Goal: Information Seeking & Learning: Learn about a topic

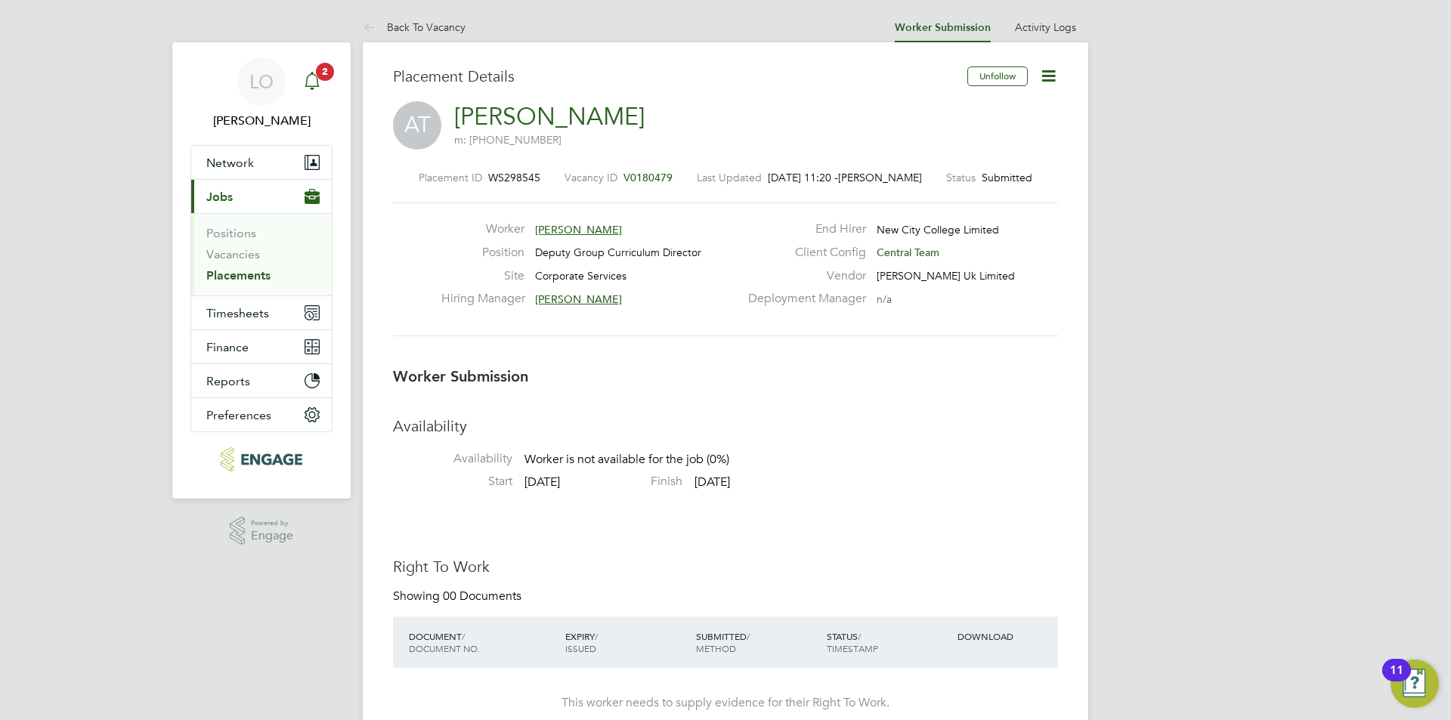
click at [310, 82] on icon "Main navigation" at bounding box center [312, 81] width 18 height 18
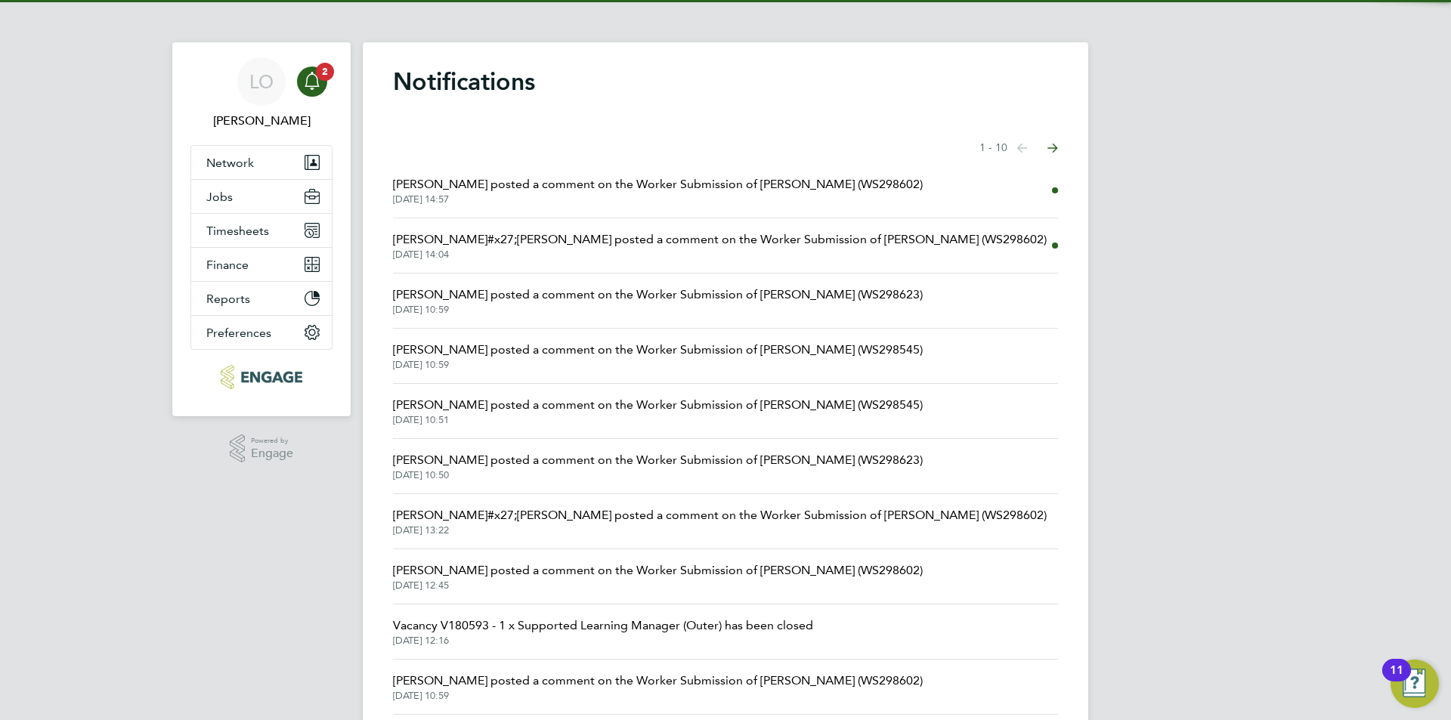
click at [570, 184] on span "Rachel Johnson posted a comment on the Worker Submission of Greg Cavill (WS2986…" at bounding box center [658, 184] width 530 height 18
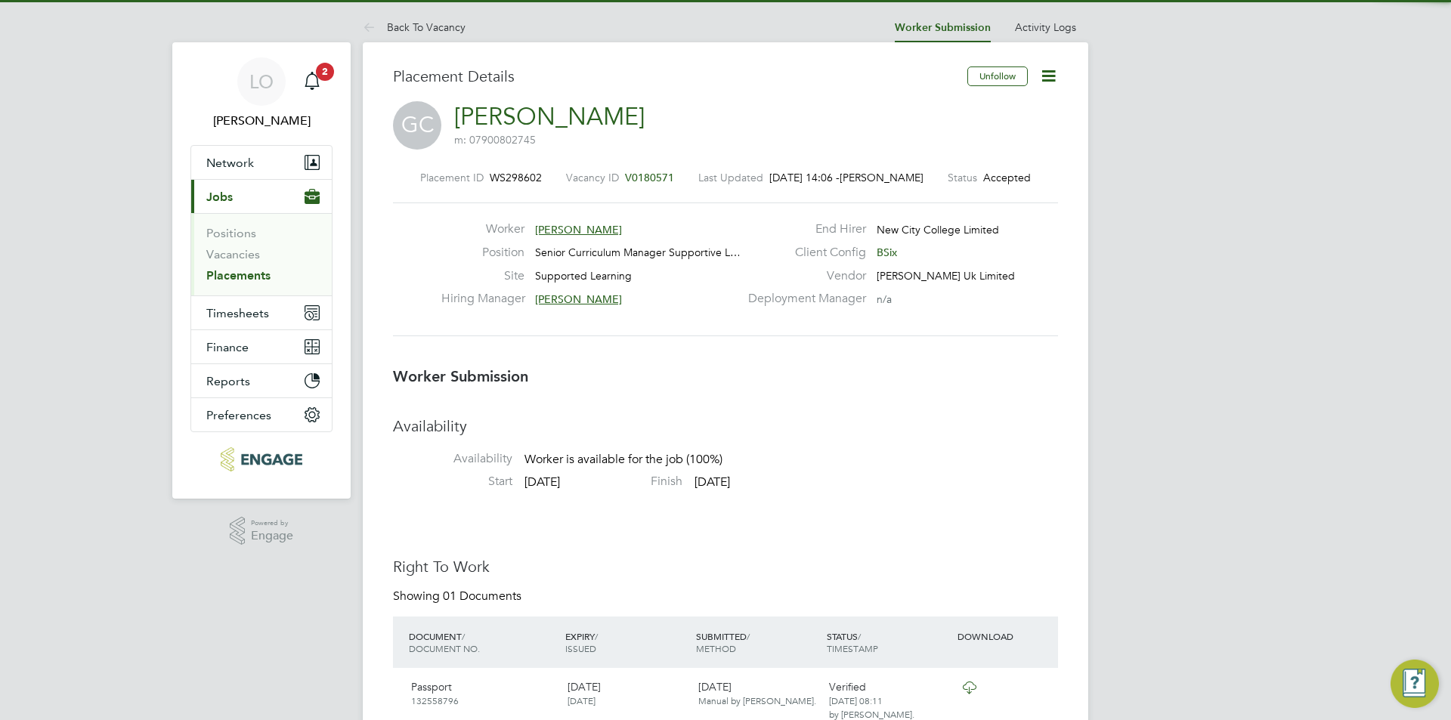
scroll to position [8, 8]
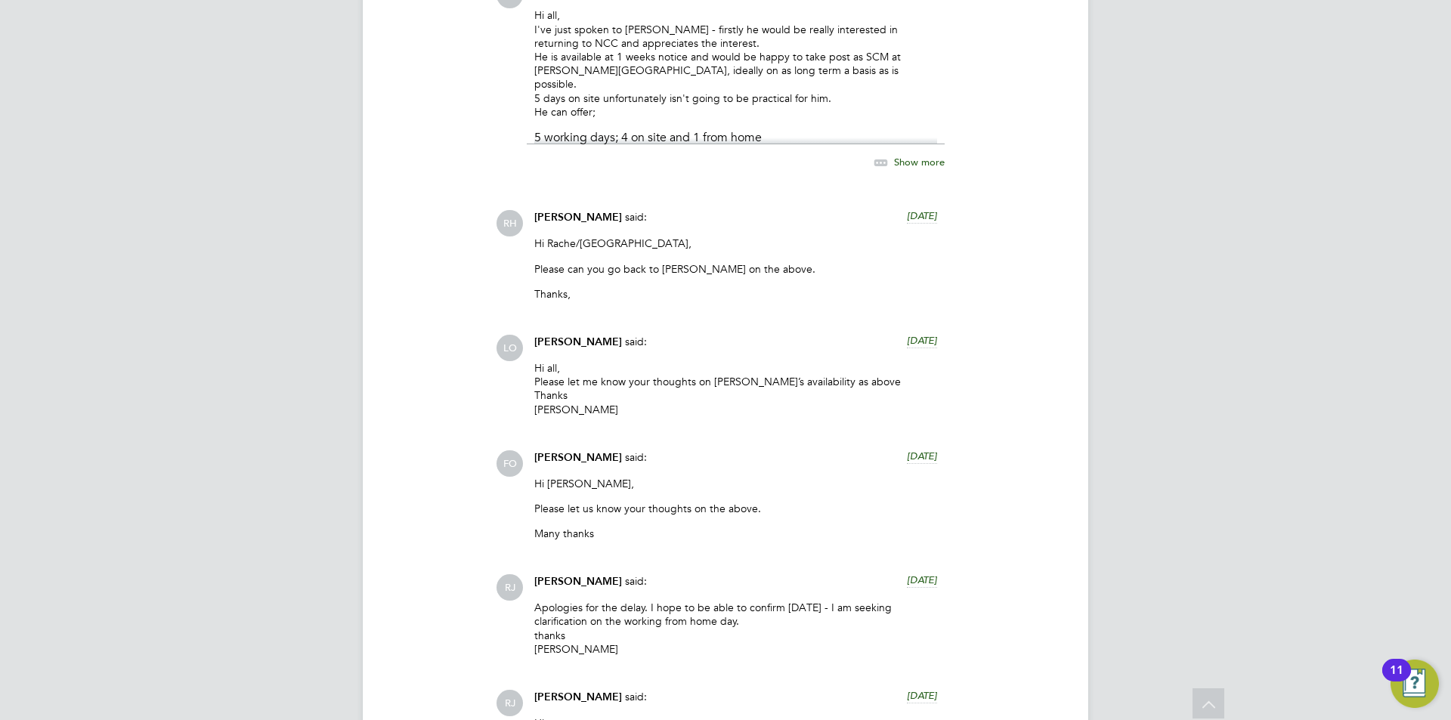
drag, startPoint x: 782, startPoint y: 595, endPoint x: 768, endPoint y: 99, distance: 495.9
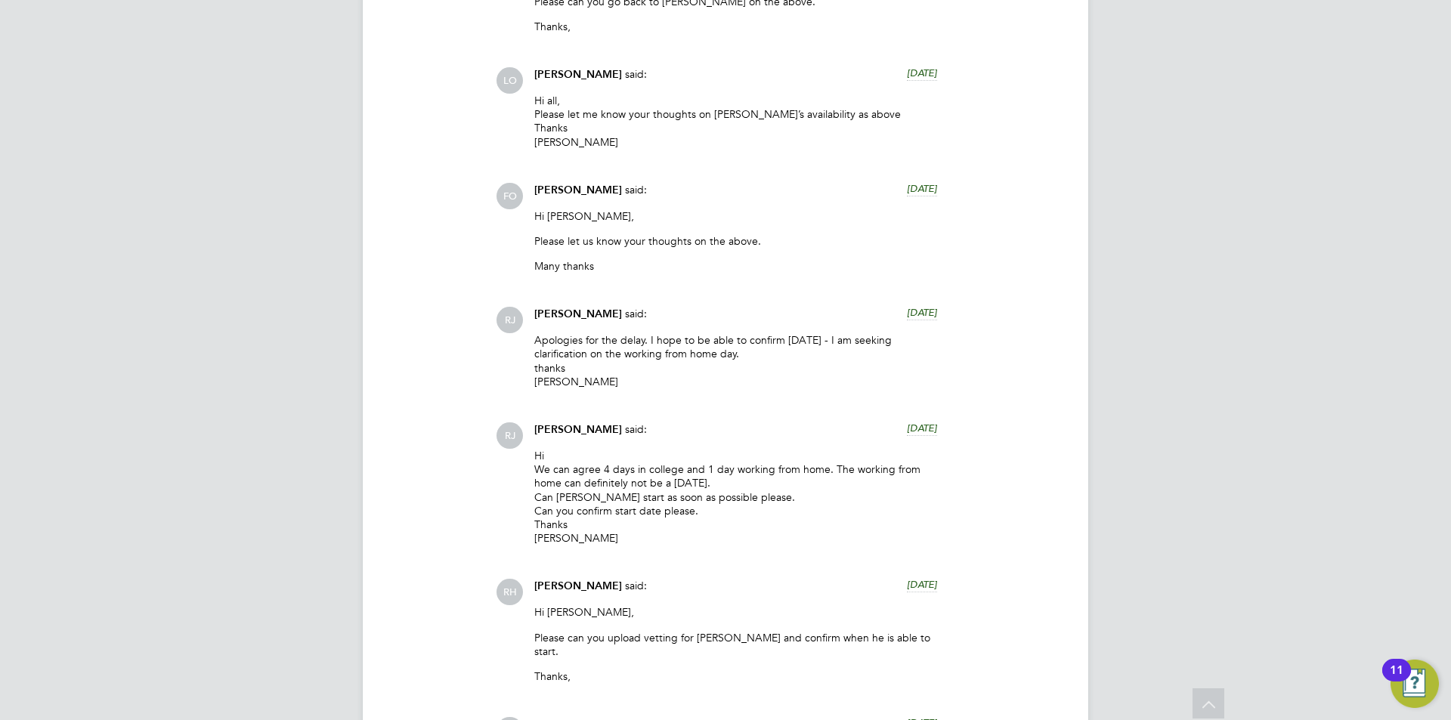
drag, startPoint x: 698, startPoint y: 564, endPoint x: 694, endPoint y: 548, distance: 17.2
click at [695, 551] on div "Hi We can agree 4 days in college and 1 day working from home. The working from…" at bounding box center [735, 502] width 403 height 107
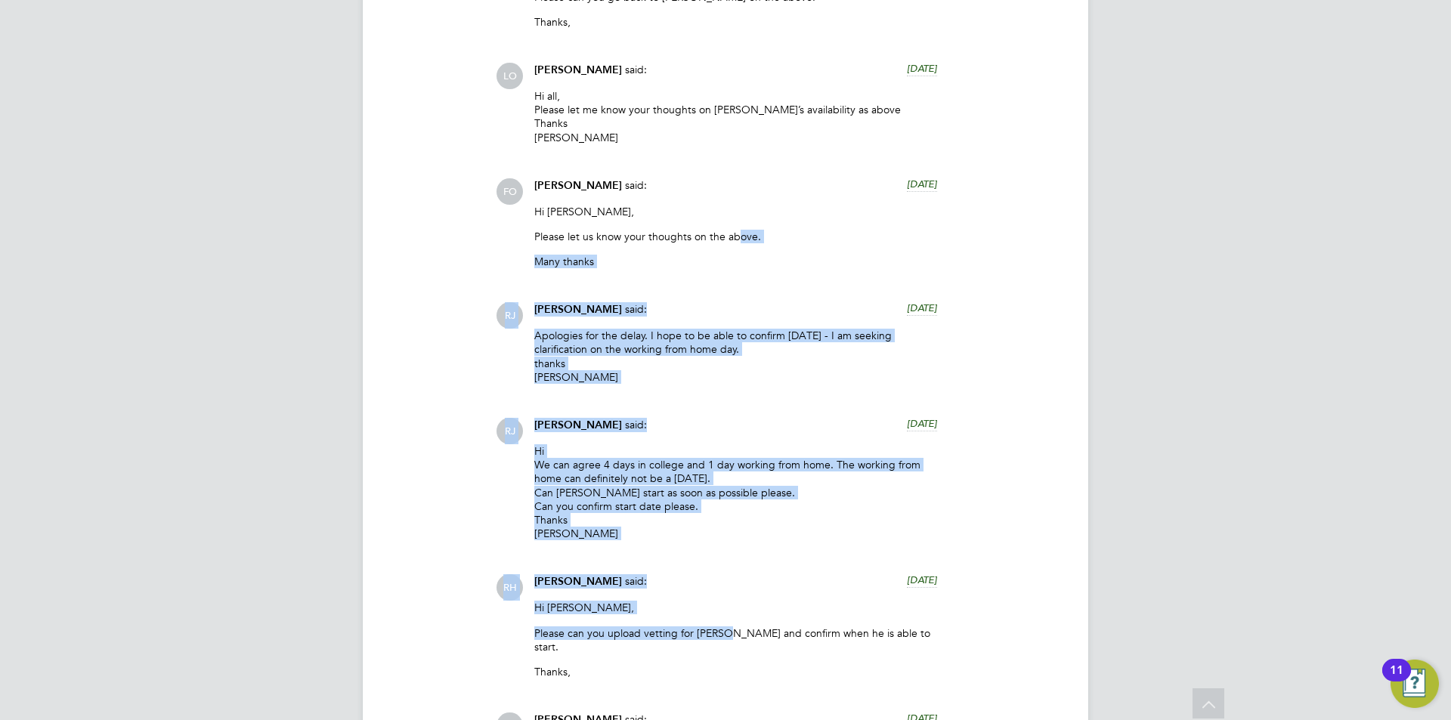
drag, startPoint x: 725, startPoint y: 621, endPoint x: 803, endPoint y: -4, distance: 629.9
click at [803, 0] on html "LO Luke O'Neill Notifications Applications: Network Team Members Businesses Sit…" at bounding box center [725, 573] width 1451 height 4864
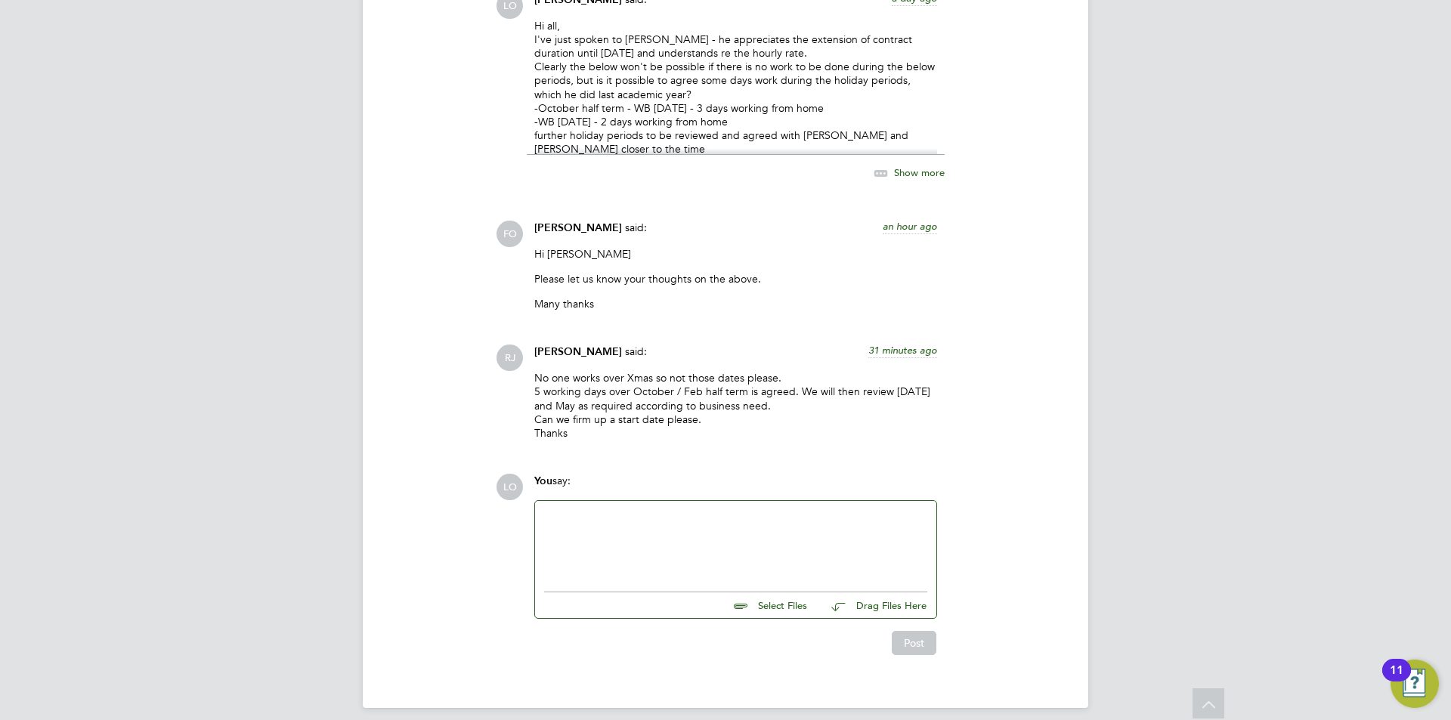
click at [620, 518] on div at bounding box center [735, 542] width 383 height 65
click at [732, 552] on div "Just to confirm: "no" for December" at bounding box center [735, 559] width 383 height 14
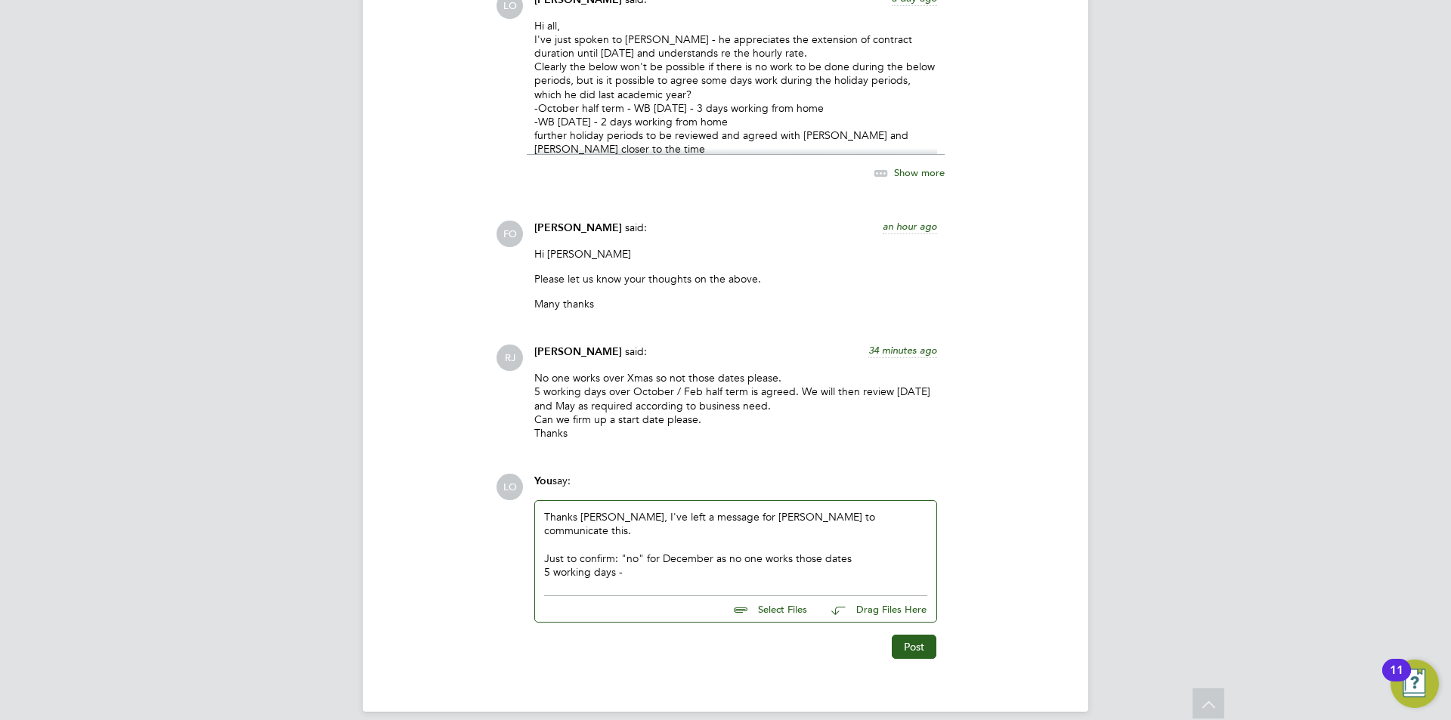
click at [649, 565] on div "5 working days -" at bounding box center [735, 572] width 383 height 14
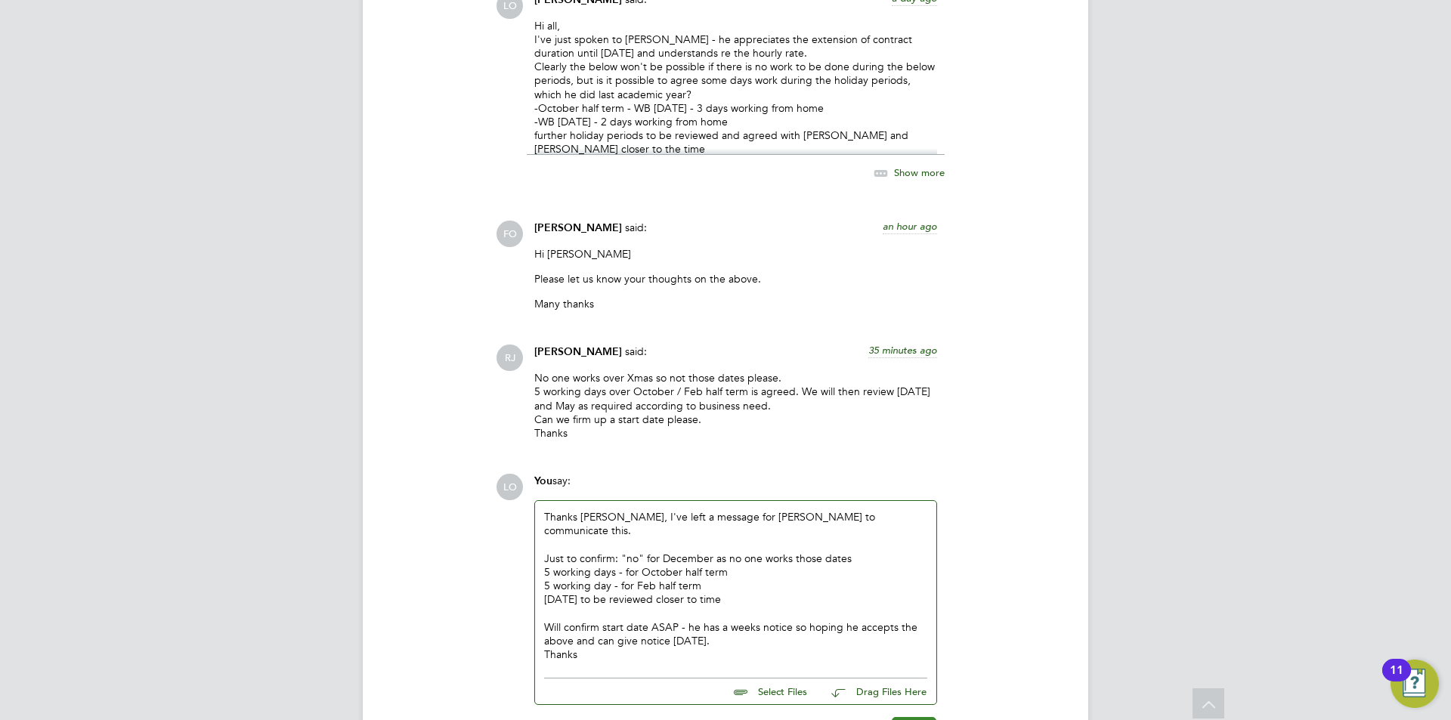
click at [924, 717] on button "Post" at bounding box center [914, 729] width 45 height 24
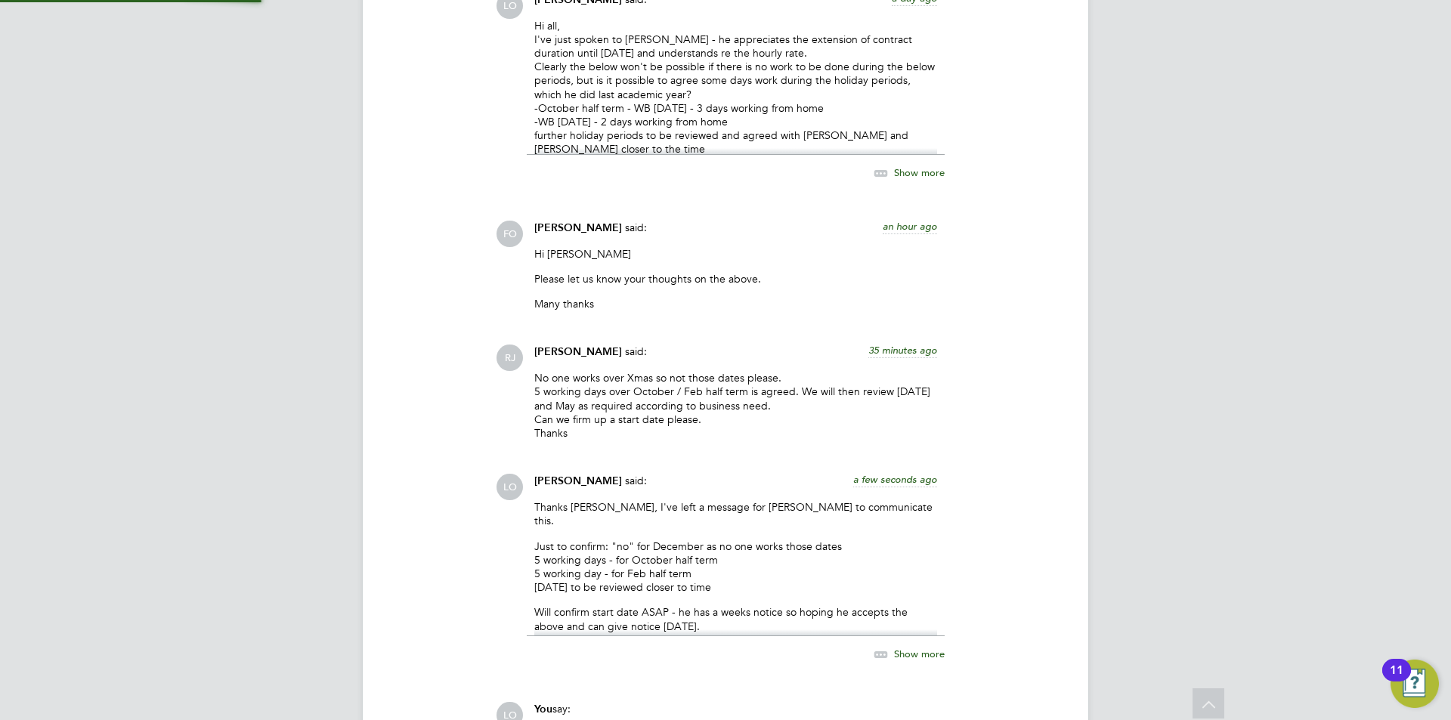
scroll to position [4360, 0]
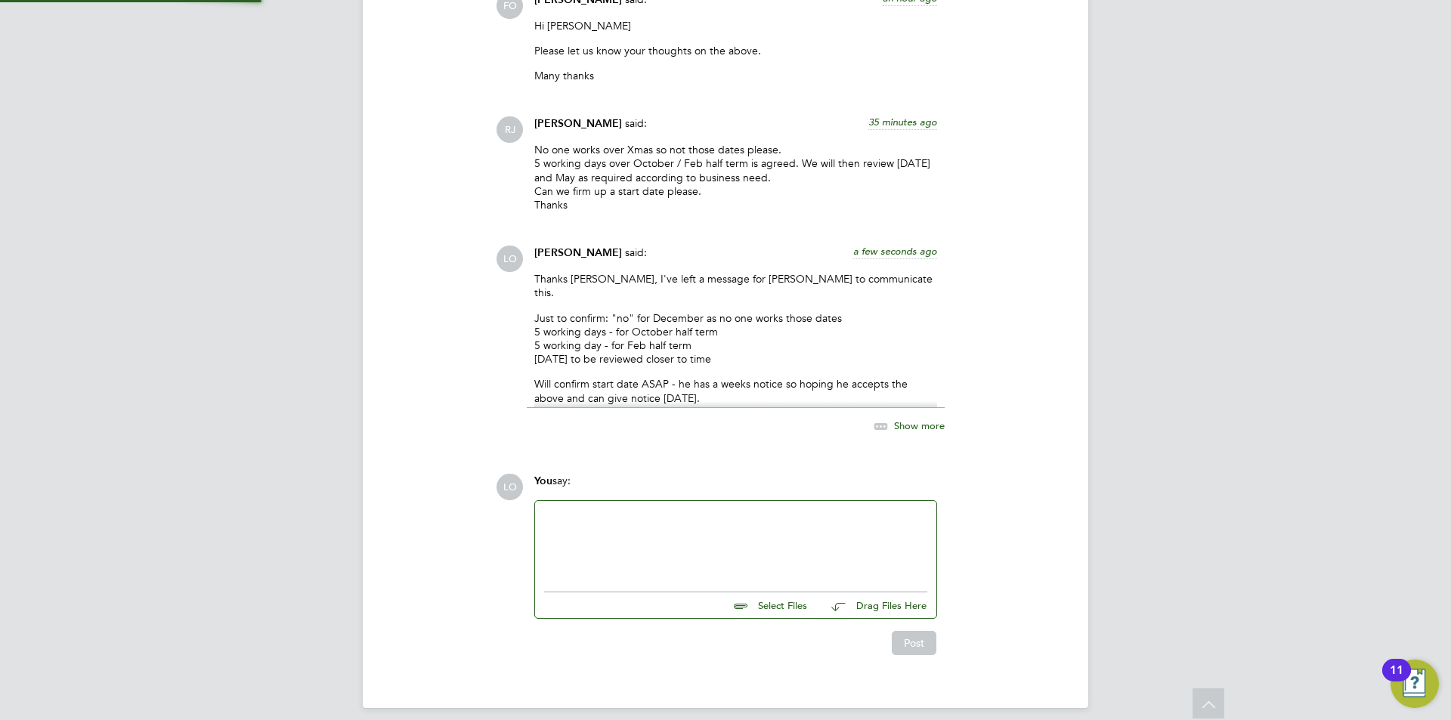
click at [726, 407] on div "Show more" at bounding box center [736, 418] width 418 height 35
click at [648, 311] on p "Just to confirm: "no" for December as no one works those dates 5 working days -…" at bounding box center [735, 338] width 403 height 55
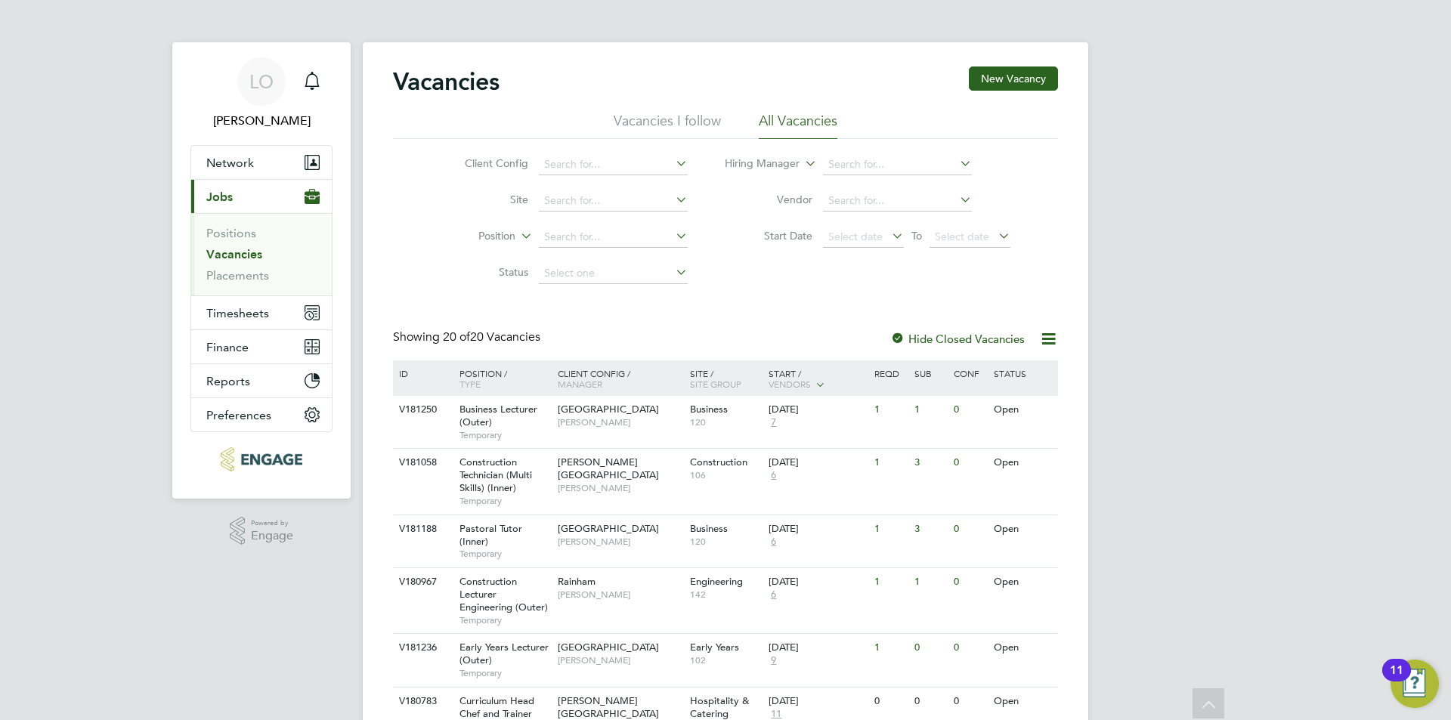
scroll to position [605, 0]
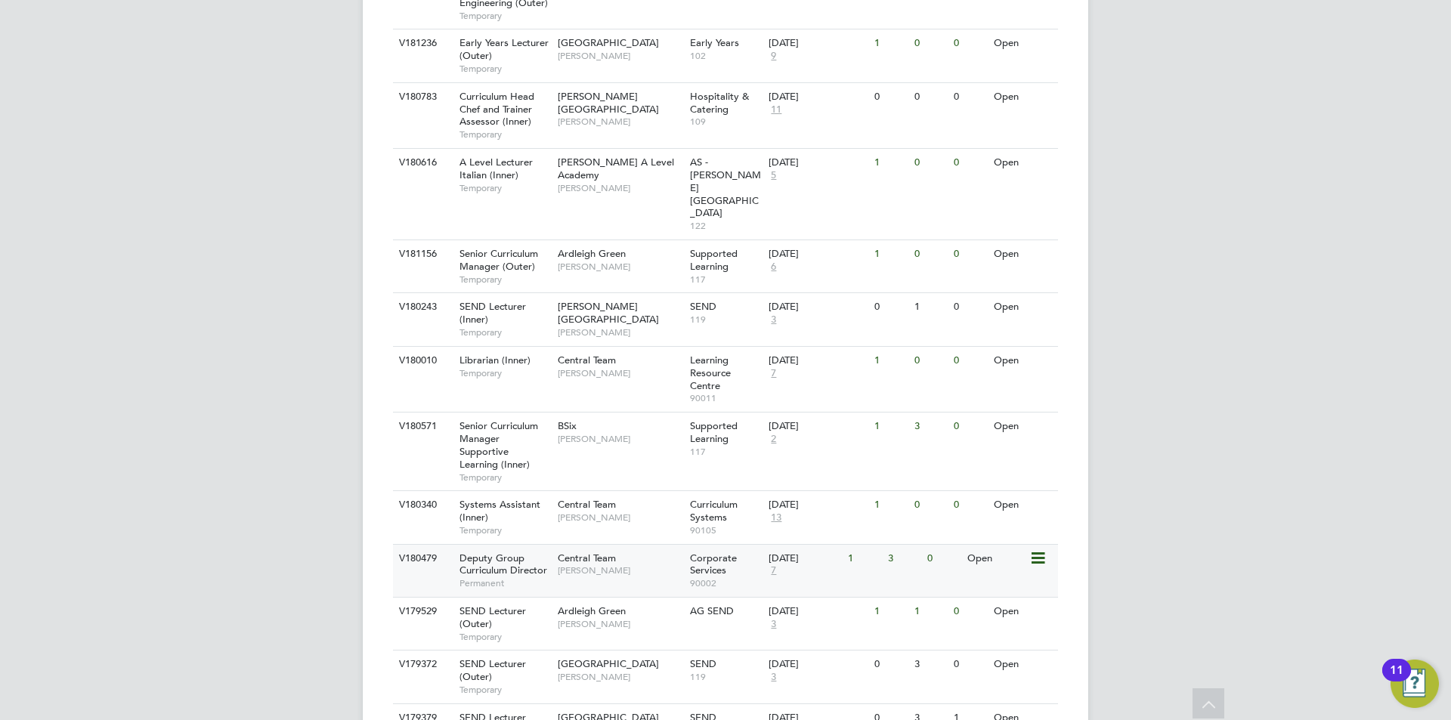
click at [482, 552] on span "Deputy Group Curriculum Director" at bounding box center [503, 565] width 88 height 26
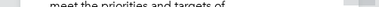
scroll to position [26, 152]
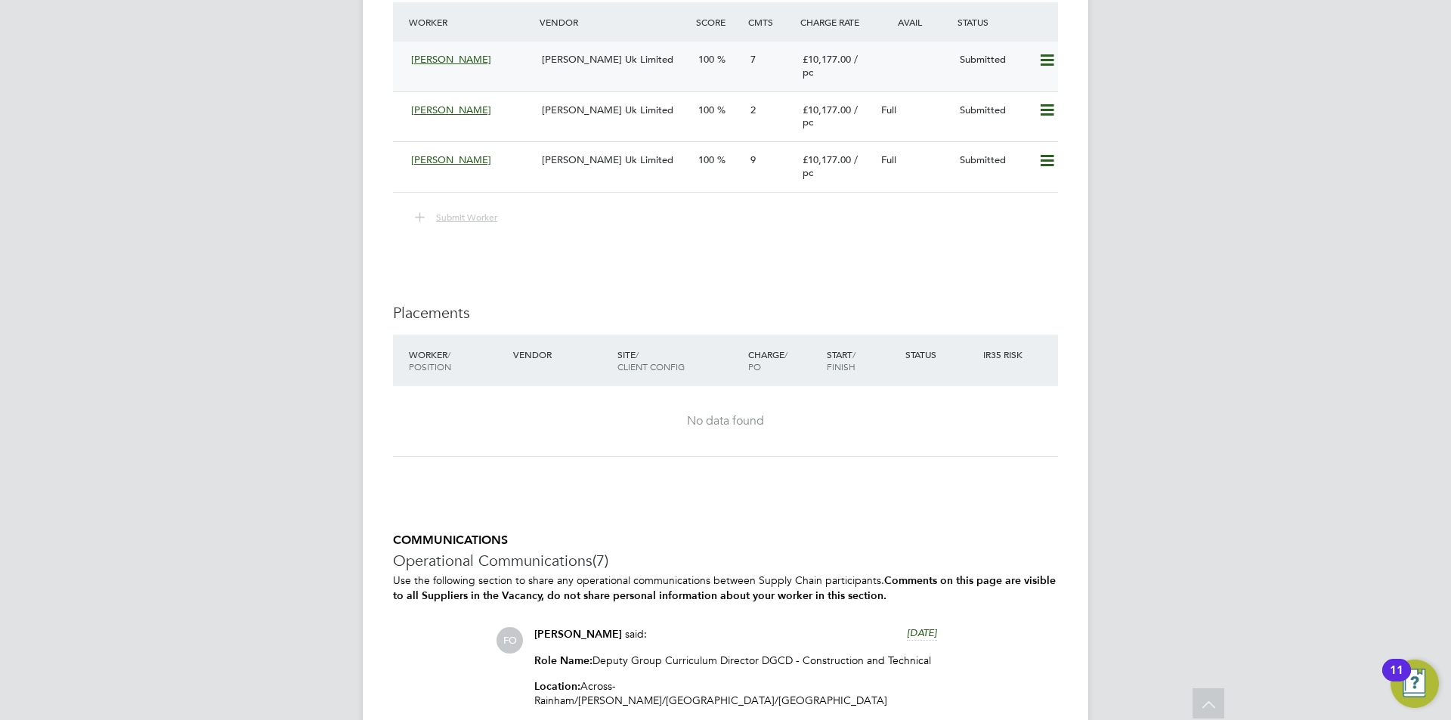
click at [617, 66] on span "Morgan Hunt Uk Limited" at bounding box center [607, 59] width 131 height 13
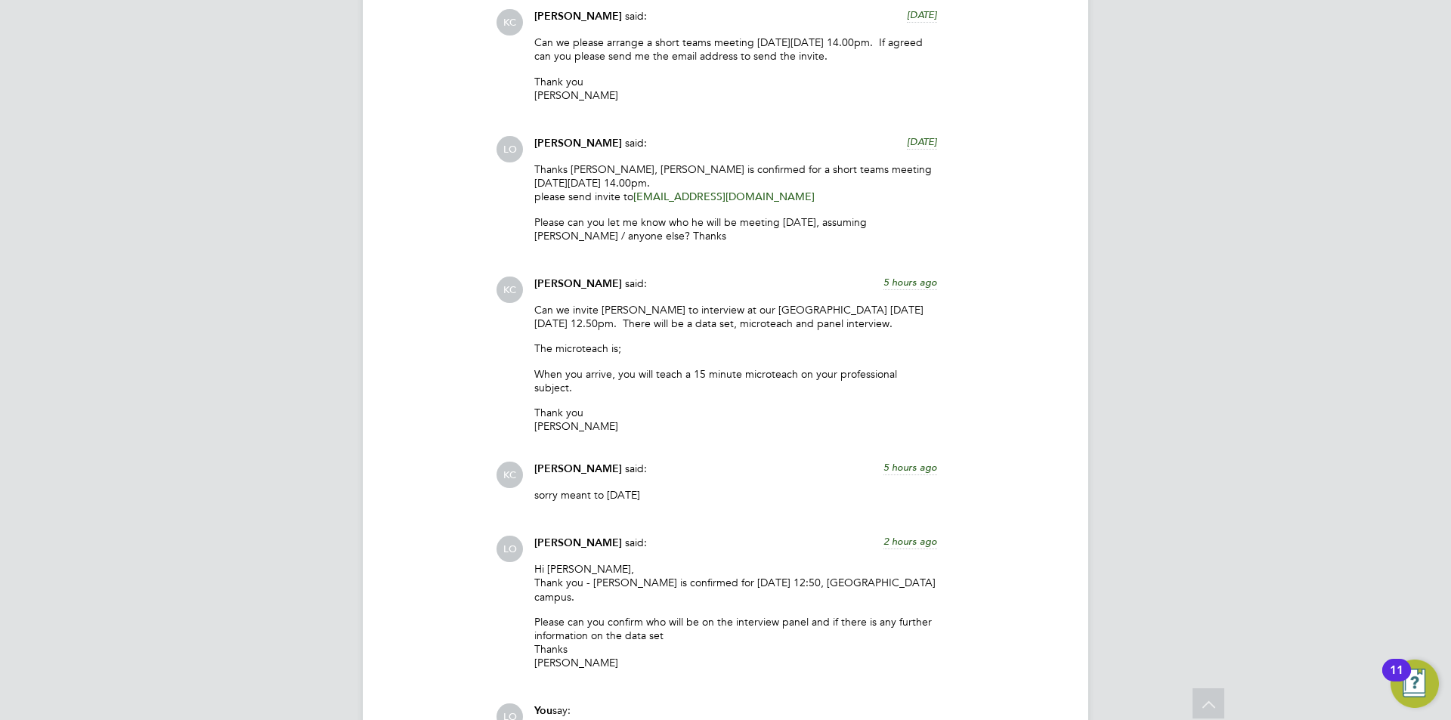
scroll to position [1560, 0]
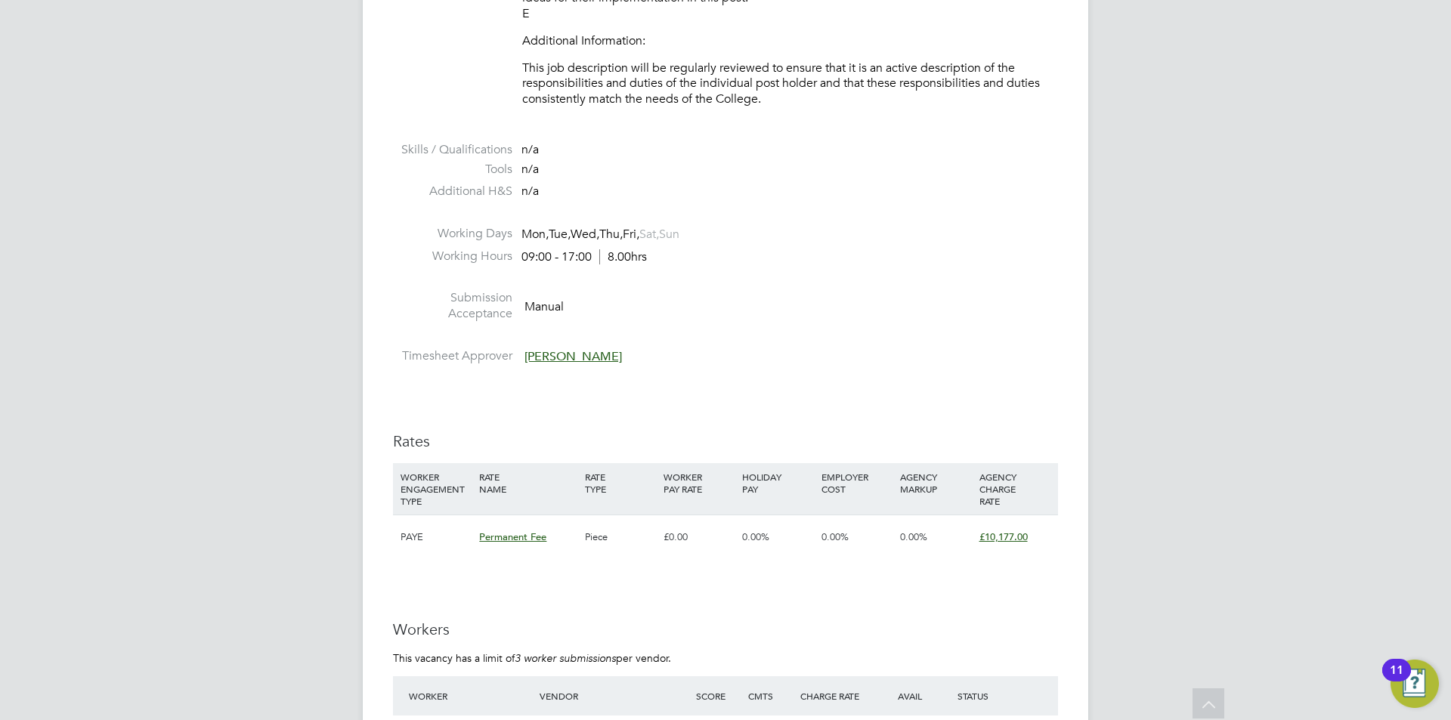
scroll to position [3476, 0]
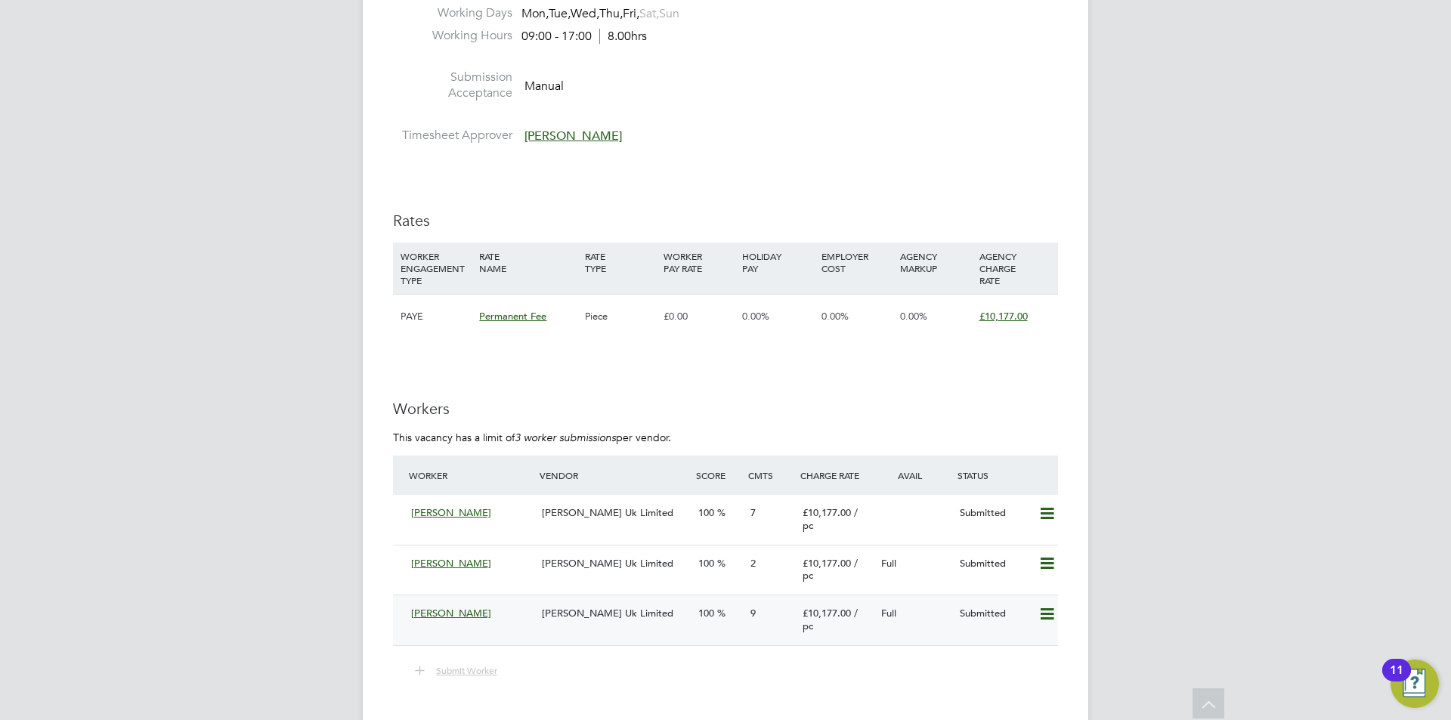
click at [583, 620] on span "Morgan Hunt Uk Limited" at bounding box center [607, 613] width 131 height 13
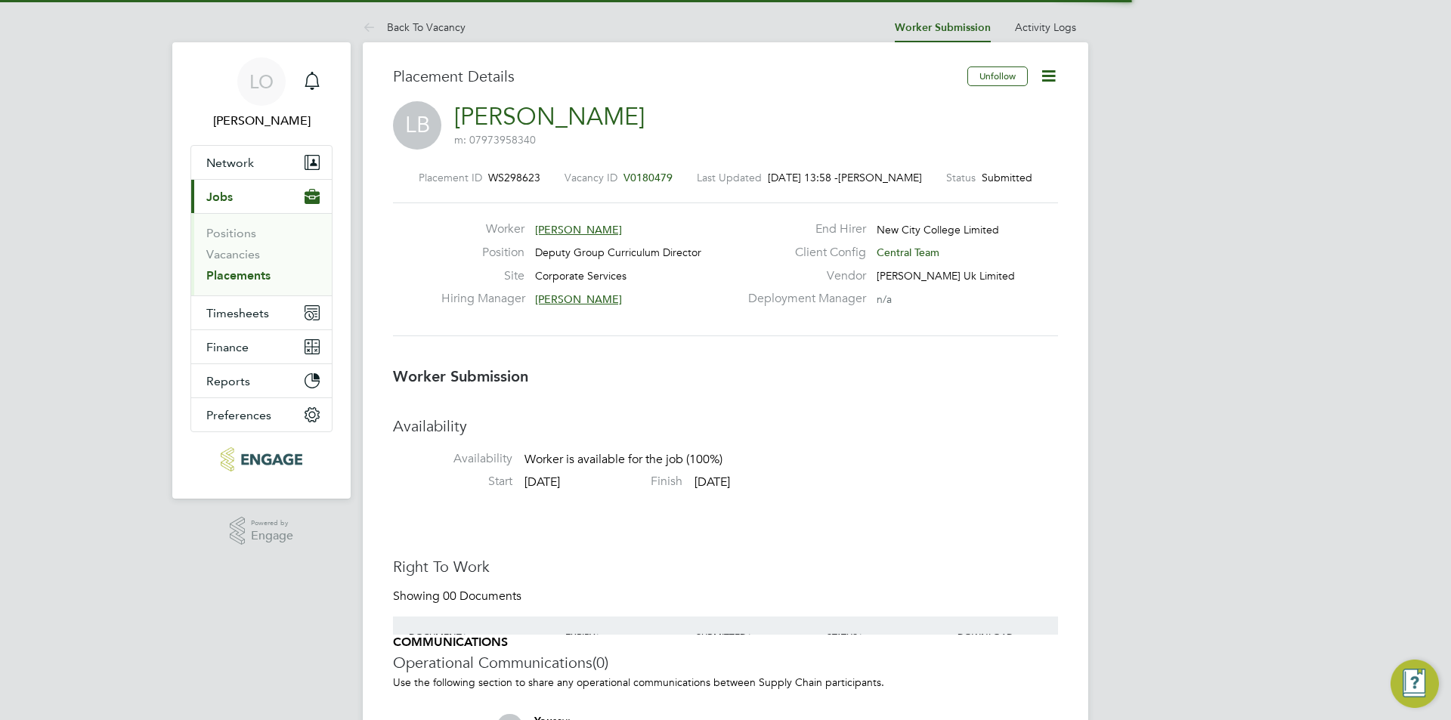
scroll to position [14, 121]
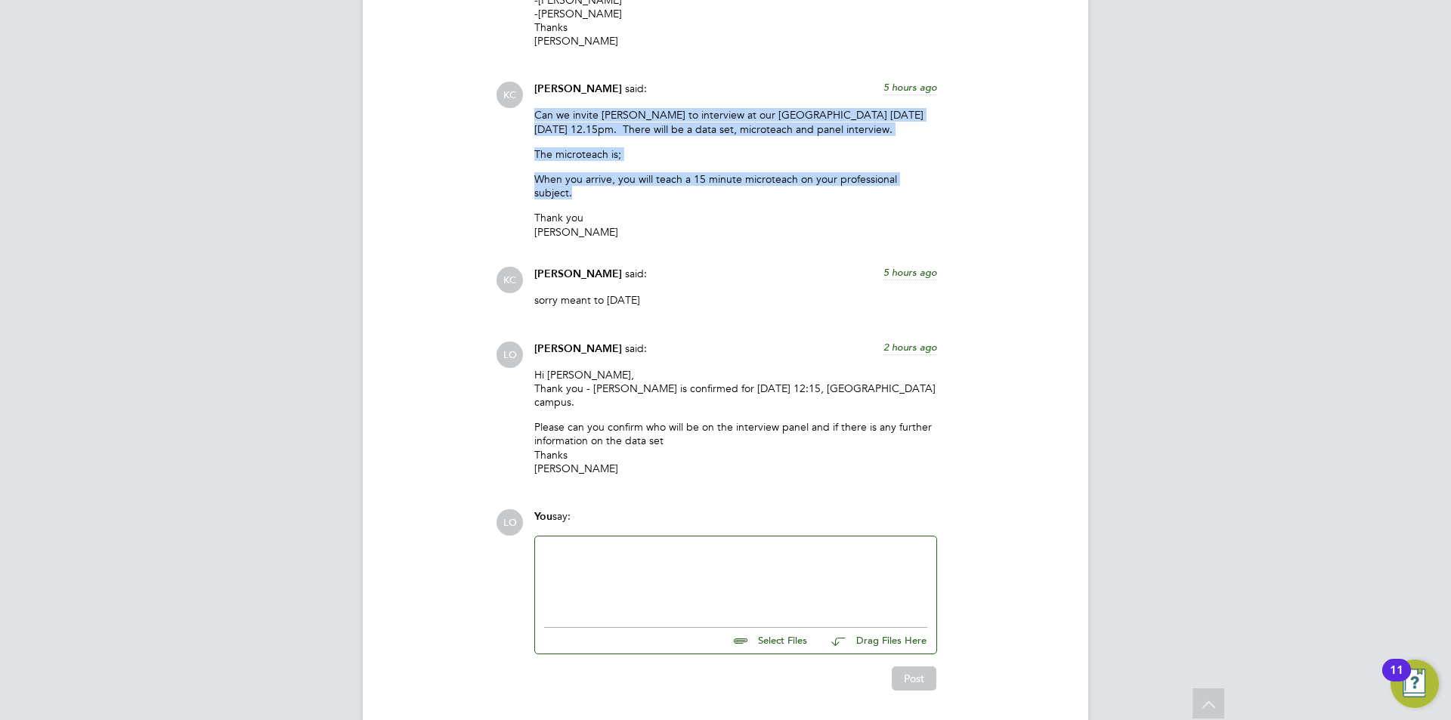
drag, startPoint x: 530, startPoint y: 88, endPoint x: 948, endPoint y: 146, distance: 421.9
click at [948, 146] on div "KC Kerry Cattle said: 5 hours ago Can we invite Lee to interview at our Rainham…" at bounding box center [777, 163] width 562 height 162
copy div "Can we invite Lee to interview at our Rainham Campus on Friday 4th October 2025…"
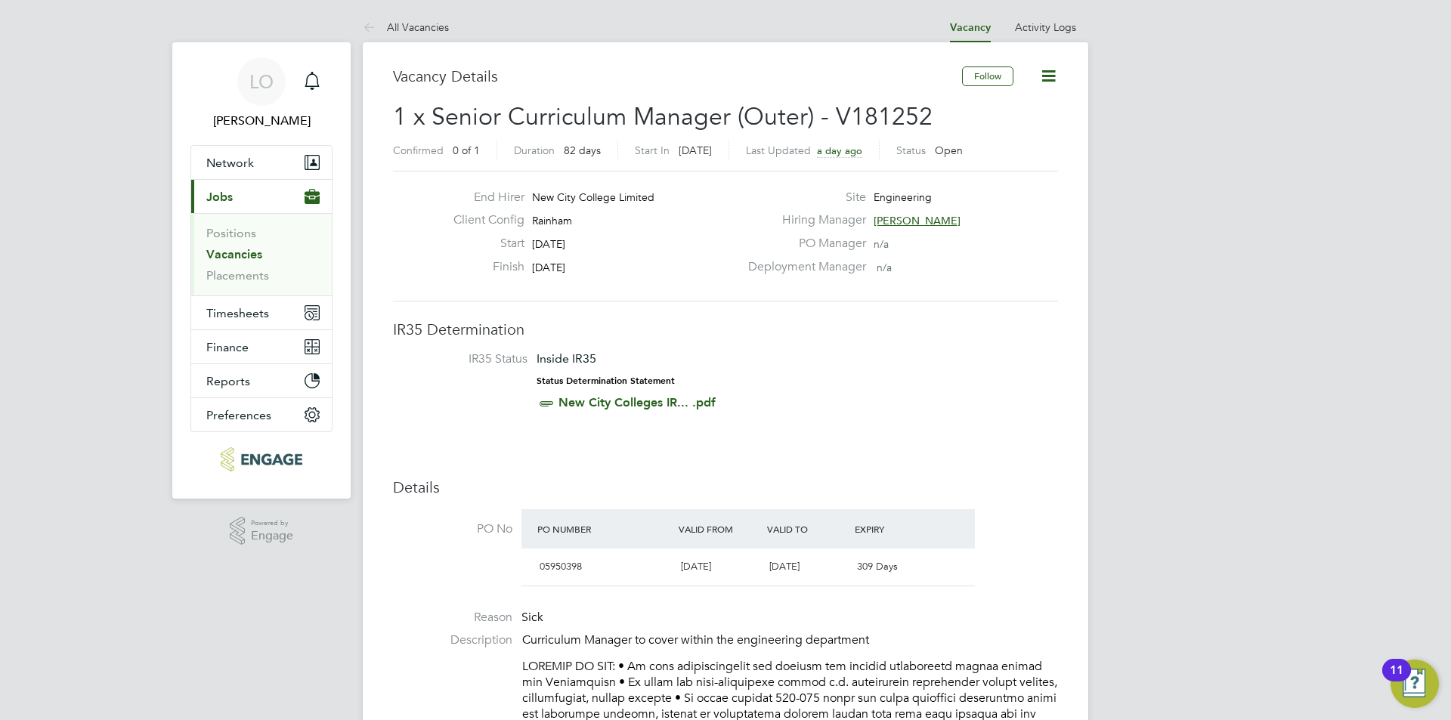
drag, startPoint x: 606, startPoint y: 252, endPoint x: 652, endPoint y: 357, distance: 115.4
click at [606, 252] on div "Start 29 Sep 2025" at bounding box center [590, 247] width 298 height 23
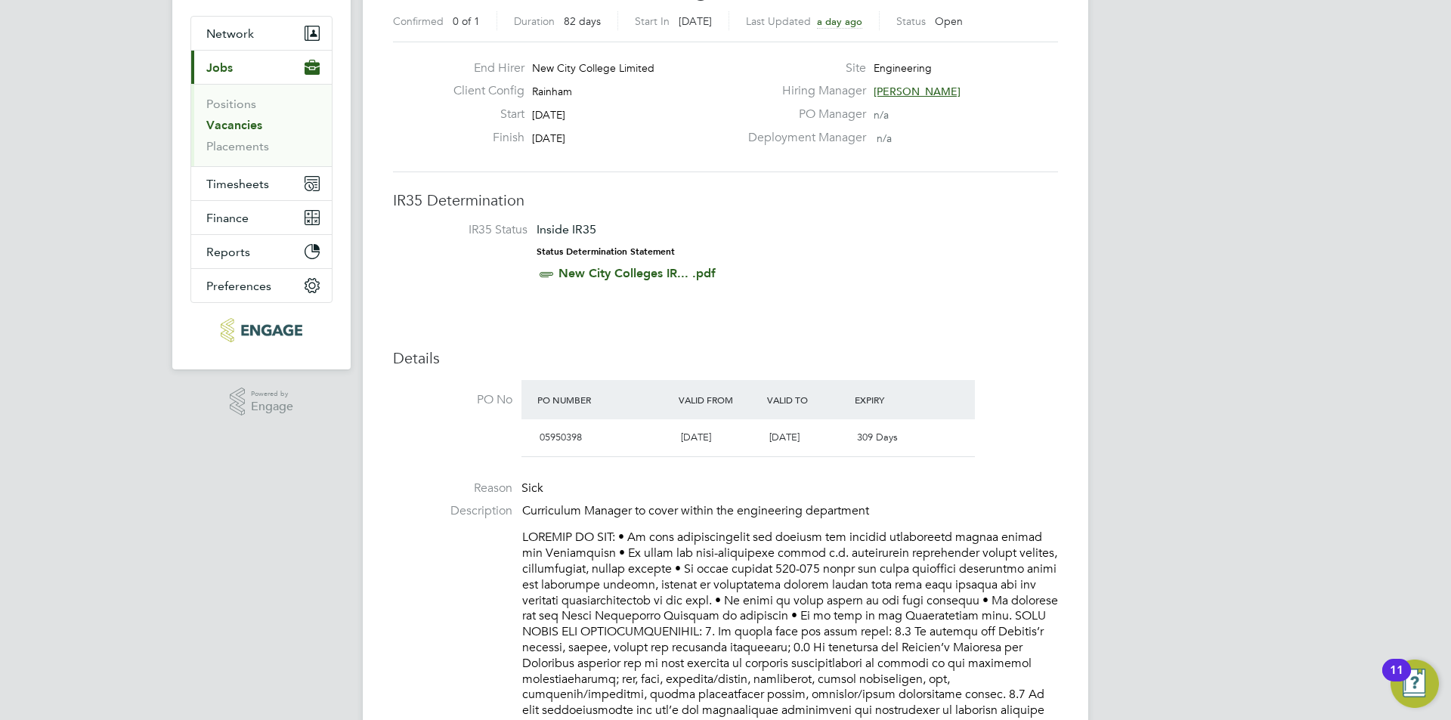
scroll to position [302, 0]
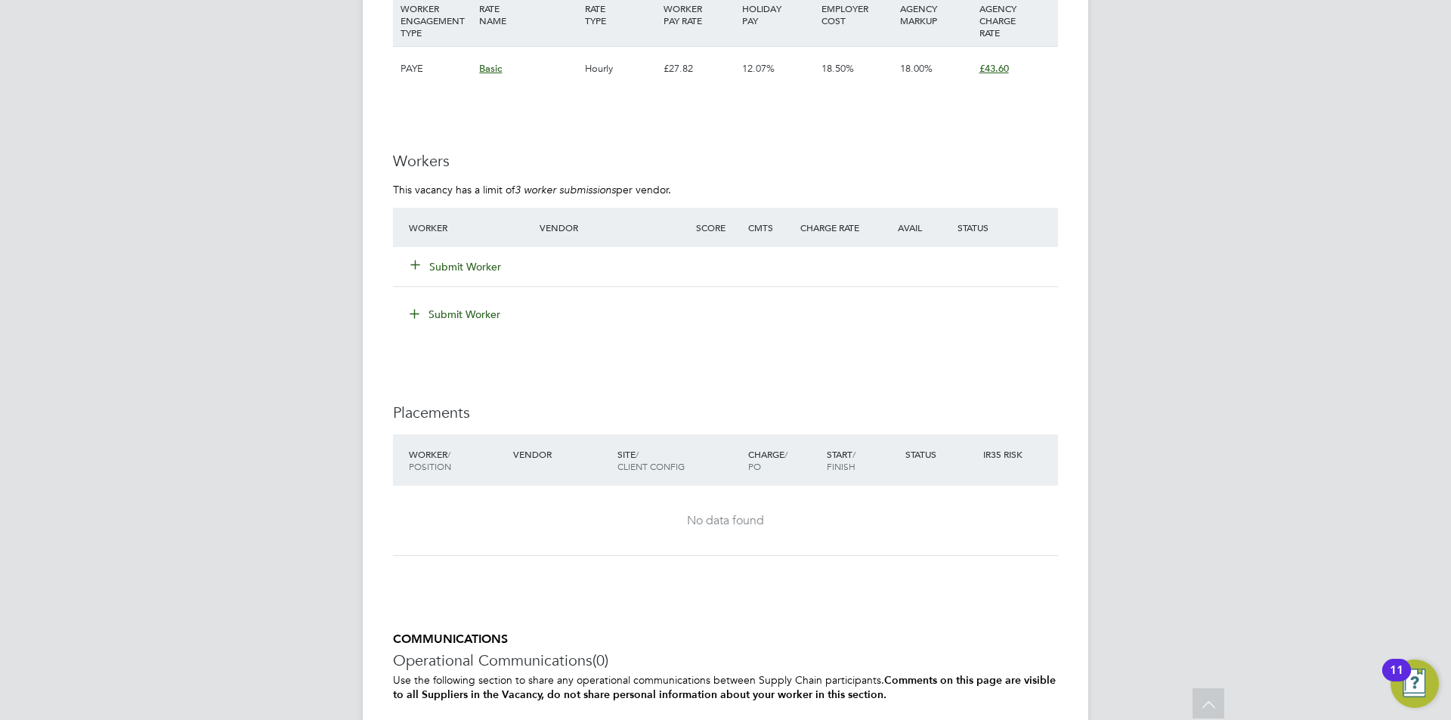
scroll to position [2318, 0]
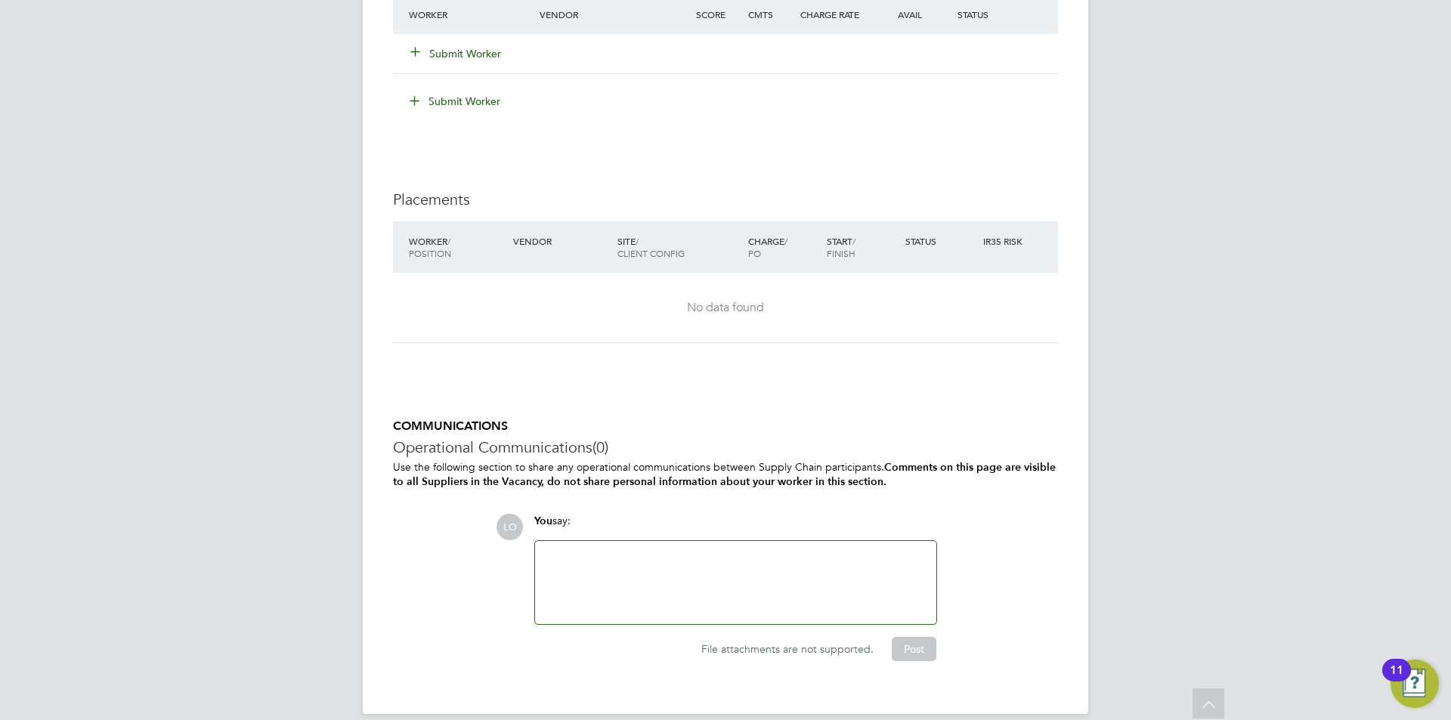
click at [749, 460] on p "Use the following section to share any operational communications between Suppl…" at bounding box center [725, 474] width 665 height 29
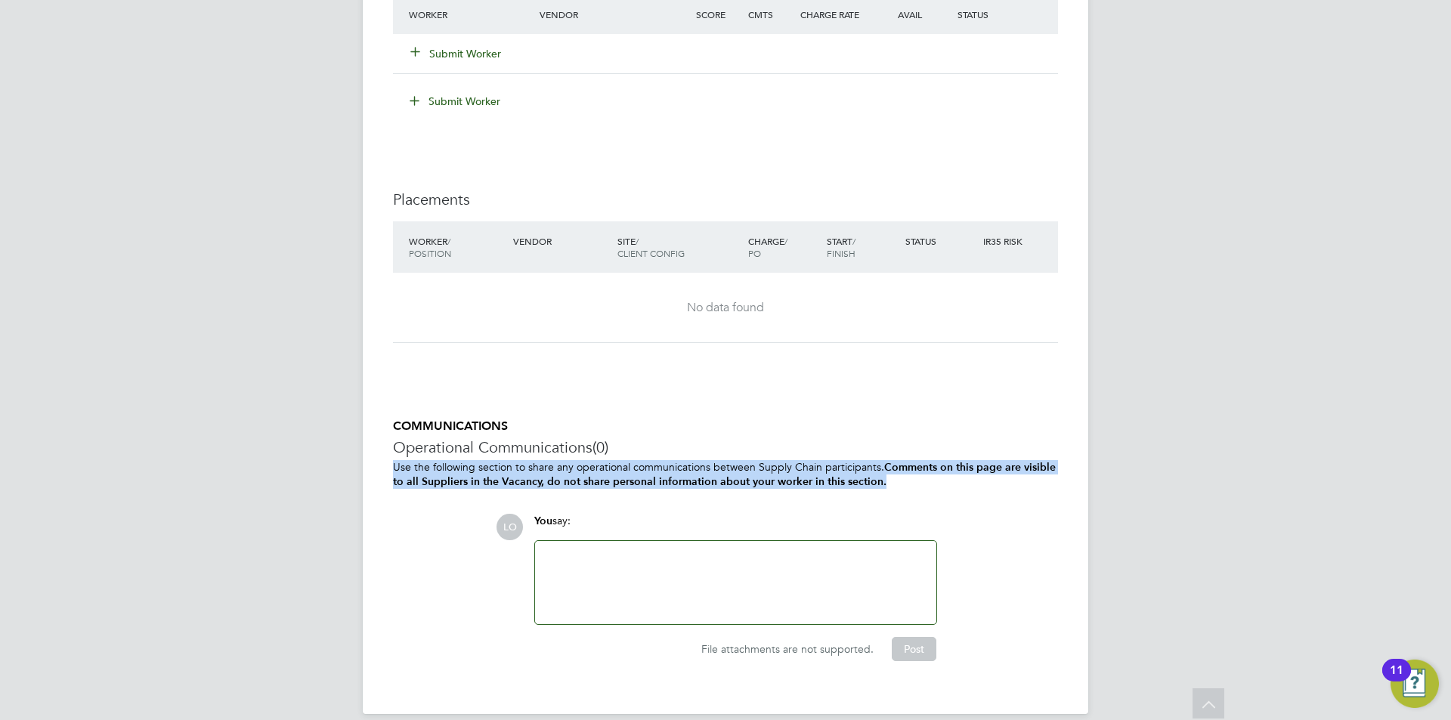
click at [753, 460] on p "Use the following section to share any operational communications between Suppl…" at bounding box center [725, 474] width 665 height 29
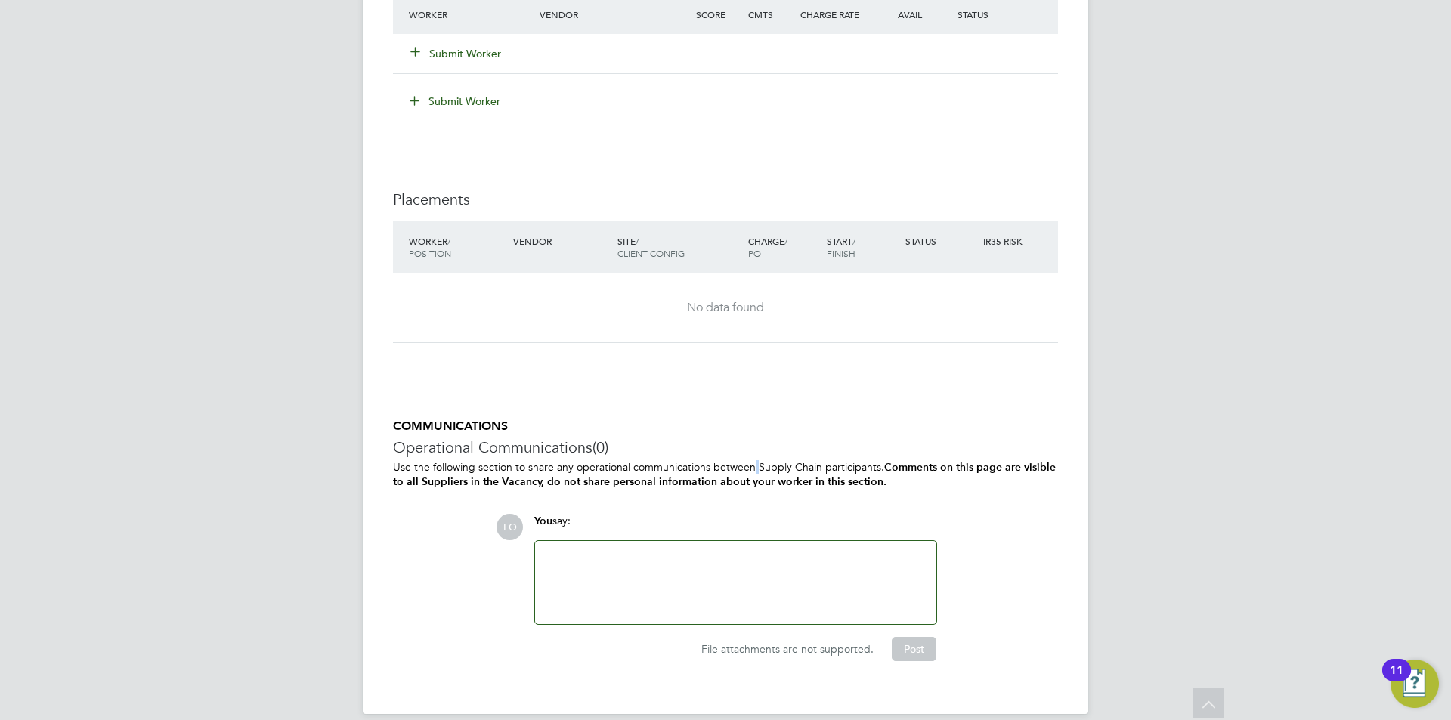
click at [753, 460] on p "Use the following section to share any operational communications between Suppl…" at bounding box center [725, 474] width 665 height 29
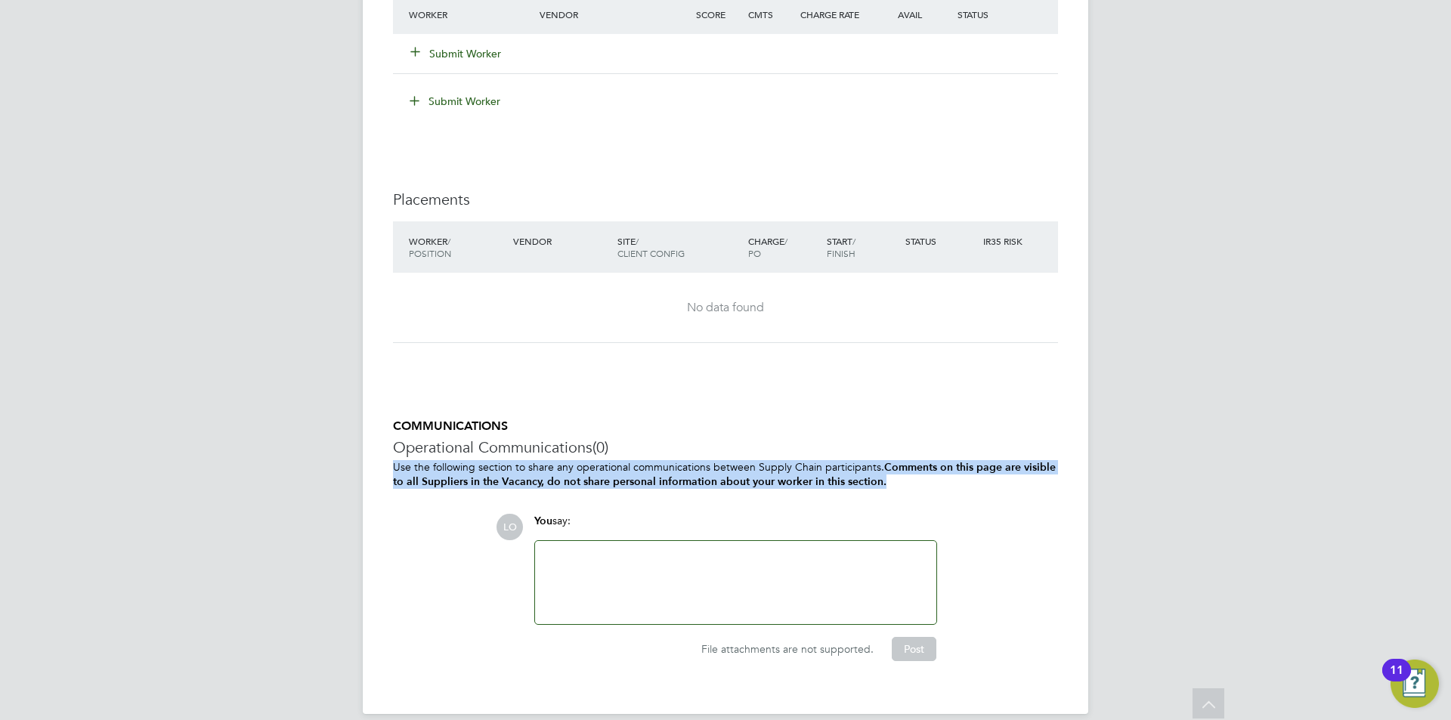
click at [753, 460] on p "Use the following section to share any operational communications between Suppl…" at bounding box center [725, 474] width 665 height 29
click at [732, 460] on p "Use the following section to share any operational communications between Suppl…" at bounding box center [725, 474] width 665 height 29
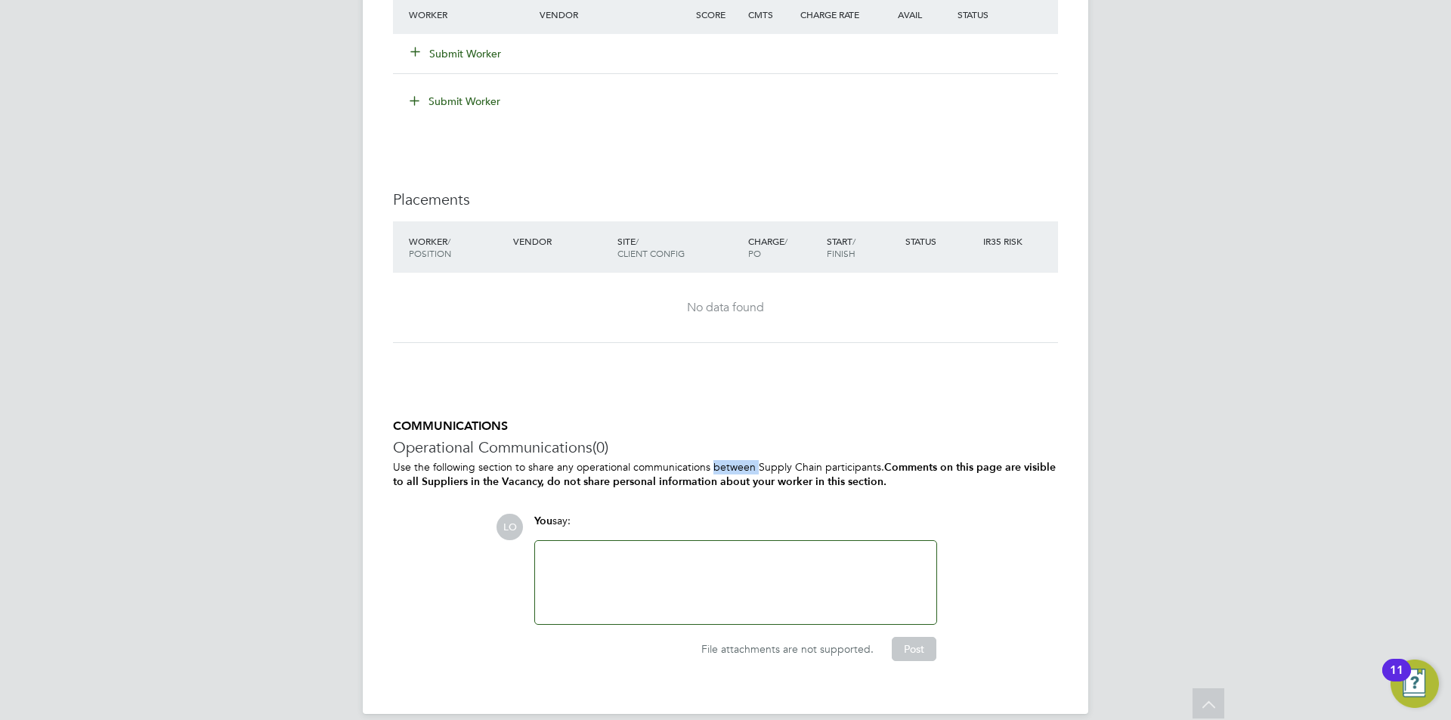
click at [732, 460] on p "Use the following section to share any operational communications between Suppl…" at bounding box center [725, 474] width 665 height 29
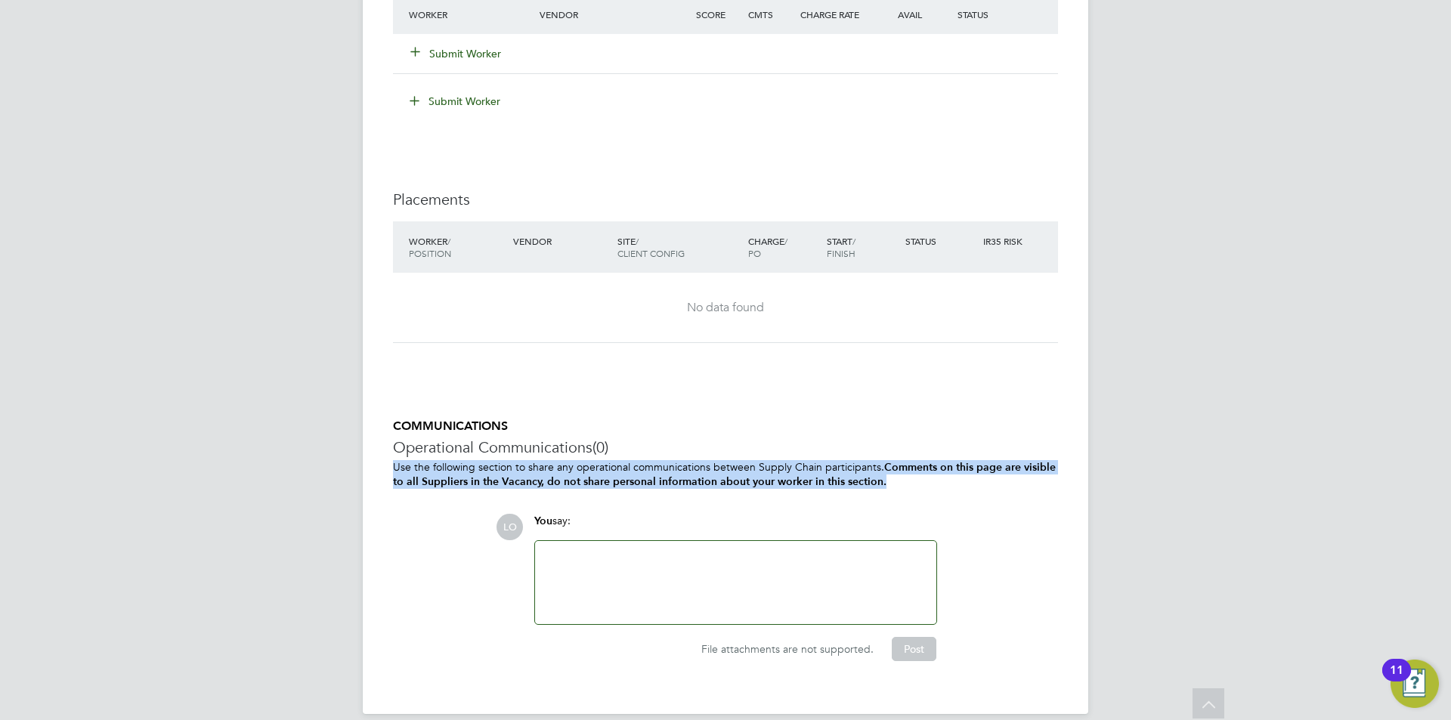
click at [732, 460] on p "Use the following section to share any operational communications between Suppl…" at bounding box center [725, 474] width 665 height 29
click at [692, 460] on p "Use the following section to share any operational communications between Suppl…" at bounding box center [725, 474] width 665 height 29
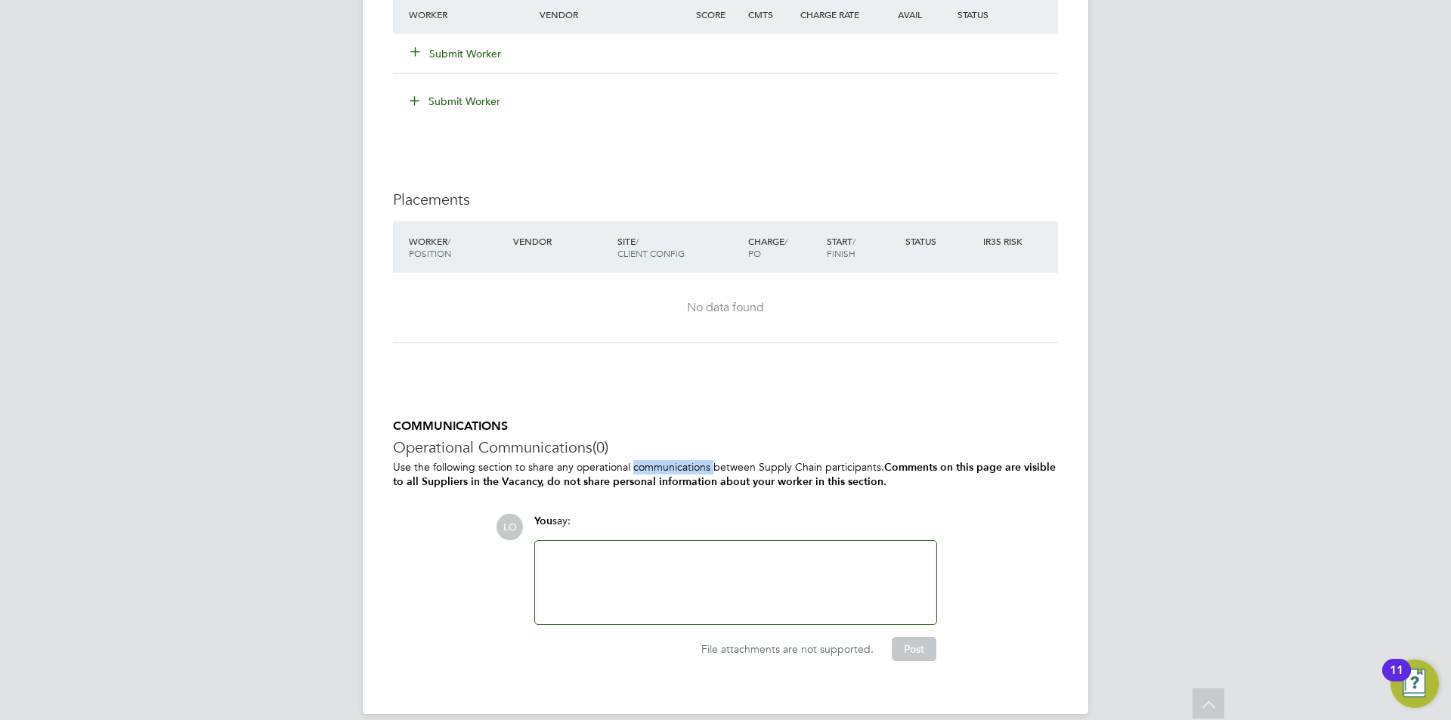
click at [692, 460] on p "Use the following section to share any operational communications between Suppl…" at bounding box center [725, 474] width 665 height 29
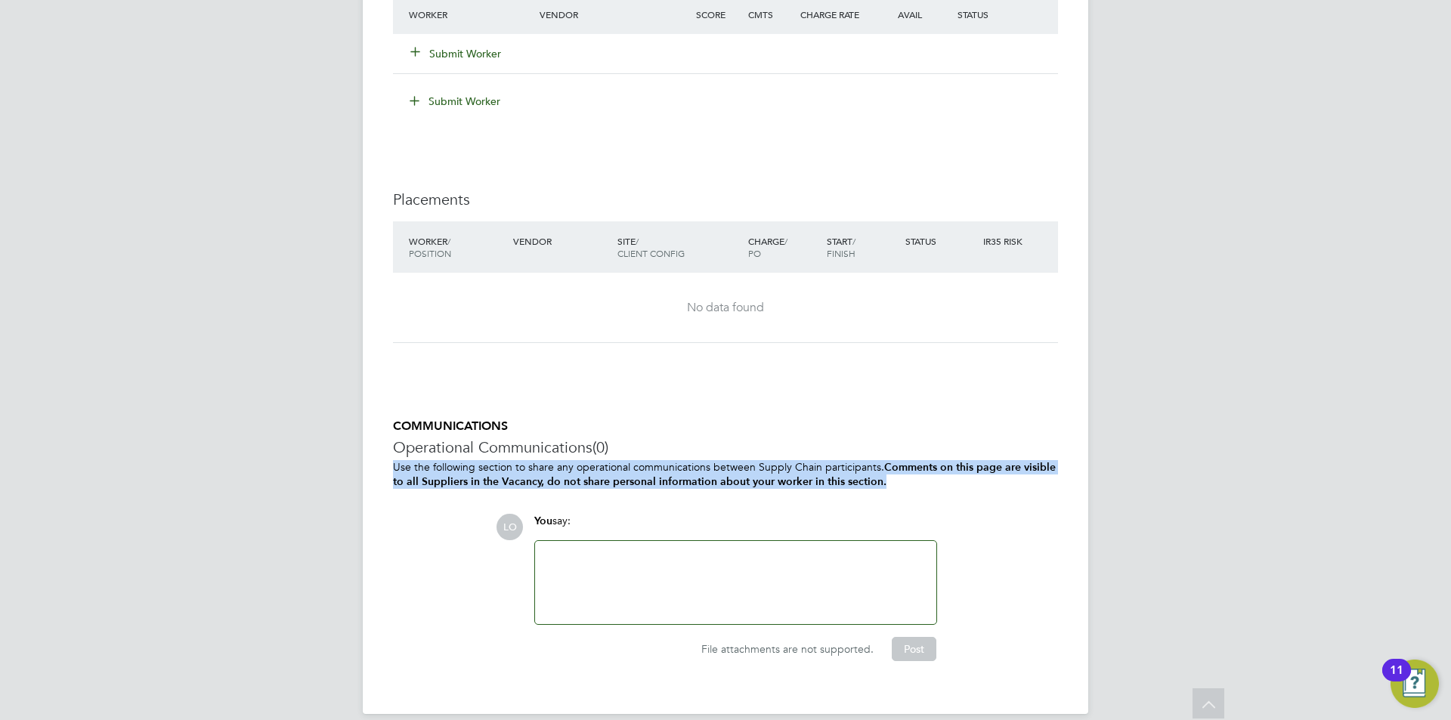
click at [692, 460] on p "Use the following section to share any operational communications between Suppl…" at bounding box center [725, 474] width 665 height 29
click at [879, 460] on p "Use the following section to share any operational communications between Suppl…" at bounding box center [725, 474] width 665 height 29
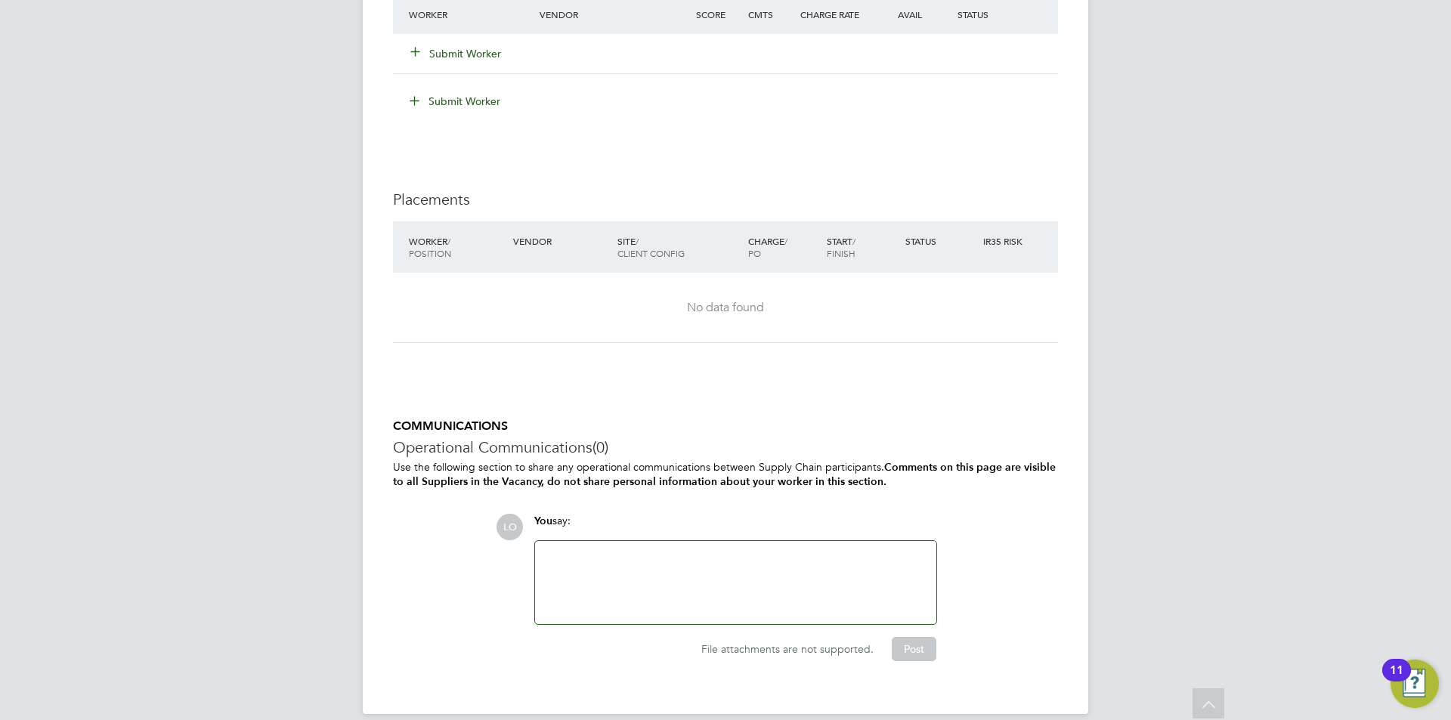
click at [884, 463] on b "Comments on this page are visible to all Suppliers in the Vacancy, do not share…" at bounding box center [724, 474] width 663 height 27
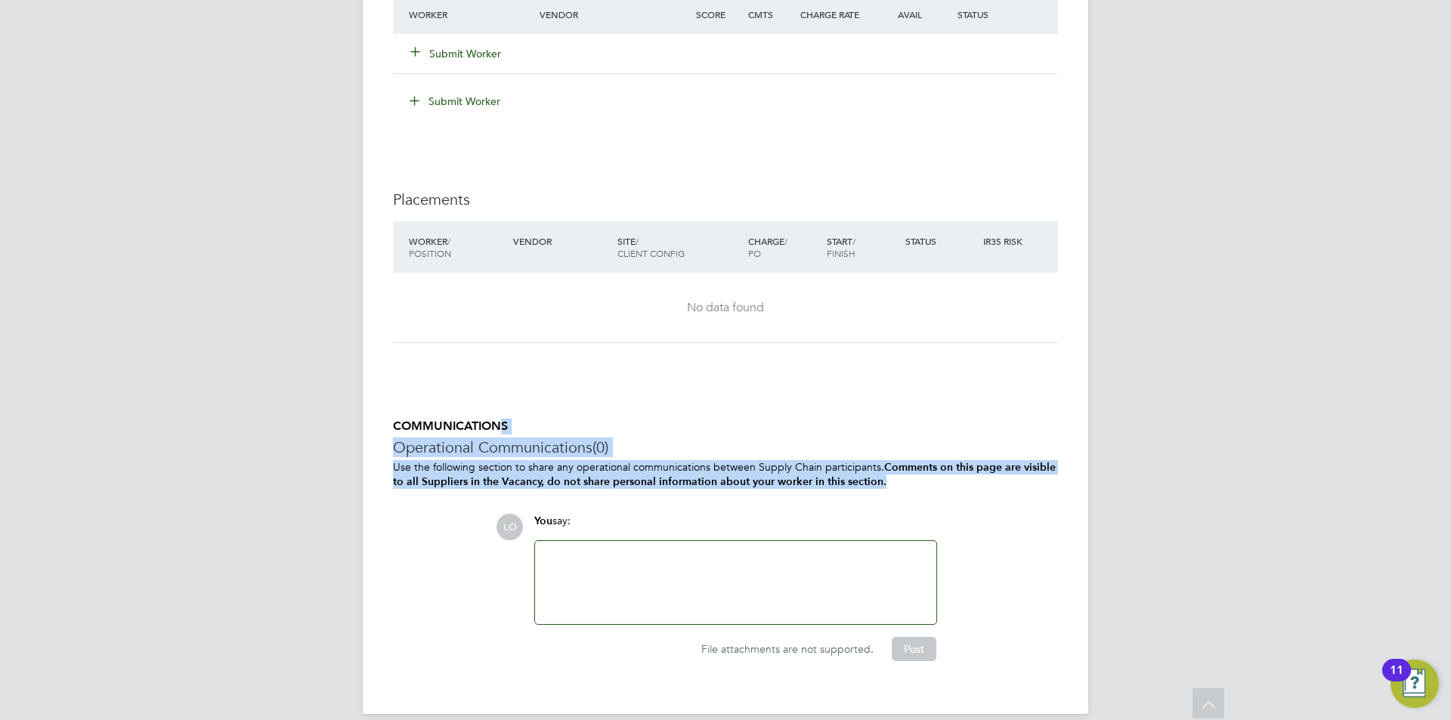
drag, startPoint x: 510, startPoint y: 415, endPoint x: 418, endPoint y: 410, distance: 92.3
click at [404, 419] on div "COMMUNICATIONS Operational Communications (0) Use the following section to shar…" at bounding box center [725, 540] width 665 height 242
click at [418, 419] on h5 "COMMUNICATIONS" at bounding box center [725, 427] width 665 height 16
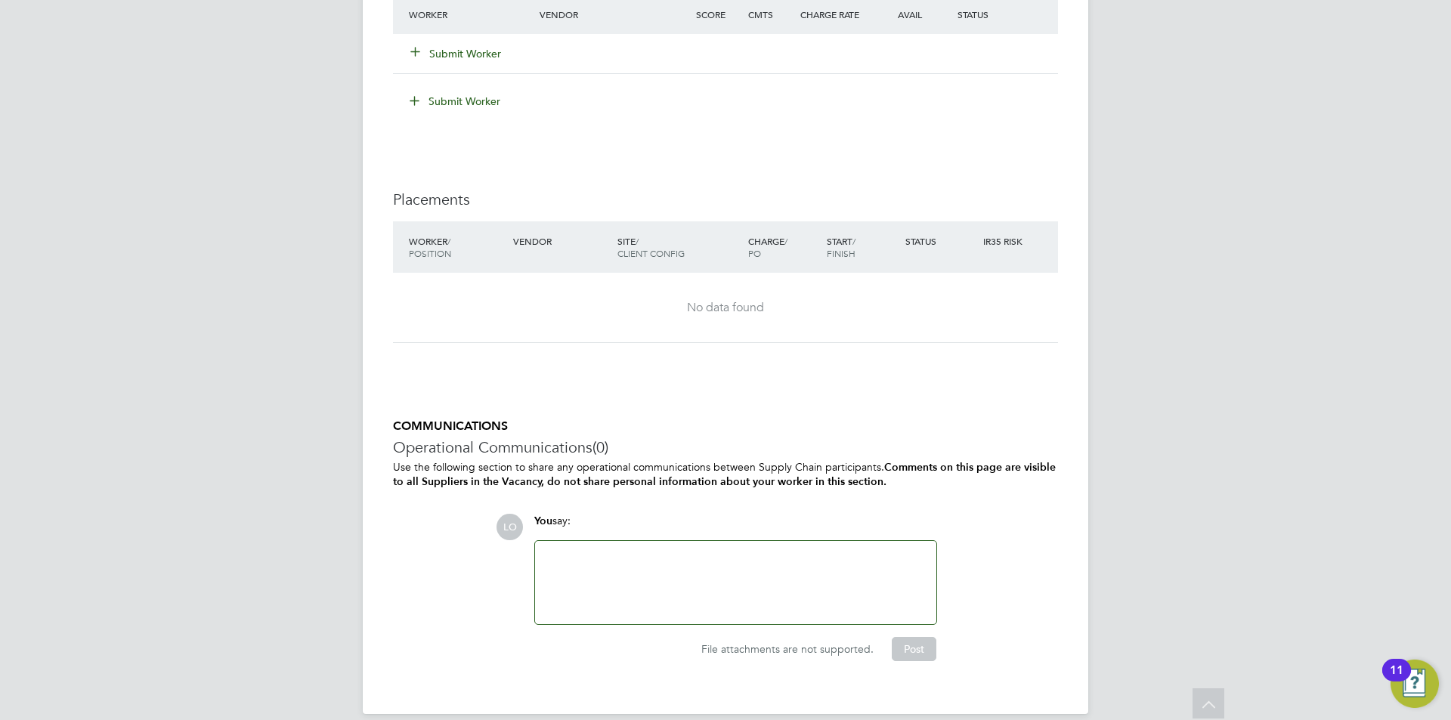
click at [403, 419] on h5 "COMMUNICATIONS" at bounding box center [725, 427] width 665 height 16
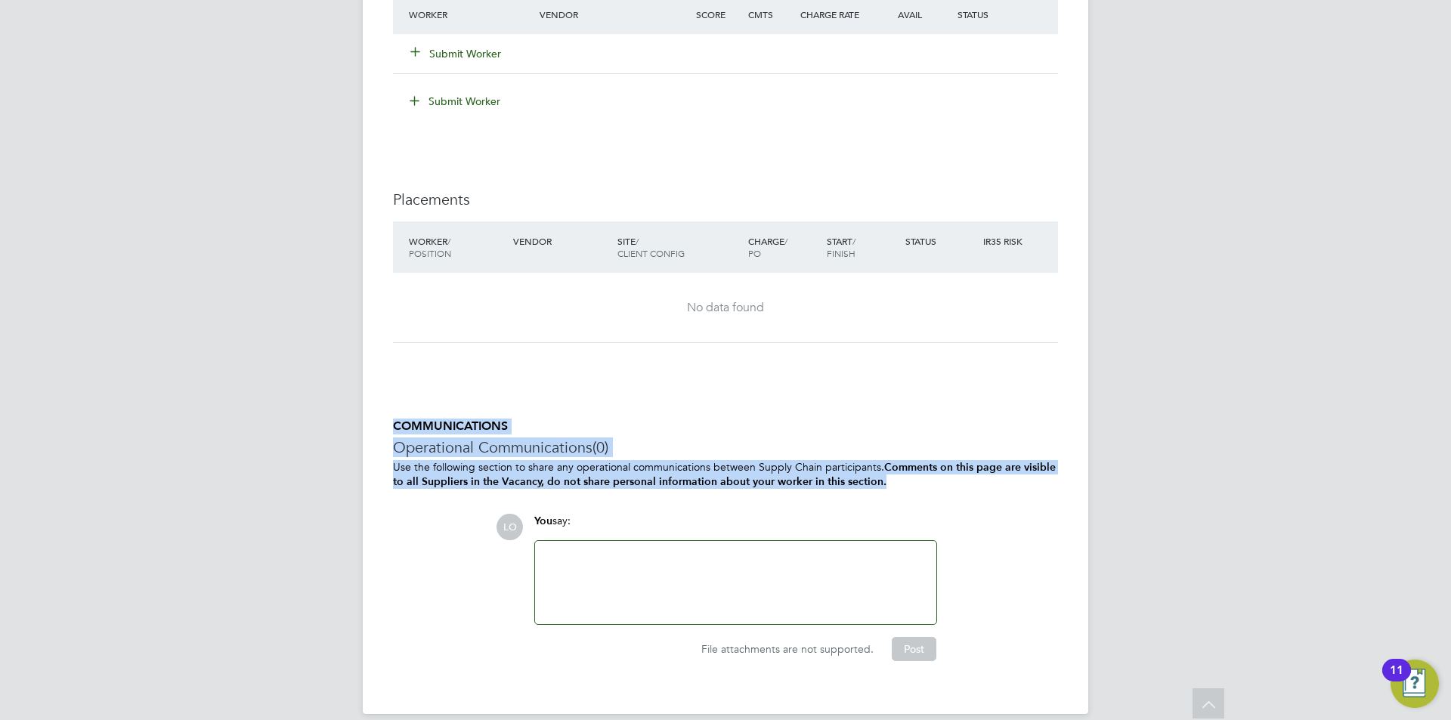
drag, startPoint x: 395, startPoint y: 407, endPoint x: 911, endPoint y: 468, distance: 518.9
click at [911, 468] on div "COMMUNICATIONS Operational Communications (0) Use the following section to shar…" at bounding box center [725, 540] width 665 height 242
click at [911, 468] on p "Use the following section to share any operational communications between Suppl…" at bounding box center [725, 474] width 665 height 29
drag, startPoint x: 881, startPoint y: 467, endPoint x: 377, endPoint y: 409, distance: 507.4
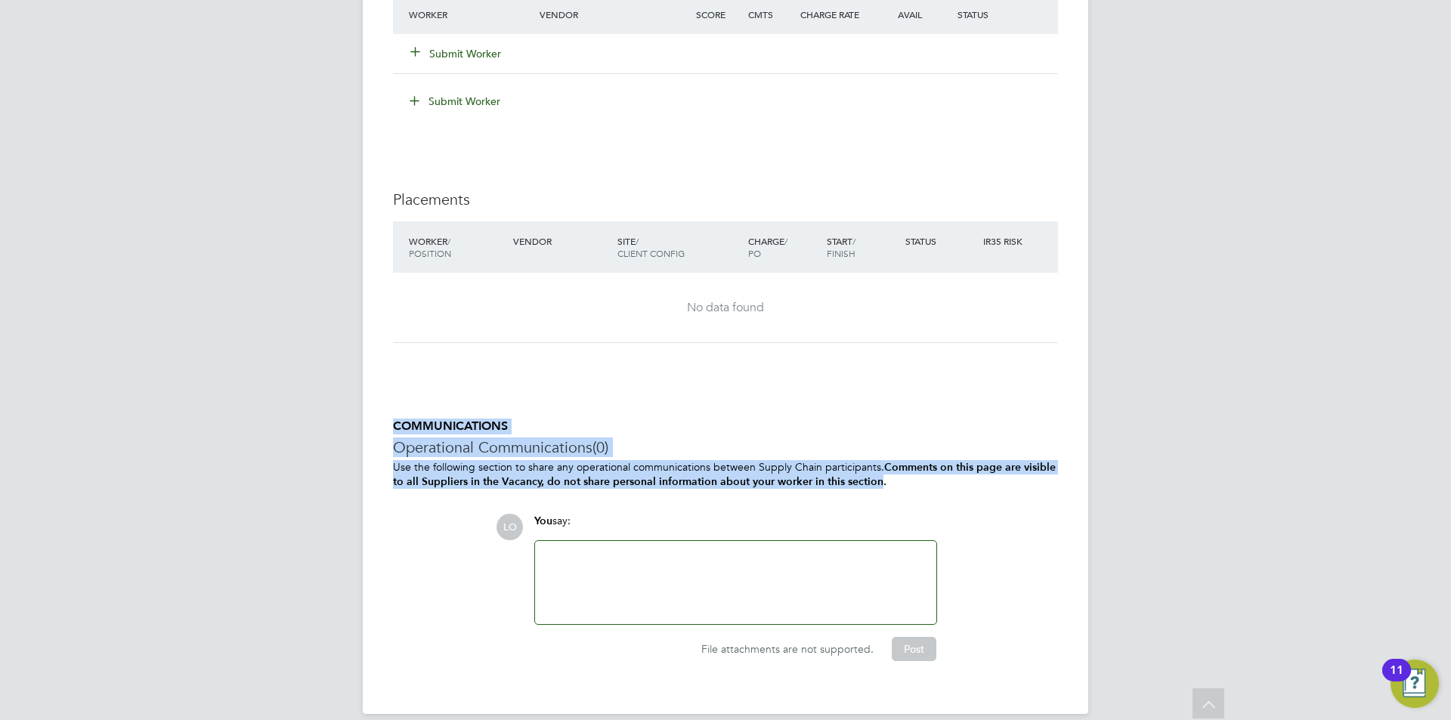
click at [453, 419] on h5 "COMMUNICATIONS" at bounding box center [725, 427] width 665 height 16
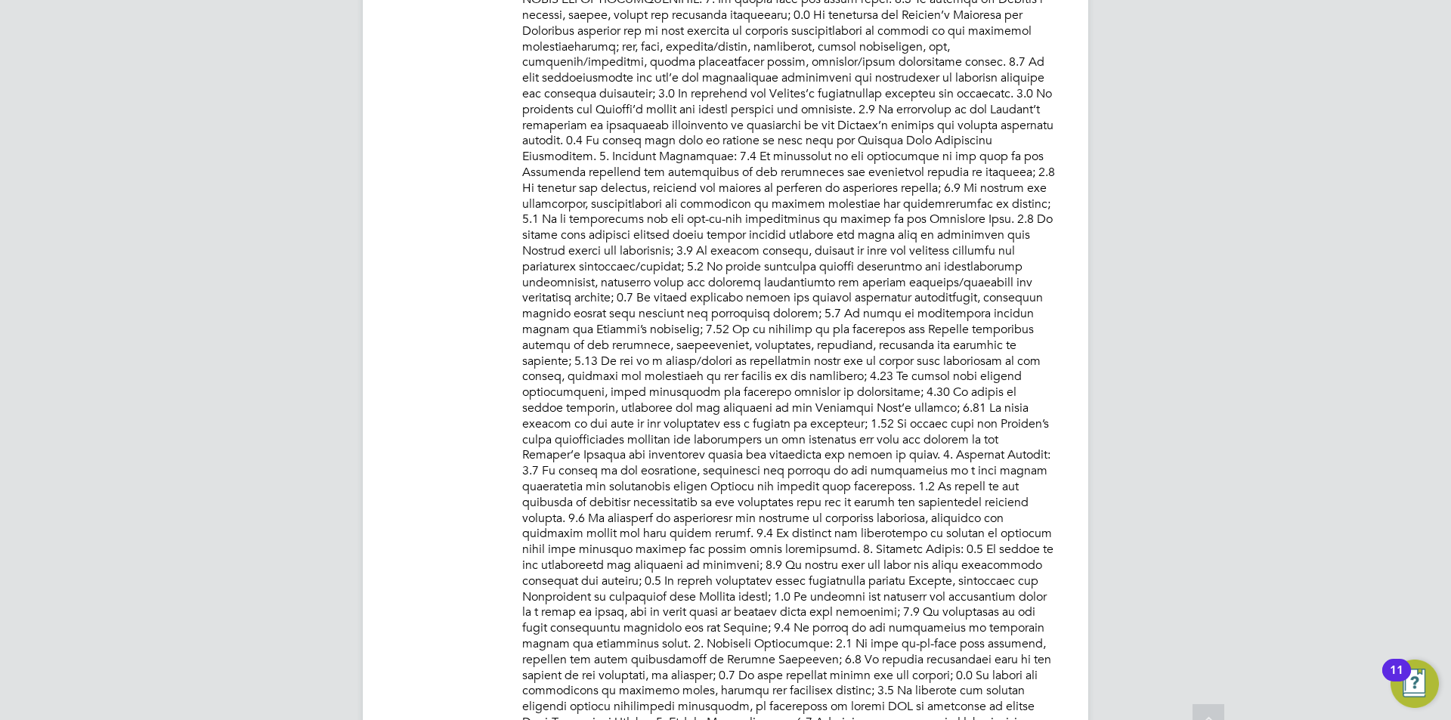
scroll to position [0, 0]
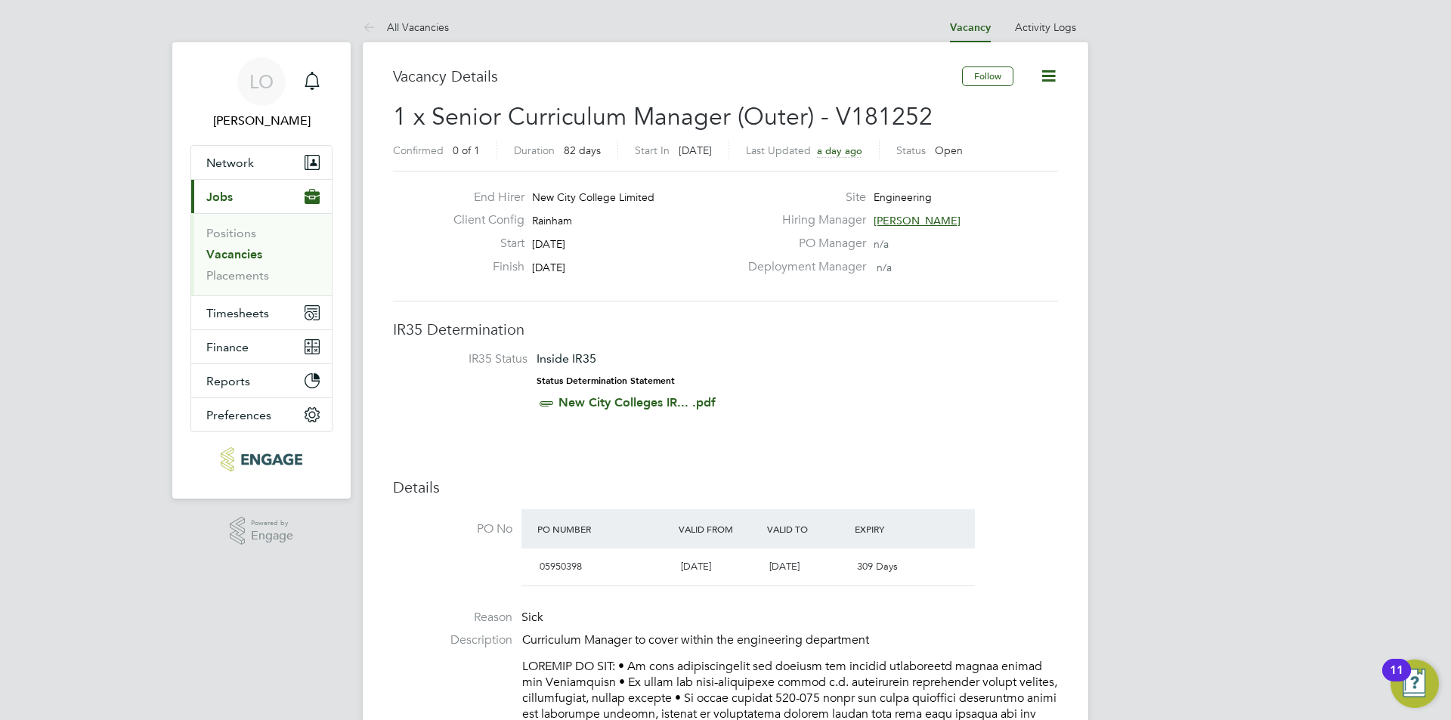
click at [705, 113] on span "1 x Senior Curriculum Manager (Outer) - V181252" at bounding box center [663, 116] width 540 height 29
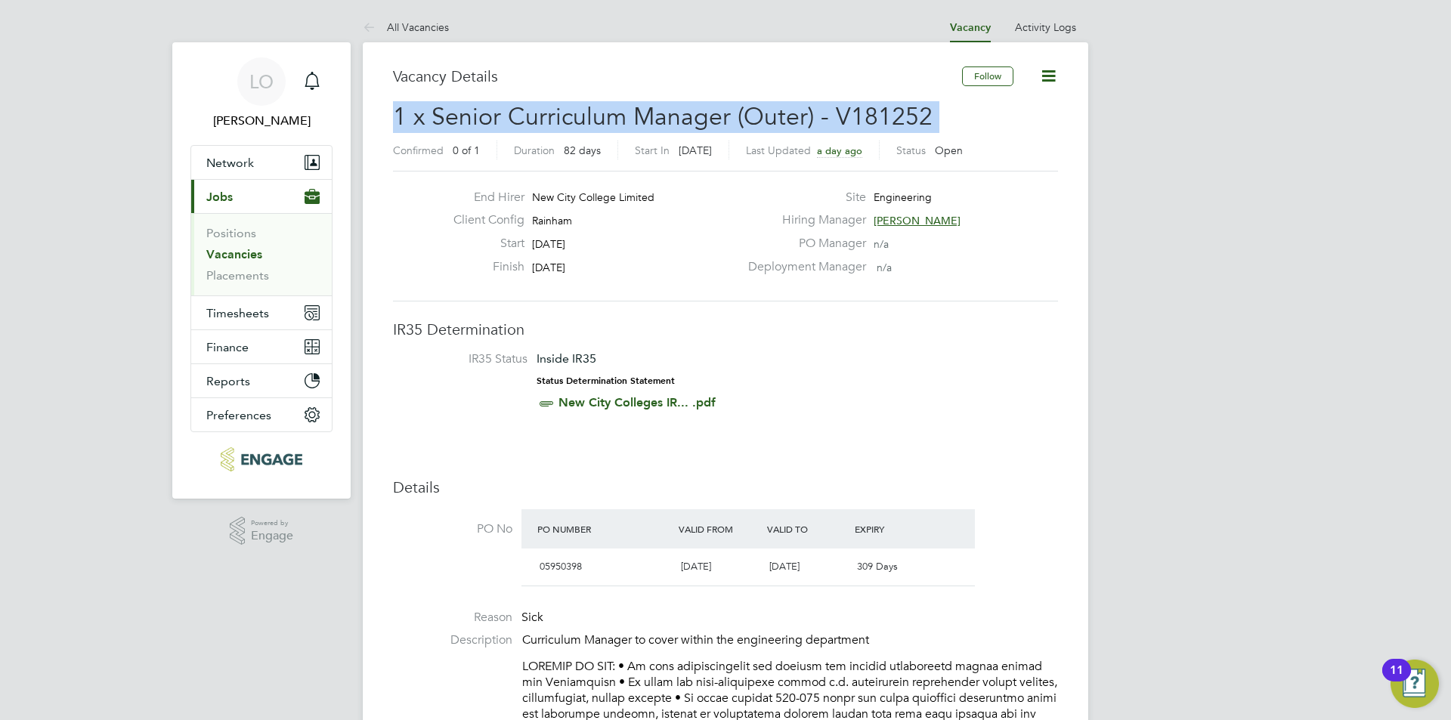
click at [705, 113] on span "1 x Senior Curriculum Manager (Outer) - V181252" at bounding box center [663, 116] width 540 height 29
click at [659, 114] on span "1 x Senior Curriculum Manager (Outer) - V181252" at bounding box center [663, 116] width 540 height 29
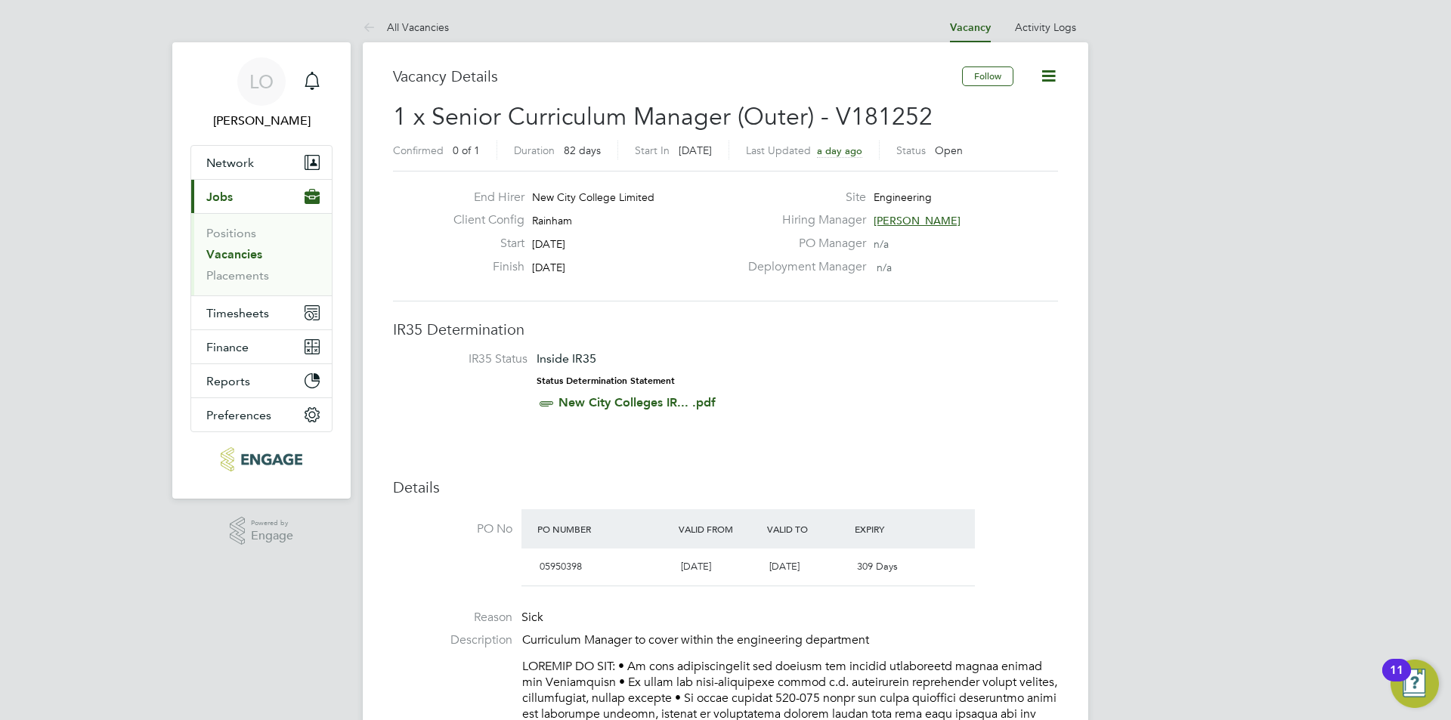
click at [433, 230] on div "End Hirer New City College Limited Client Config Rainham Start 29 Sep 2025 Fini…" at bounding box center [725, 236] width 677 height 93
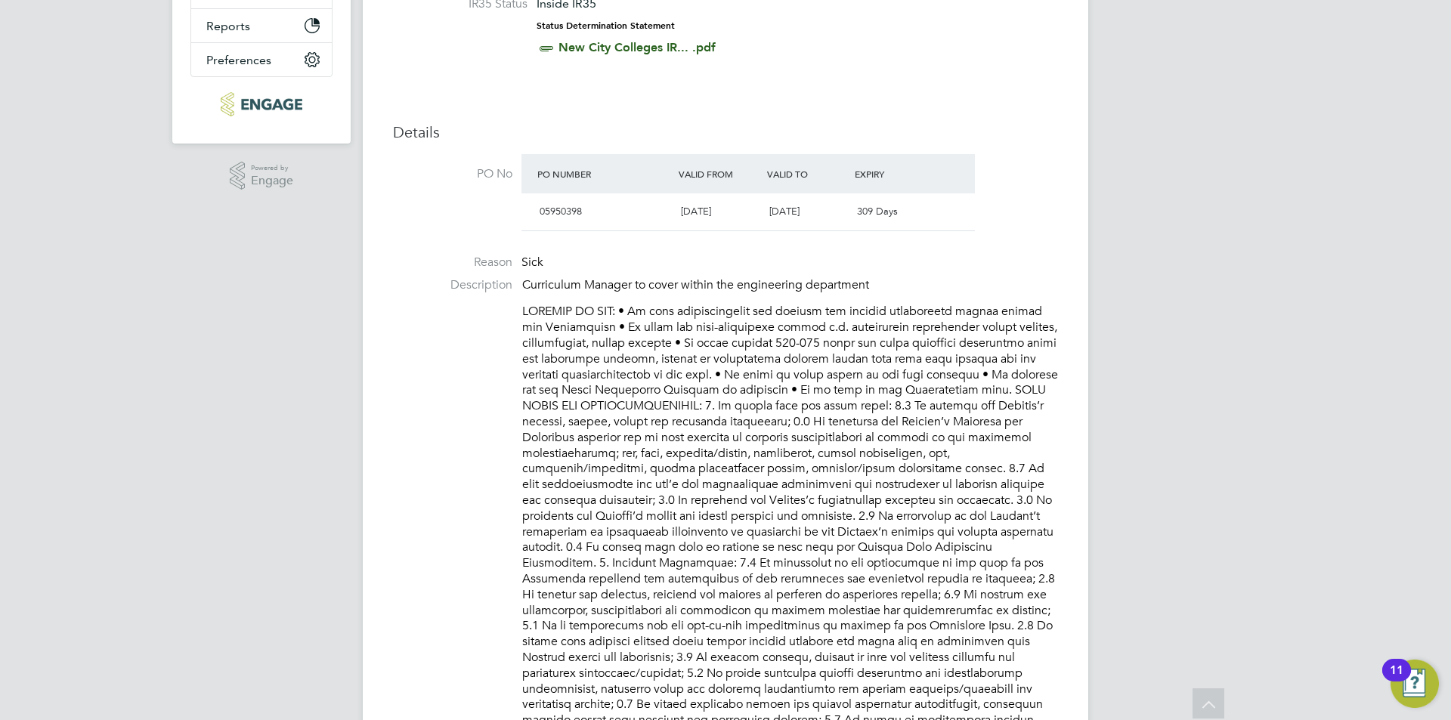
scroll to position [76, 0]
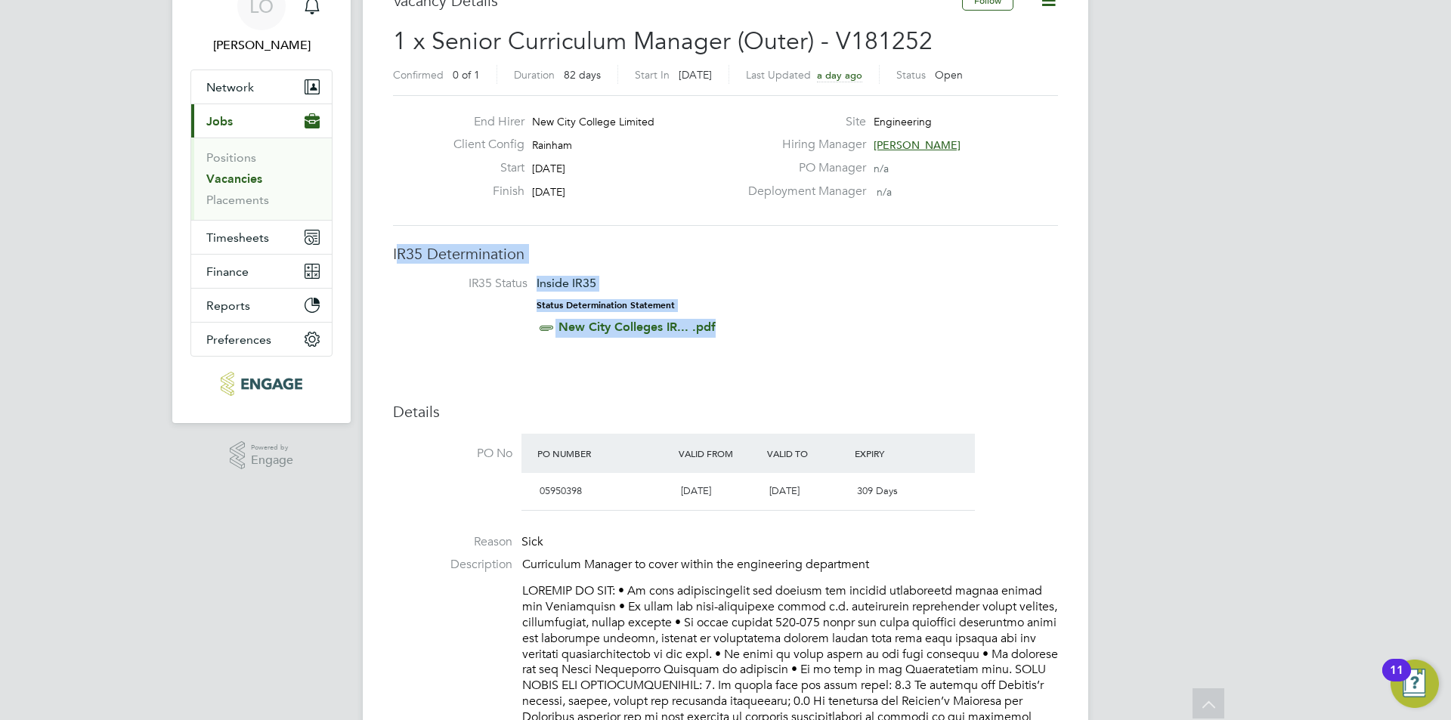
drag, startPoint x: 472, startPoint y: 252, endPoint x: 738, endPoint y: 326, distance: 276.8
click at [738, 326] on span "IR35 Determination IR35 Status Inside IR35 Status Determination Statement New C…" at bounding box center [725, 292] width 665 height 97
click at [738, 326] on li "IR35 Status Inside IR35 Status Determination Statement New City Colleges IR... …" at bounding box center [725, 309] width 635 height 66
click at [480, 132] on div "End Hirer New City College Limited" at bounding box center [590, 125] width 298 height 23
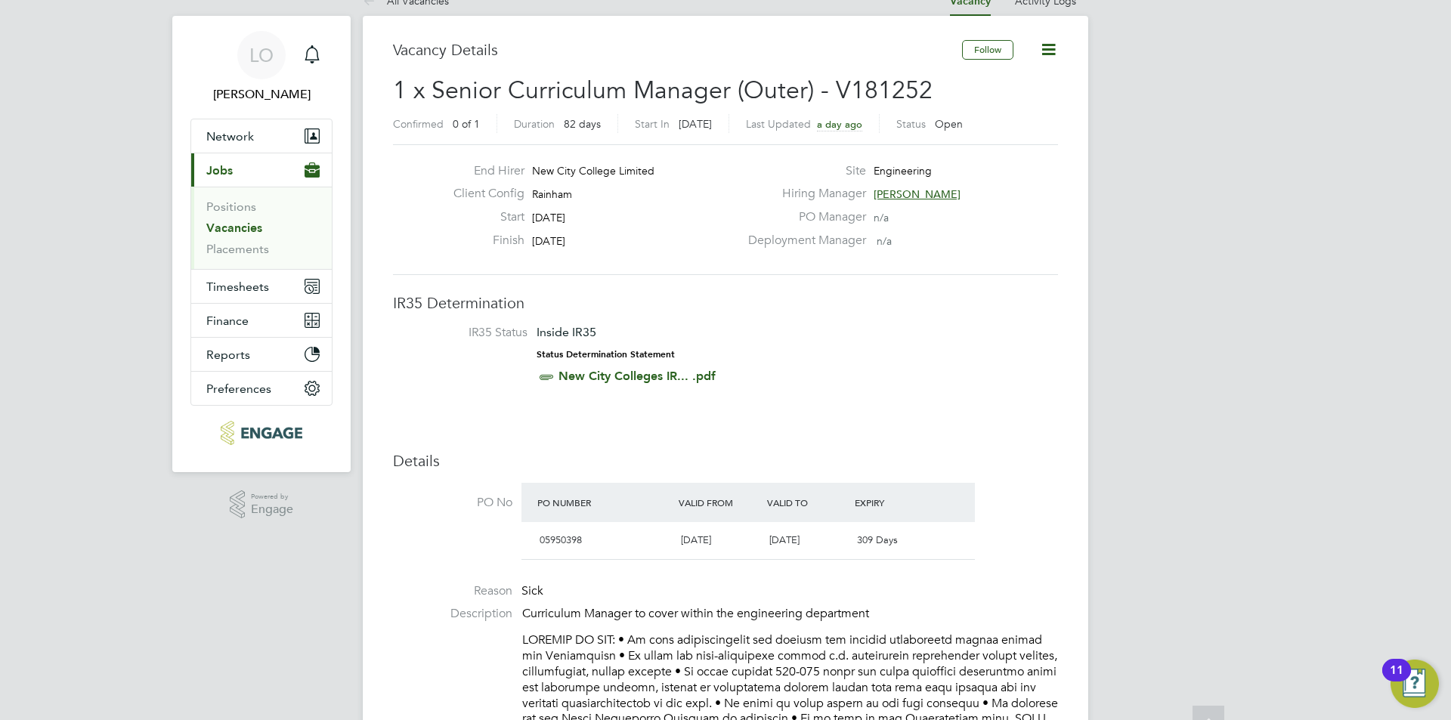
scroll to position [0, 0]
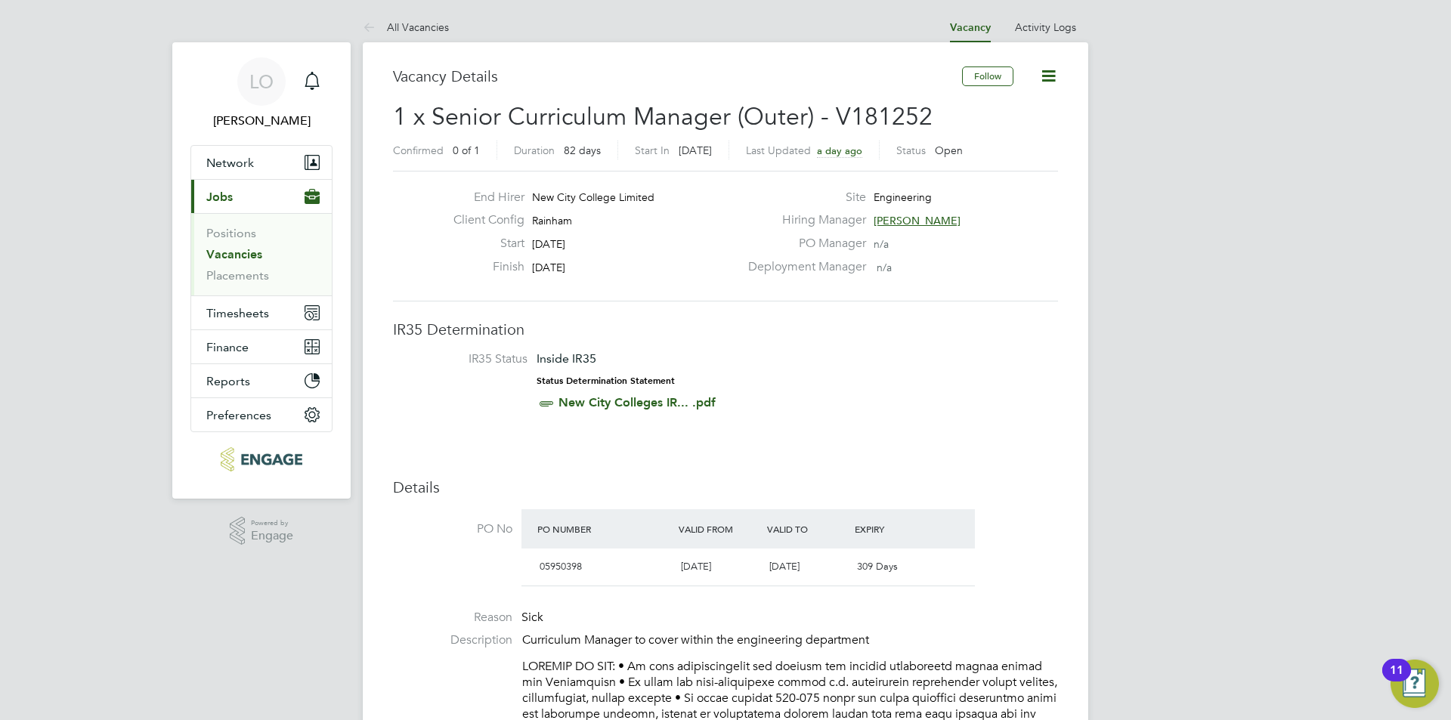
click at [649, 116] on span "1 x Senior Curriculum Manager (Outer) - V181252" at bounding box center [663, 116] width 540 height 29
click at [650, 116] on span "1 x Senior Curriculum Manager (Outer) - V181252" at bounding box center [663, 116] width 540 height 29
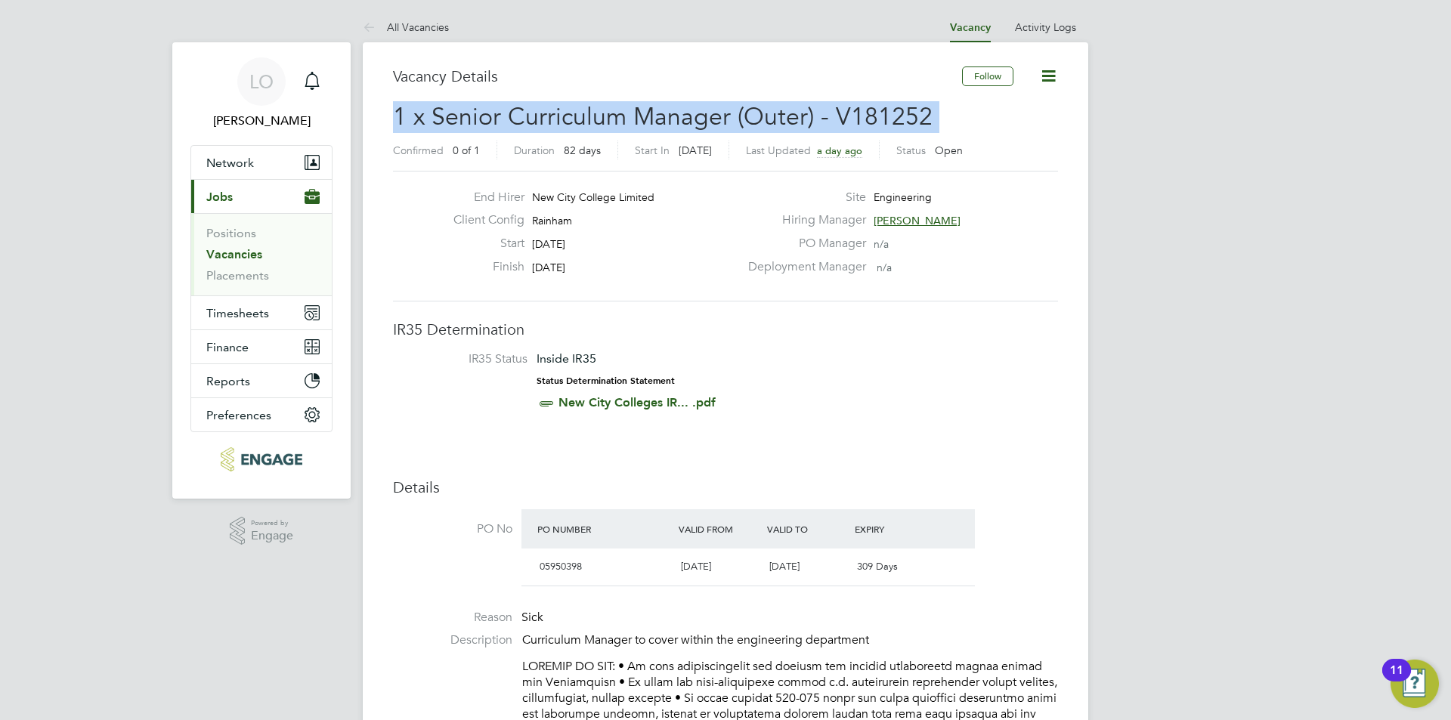
click at [650, 116] on span "1 x Senior Curriculum Manager (Outer) - V181252" at bounding box center [663, 116] width 540 height 29
click at [698, 119] on span "1 x Senior Curriculum Manager (Outer) - V181252" at bounding box center [663, 116] width 540 height 29
click at [579, 112] on span "1 x Senior Curriculum Manager (Outer) - V181252" at bounding box center [663, 116] width 540 height 29
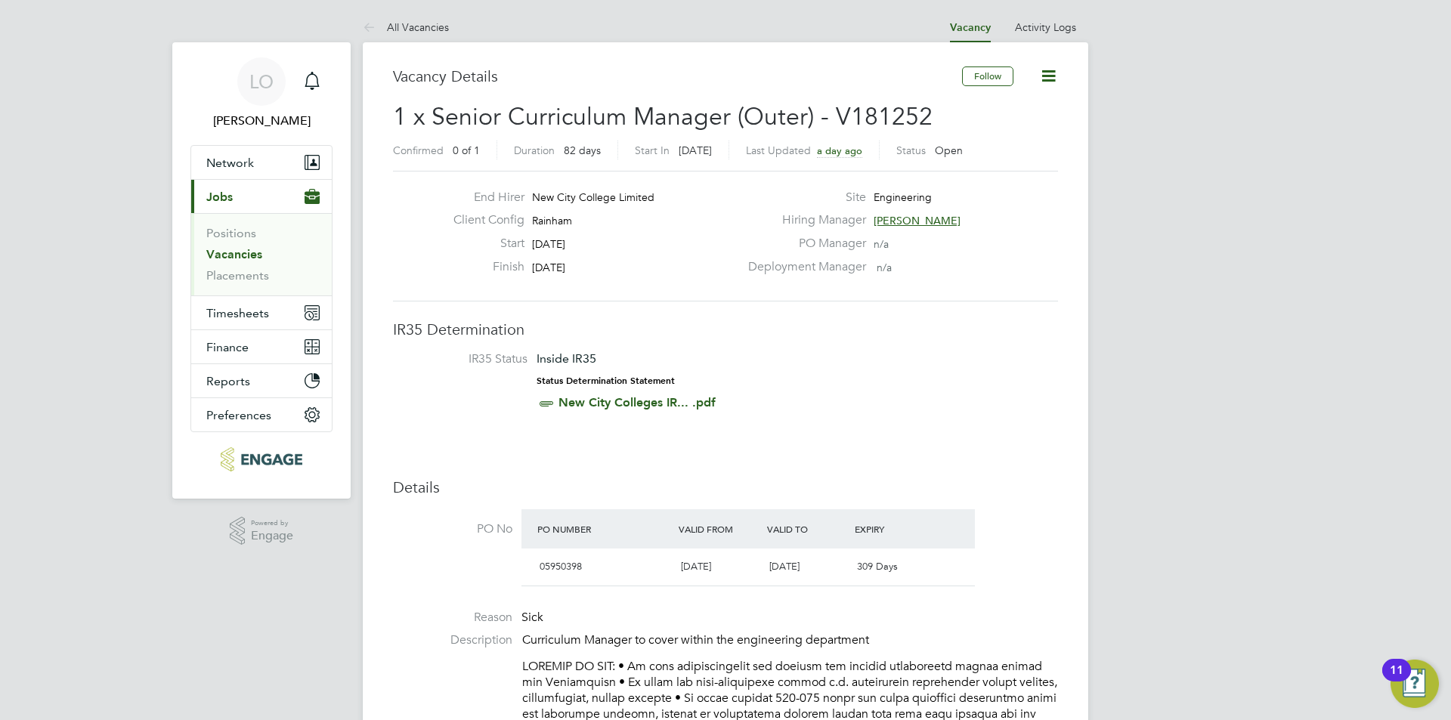
click at [644, 112] on span "1 x Senior Curriculum Manager (Outer) - V181252" at bounding box center [663, 116] width 540 height 29
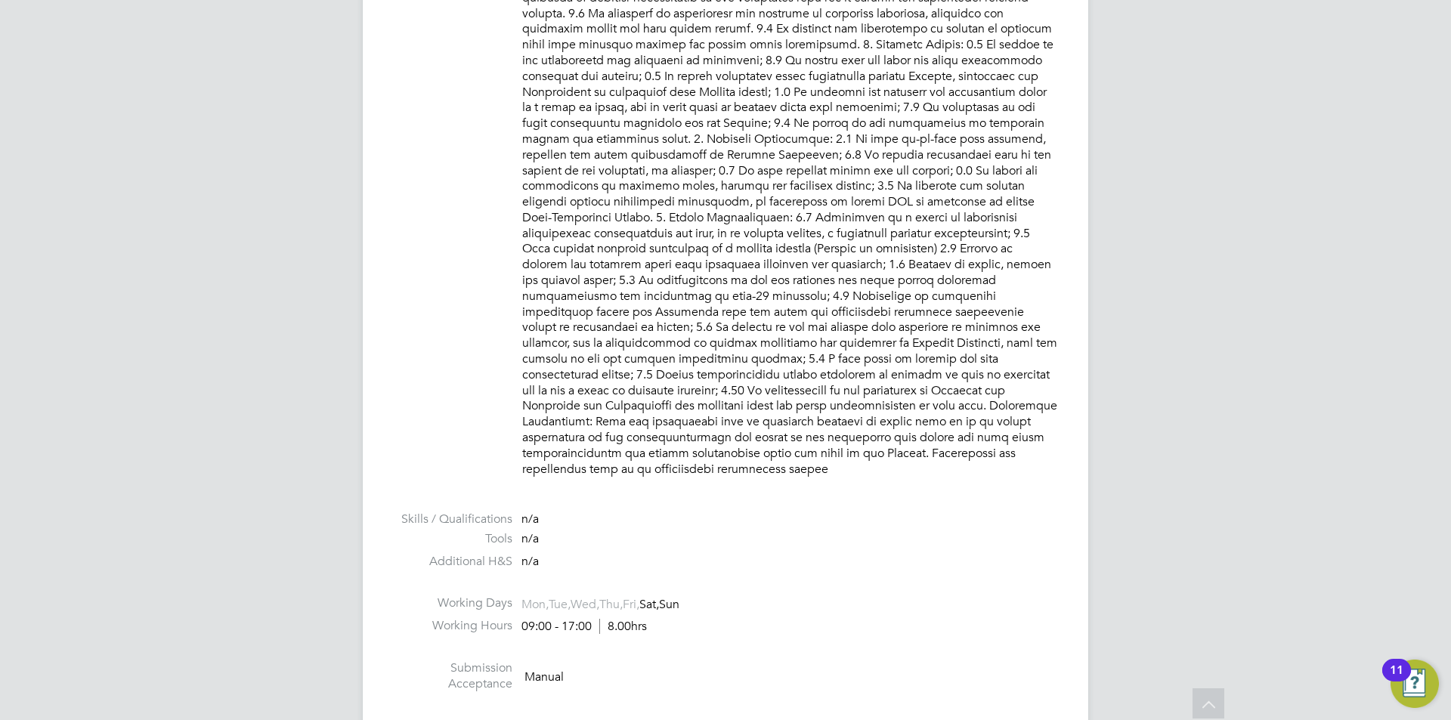
scroll to position [1514, 0]
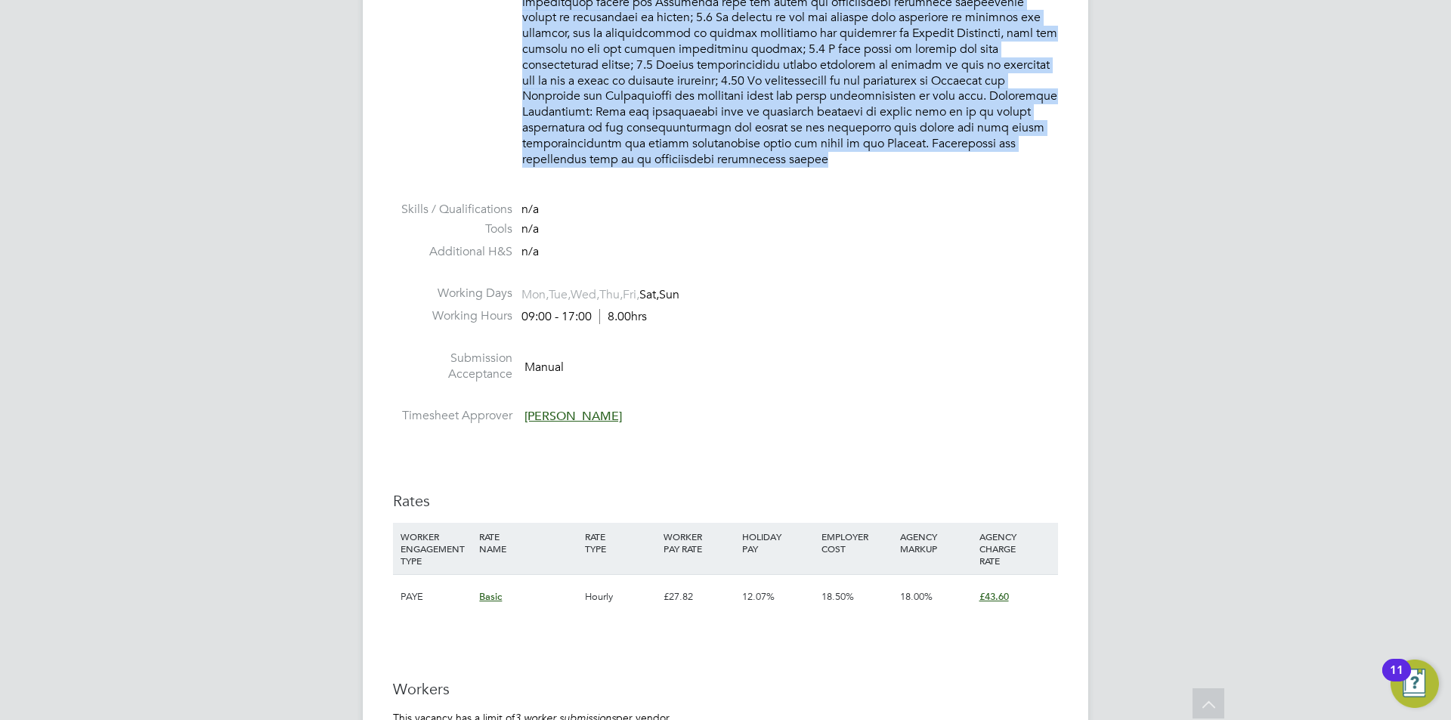
scroll to position [1363, 0]
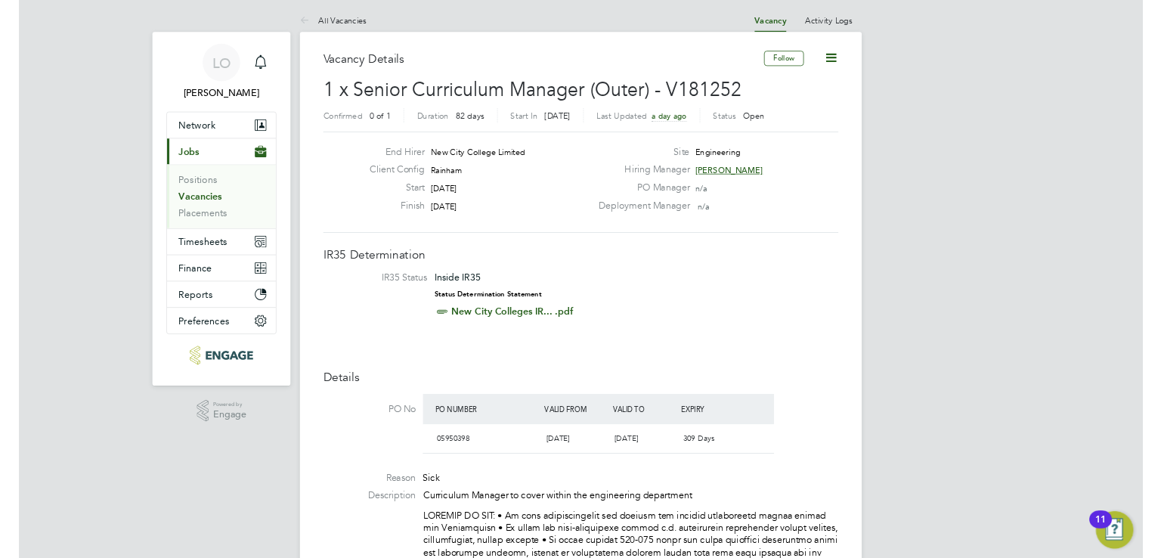
scroll to position [0, 0]
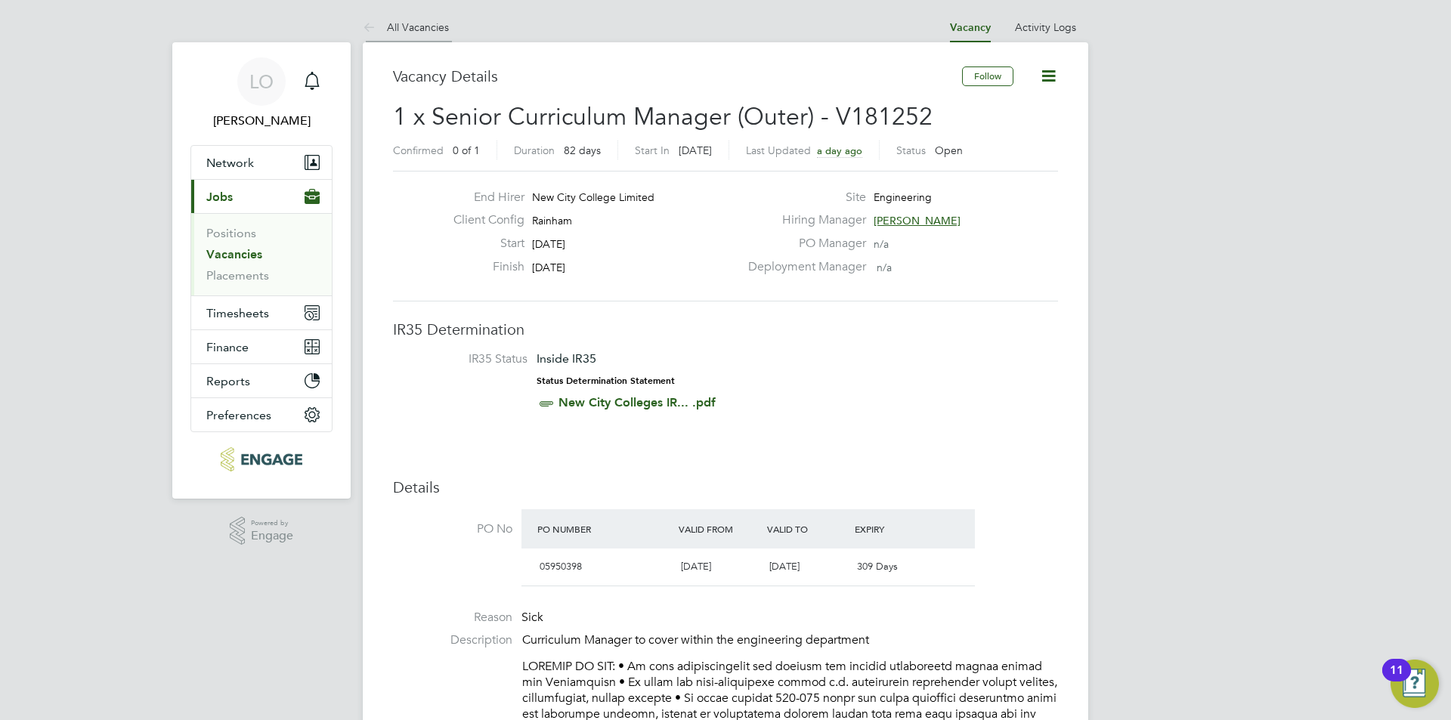
click at [417, 29] on link "All Vacancies" at bounding box center [406, 27] width 86 height 14
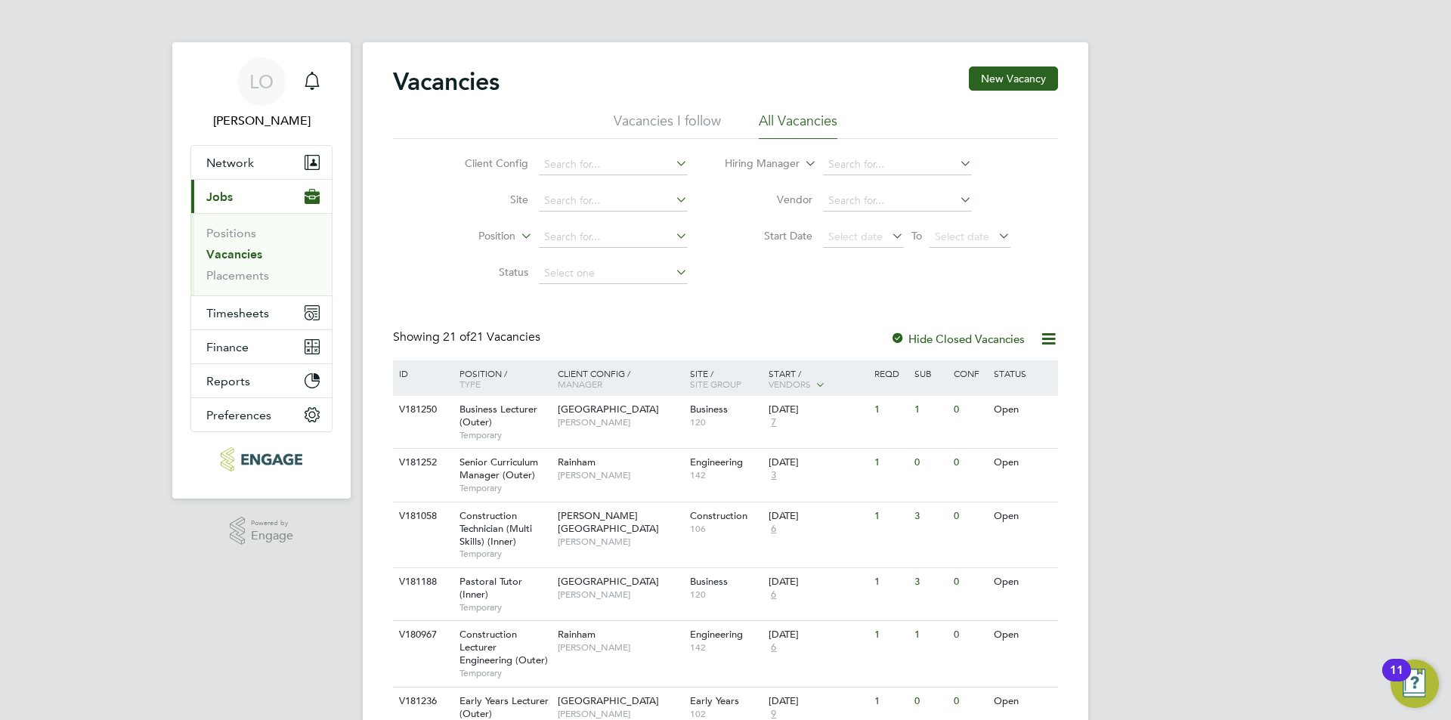
click at [440, 76] on h2 "Vacancies" at bounding box center [446, 82] width 107 height 30
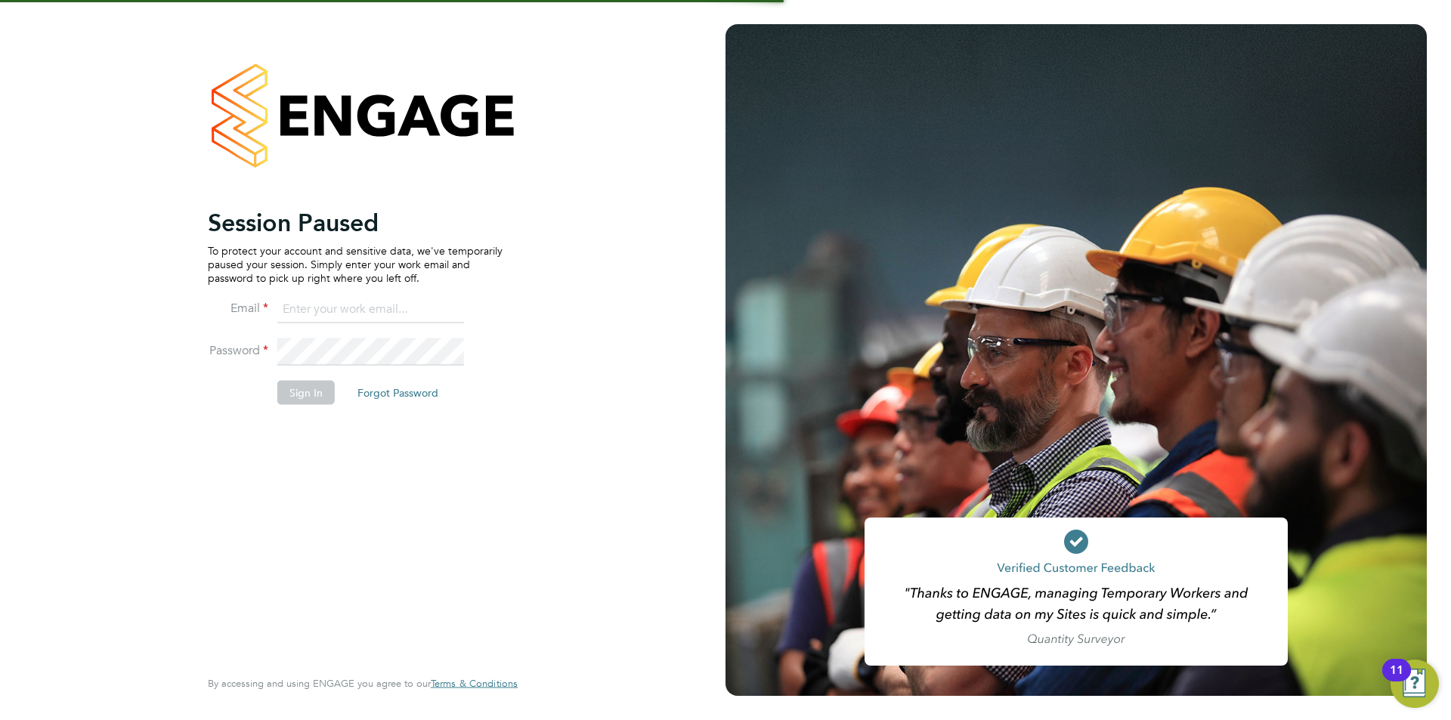
type input "luke.oneill@morganhunt.com"
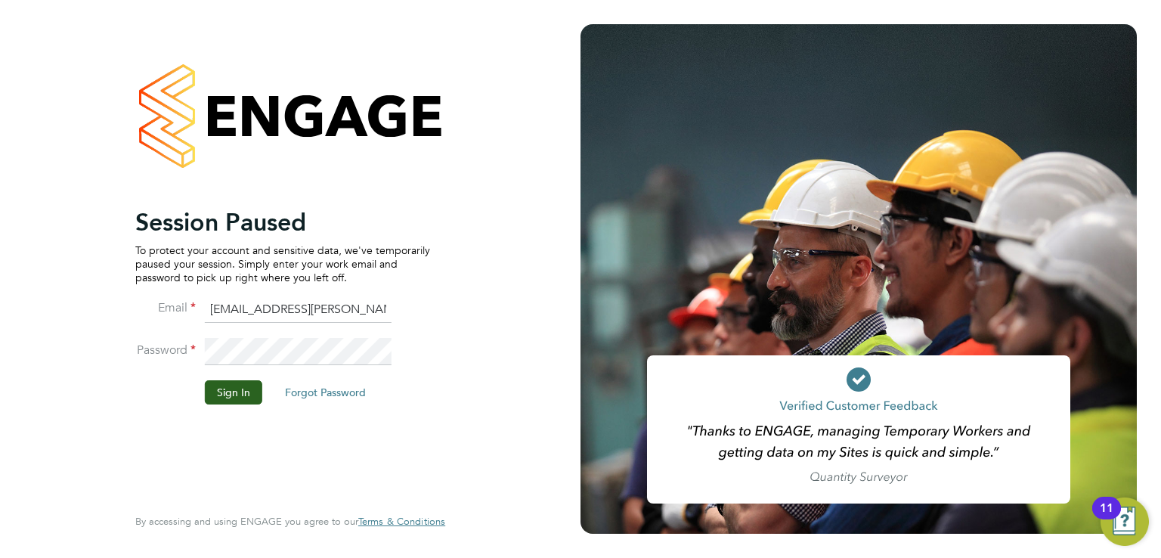
drag, startPoint x: 916, startPoint y: 181, endPoint x: 822, endPoint y: 158, distance: 96.6
click at [916, 181] on div at bounding box center [858, 278] width 556 height 509
click at [822, 158] on div at bounding box center [858, 278] width 556 height 509
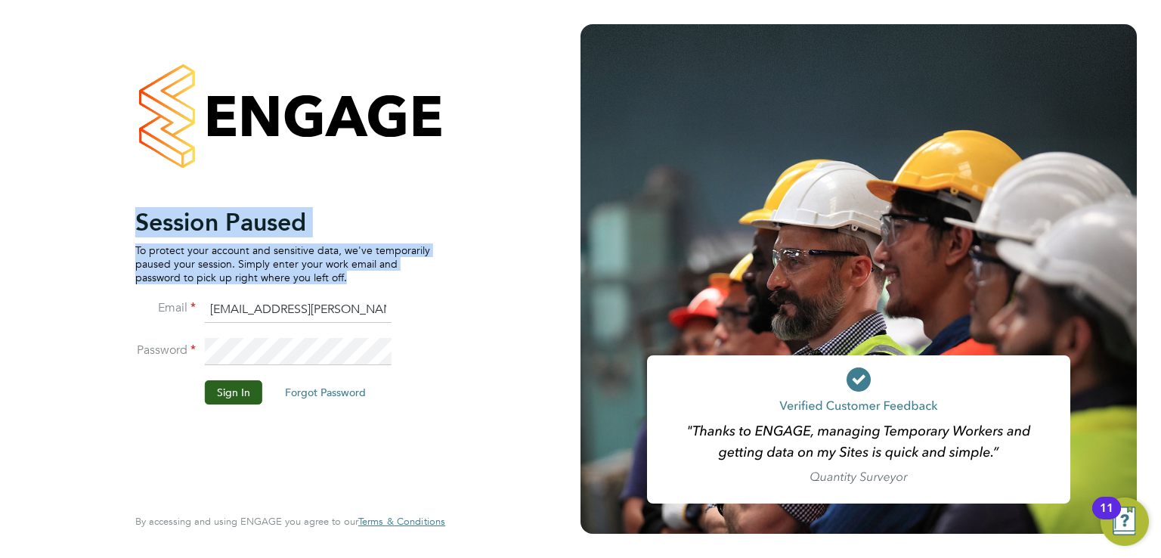
drag, startPoint x: 342, startPoint y: 277, endPoint x: 113, endPoint y: 224, distance: 234.3
click at [113, 224] on div "Session Paused To protect your account and sensitive data, we've temporarily pa…" at bounding box center [290, 279] width 370 height 558
drag, startPoint x: 139, startPoint y: 218, endPoint x: 354, endPoint y: 270, distance: 220.7
click at [354, 270] on ng-template "Session Paused To protect your account and sensitive data, we've temporarily pa…" at bounding box center [282, 313] width 295 height 212
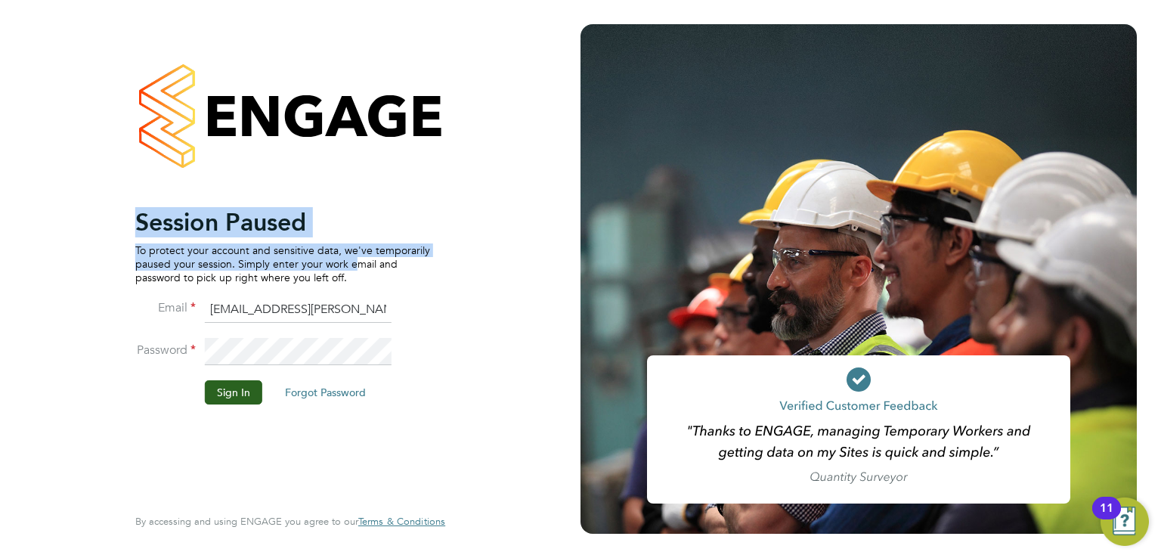
click at [354, 270] on p "To protect your account and sensitive data, we've temporarily paused your sessi…" at bounding box center [282, 264] width 295 height 42
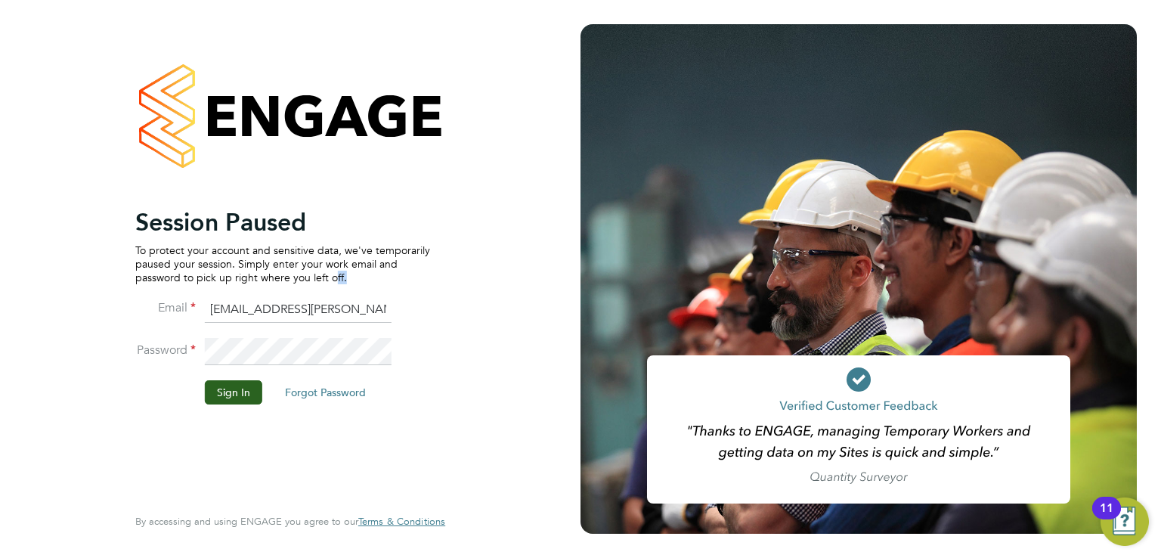
drag, startPoint x: 357, startPoint y: 283, endPoint x: 0, endPoint y: 119, distance: 393.3
click at [0, 119] on div "Session Paused To protect your account and sensitive data, we've temporarily pa…" at bounding box center [290, 279] width 580 height 558
click at [280, 255] on p "To protect your account and sensitive data, we've temporarily paused your sessi…" at bounding box center [282, 264] width 295 height 42
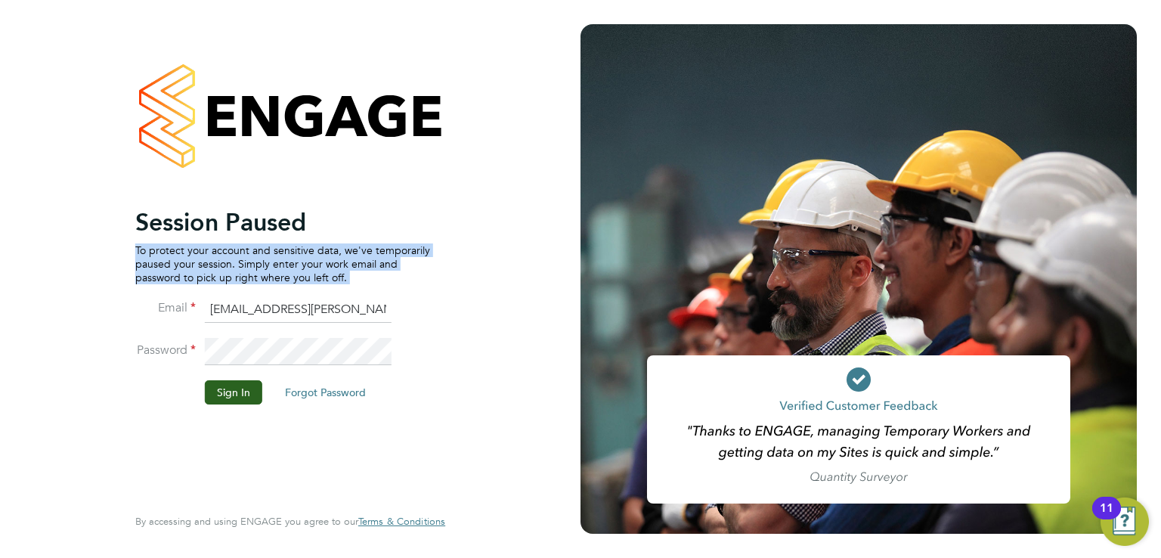
click at [280, 255] on p "To protect your account and sensitive data, we've temporarily paused your sessi…" at bounding box center [282, 264] width 295 height 42
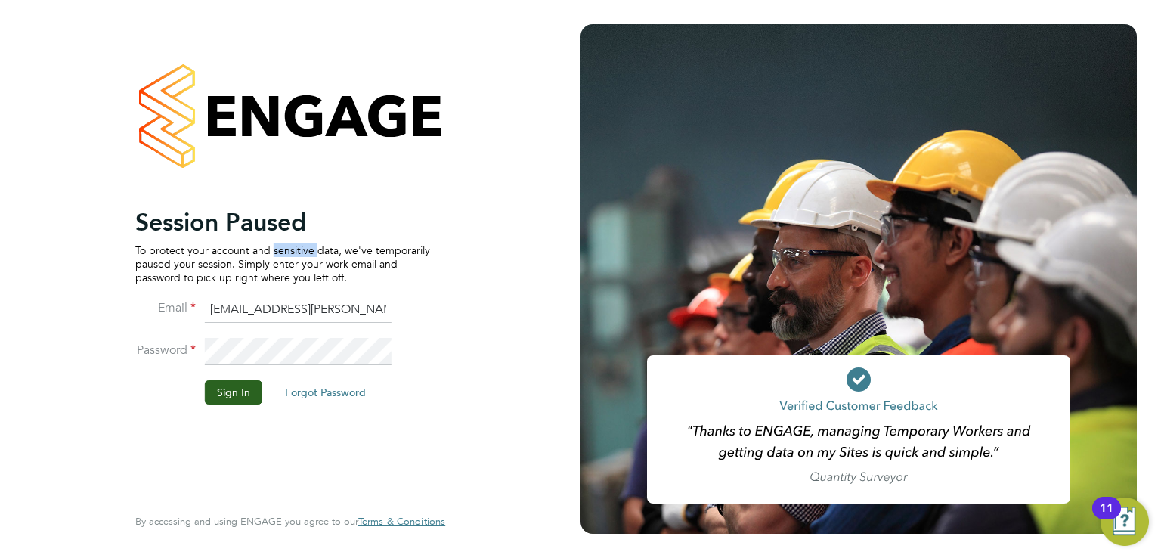
click at [392, 278] on p "To protect your account and sensitive data, we've temporarily paused your sessi…" at bounding box center [282, 264] width 295 height 42
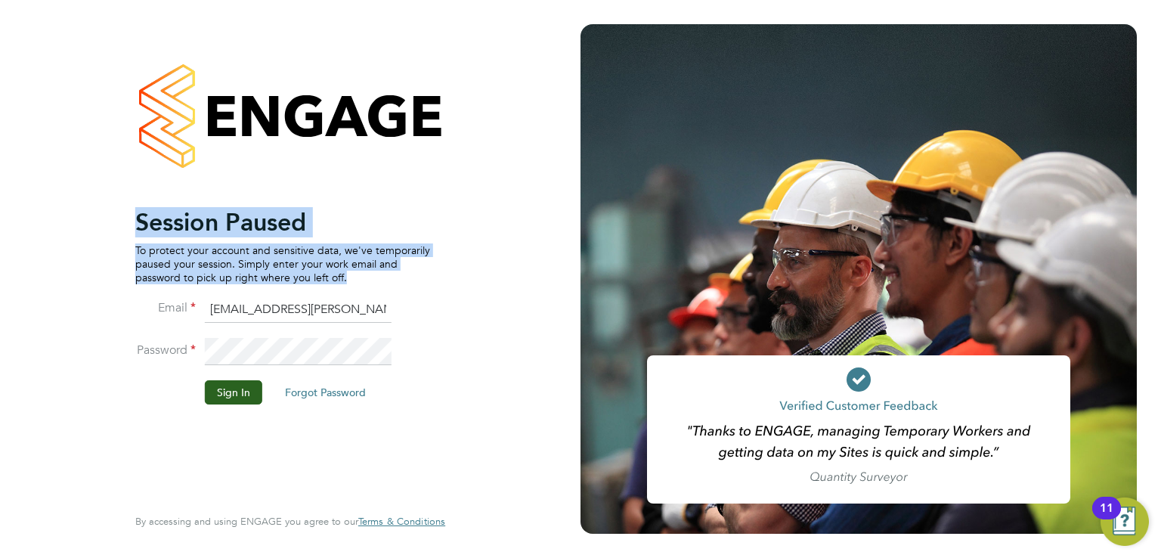
drag, startPoint x: 521, startPoint y: 285, endPoint x: 363, endPoint y: 276, distance: 159.0
click at [363, 276] on div "Session Paused To protect your account and sensitive data, we've temporarily pa…" at bounding box center [290, 279] width 370 height 558
click at [363, 276] on p "To protect your account and sensitive data, we've temporarily paused your sessi…" at bounding box center [282, 264] width 295 height 42
drag, startPoint x: 363, startPoint y: 276, endPoint x: 133, endPoint y: 215, distance: 237.6
click at [133, 215] on div "Session Paused To protect your account and sensitive data, we've temporarily pa…" at bounding box center [290, 279] width 370 height 558
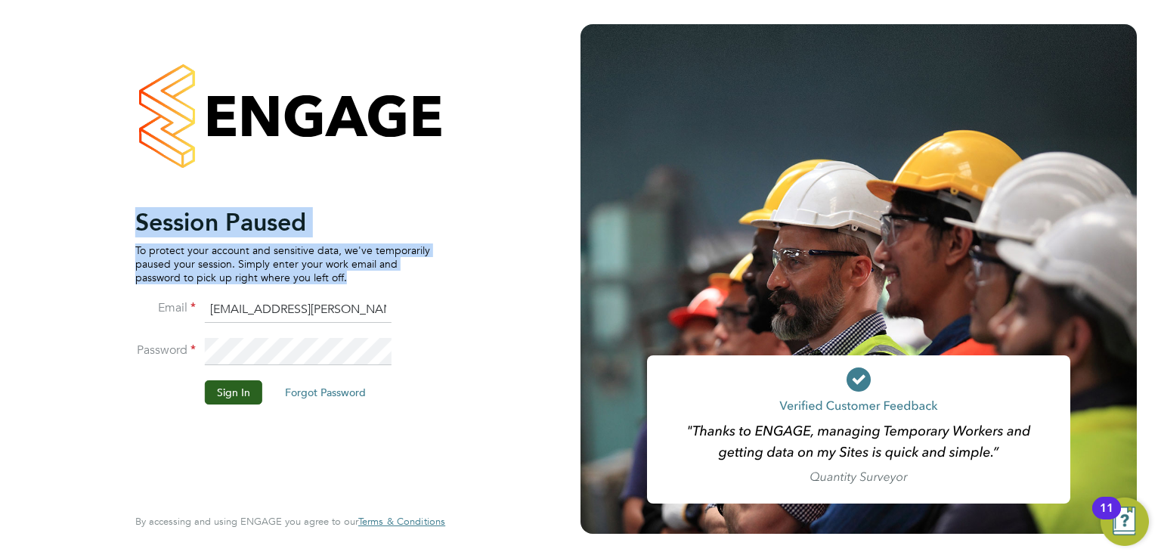
click at [133, 215] on div "Session Paused To protect your account and sensitive data, we've temporarily pa…" at bounding box center [290, 279] width 370 height 558
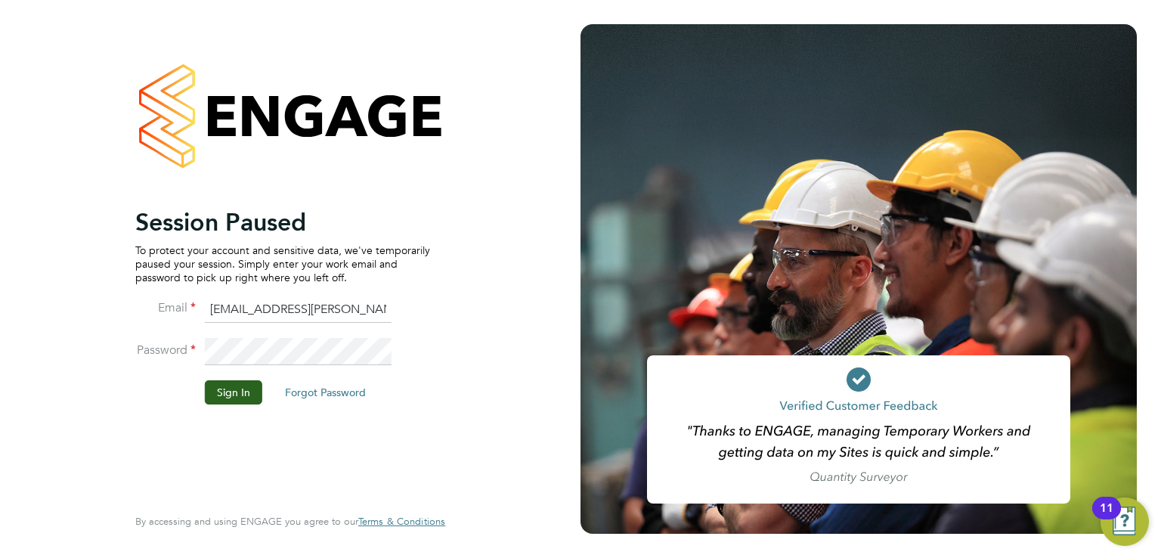
click at [259, 264] on p "To protect your account and sensitive data, we've temporarily paused your sessi…" at bounding box center [282, 264] width 295 height 42
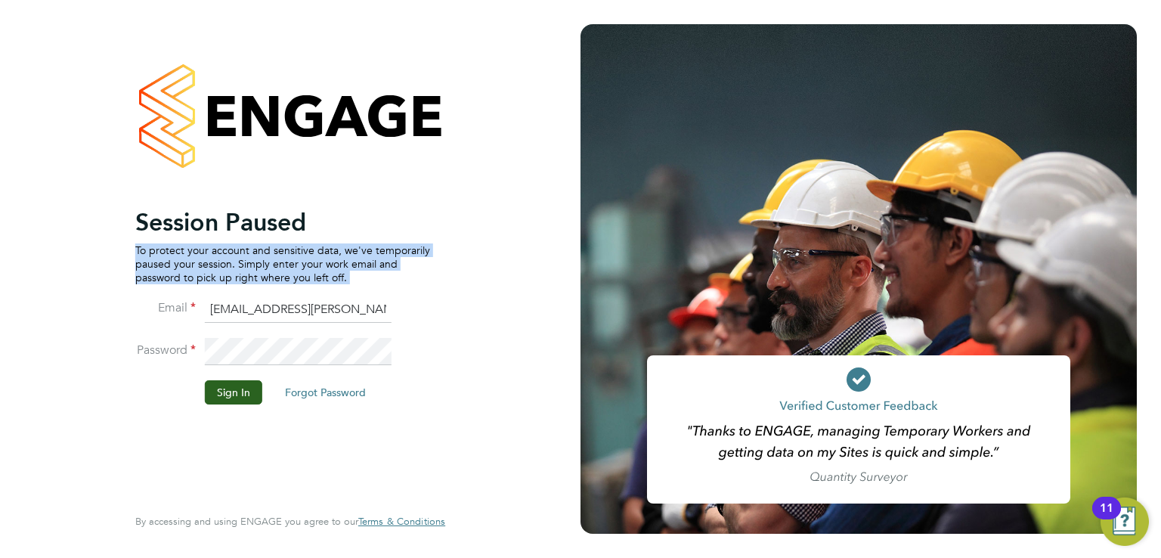
click at [259, 264] on p "To protect your account and sensitive data, we've temporarily paused your sessi…" at bounding box center [282, 264] width 295 height 42
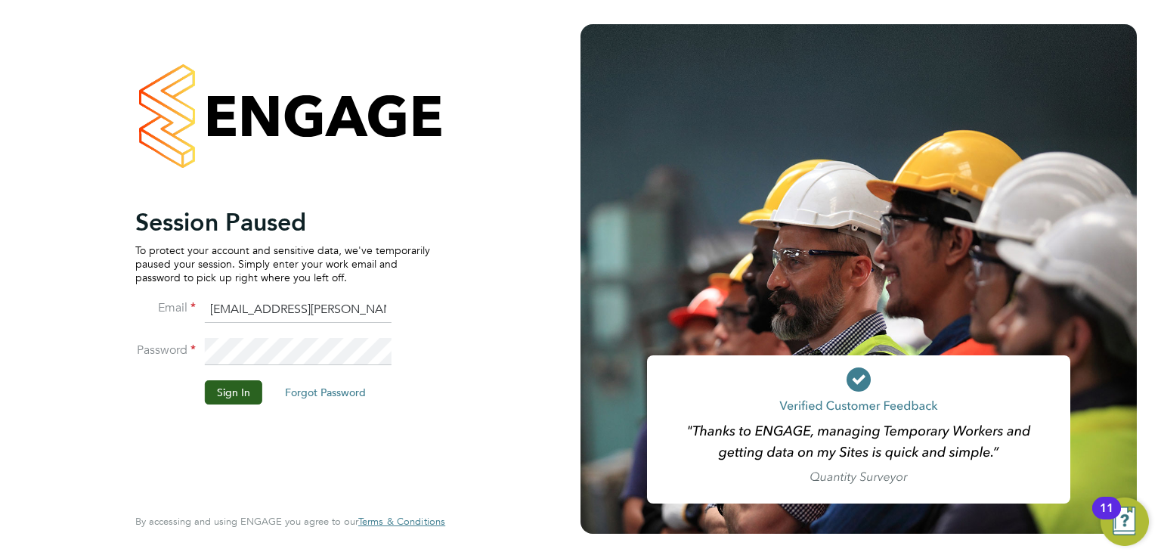
click at [263, 269] on p "To protect your account and sensitive data, we've temporarily paused your sessi…" at bounding box center [282, 264] width 295 height 42
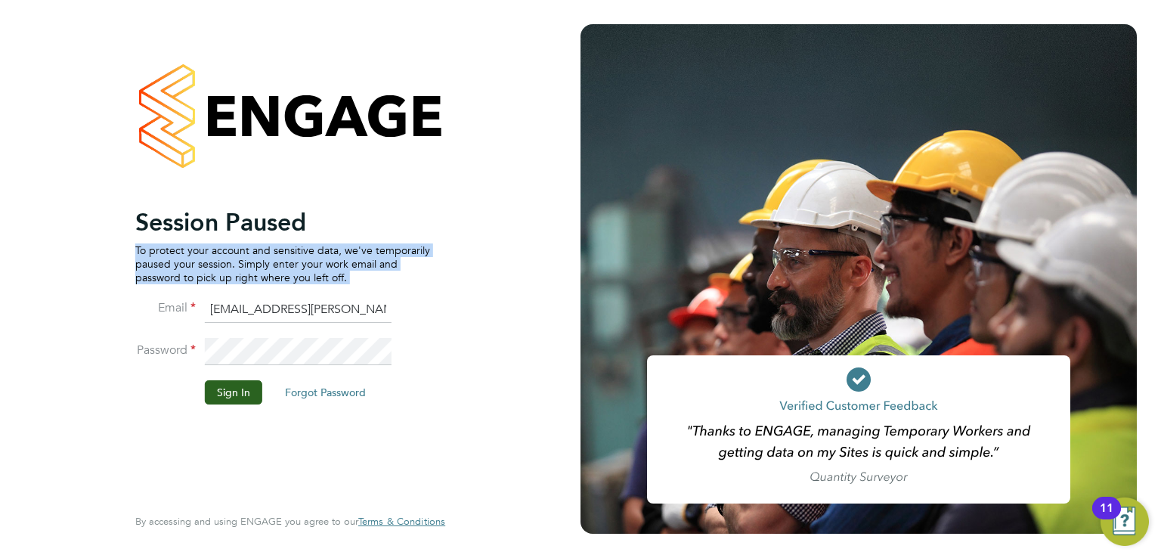
click at [272, 261] on p "To protect your account and sensitive data, we've temporarily paused your sessi…" at bounding box center [282, 264] width 295 height 42
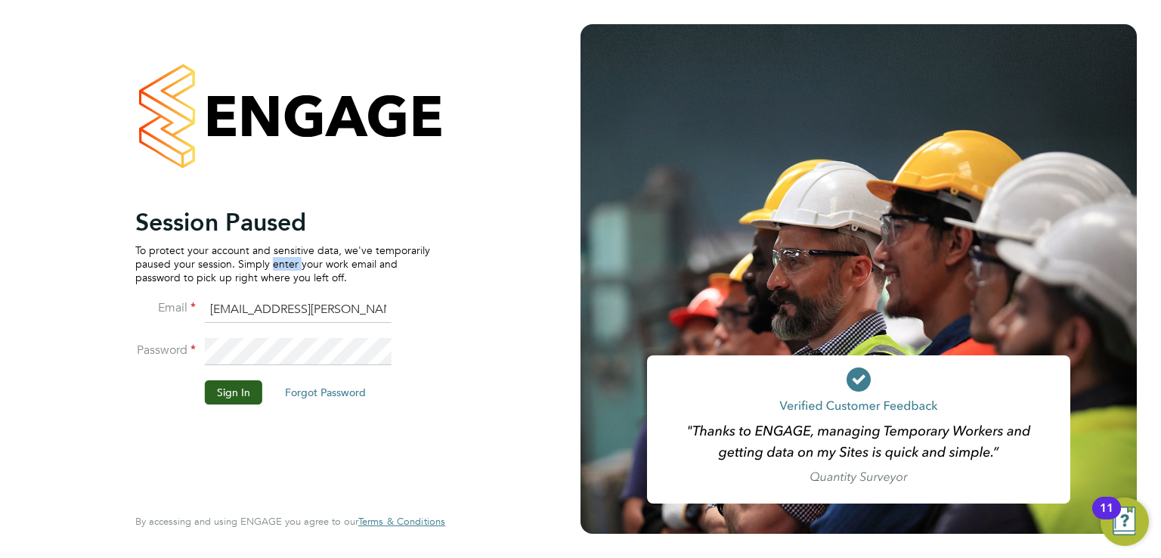
click at [272, 261] on p "To protect your account and sensitive data, we've temporarily paused your sessi…" at bounding box center [282, 264] width 295 height 42
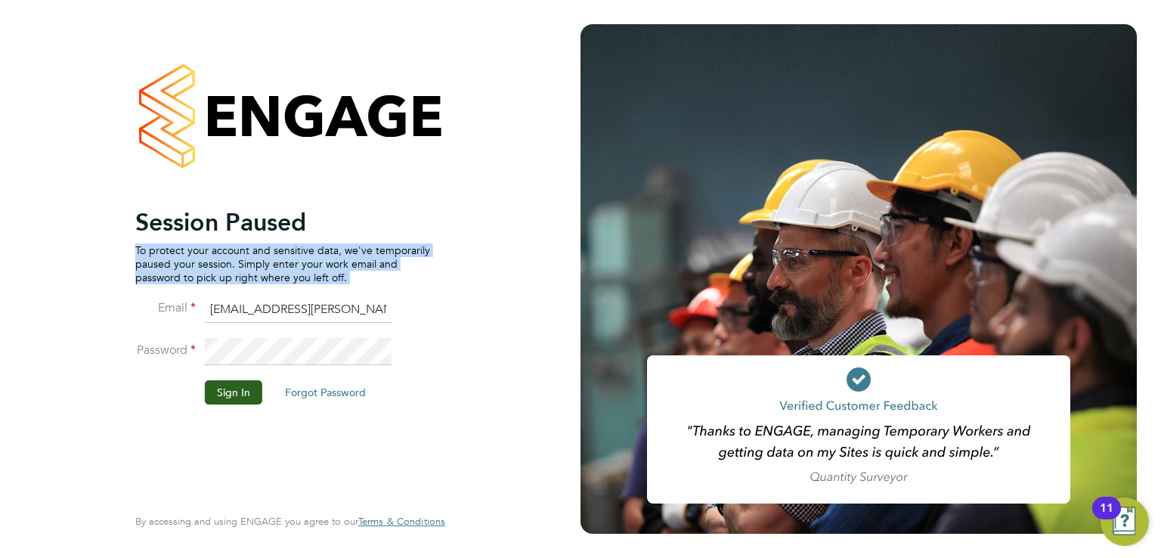
click at [272, 261] on p "To protect your account and sensitive data, we've temporarily paused your sessi…" at bounding box center [282, 264] width 295 height 42
click at [266, 262] on p "To protect your account and sensitive data, we've temporarily paused your sessi…" at bounding box center [282, 264] width 295 height 42
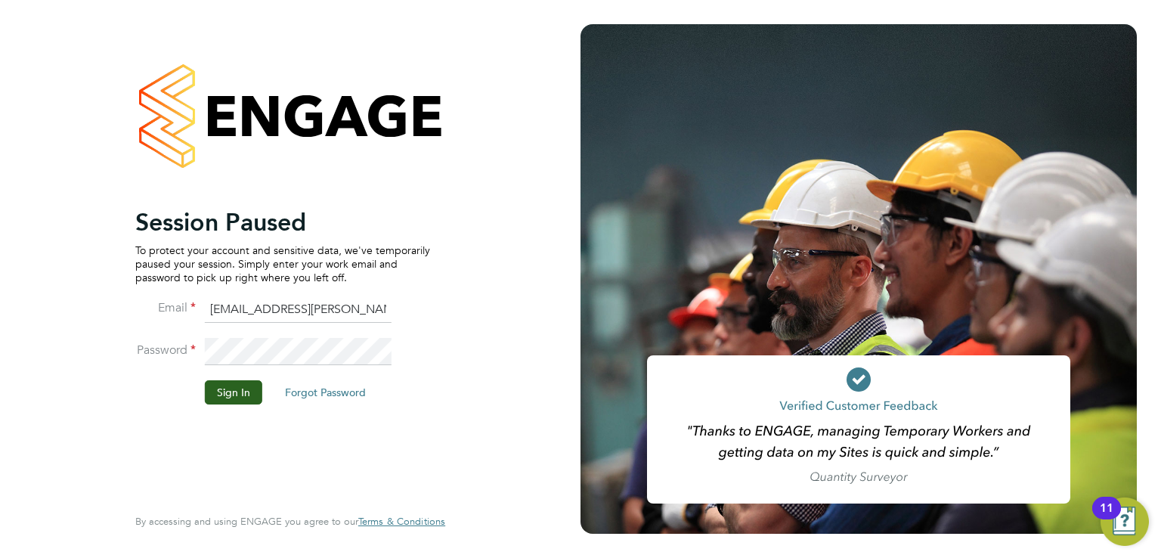
click at [17, 240] on div "Session Paused To protect your account and sensitive data, we've temporarily pa…" at bounding box center [290, 279] width 580 height 558
click at [281, 246] on p "To protect your account and sensitive data, we've temporarily paused your sessi…" at bounding box center [282, 264] width 295 height 42
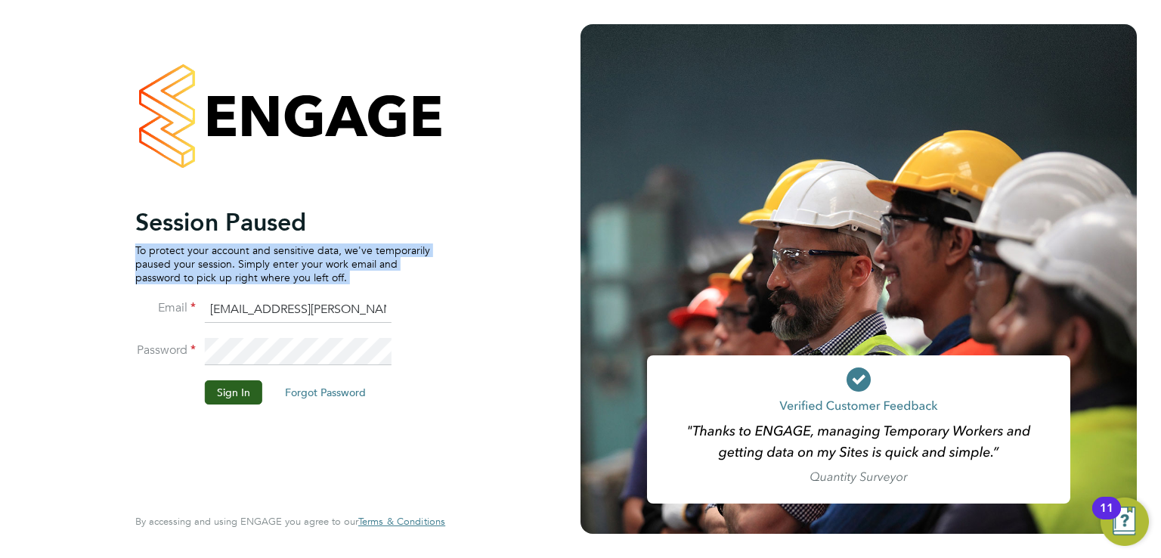
click at [290, 261] on p "To protect your account and sensitive data, we've temporarily paused your sessi…" at bounding box center [282, 264] width 295 height 42
drag, startPoint x: 349, startPoint y: 274, endPoint x: 105, endPoint y: 209, distance: 252.6
click at [105, 209] on div "Session Paused To protect your account and sensitive data, we've temporarily pa…" at bounding box center [290, 279] width 370 height 558
drag, startPoint x: 138, startPoint y: 222, endPoint x: 378, endPoint y: 283, distance: 248.0
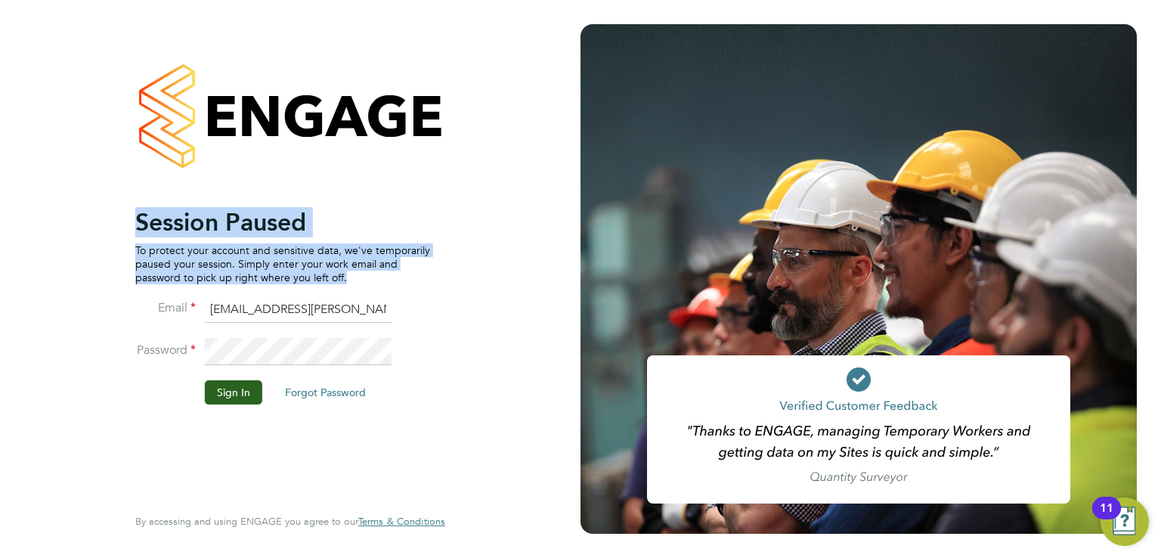
click at [378, 283] on ng-template "Session Paused To protect your account and sensitive data, we've temporarily pa…" at bounding box center [282, 313] width 295 height 212
click at [378, 283] on p "To protect your account and sensitive data, we've temporarily paused your sessi…" at bounding box center [282, 264] width 295 height 42
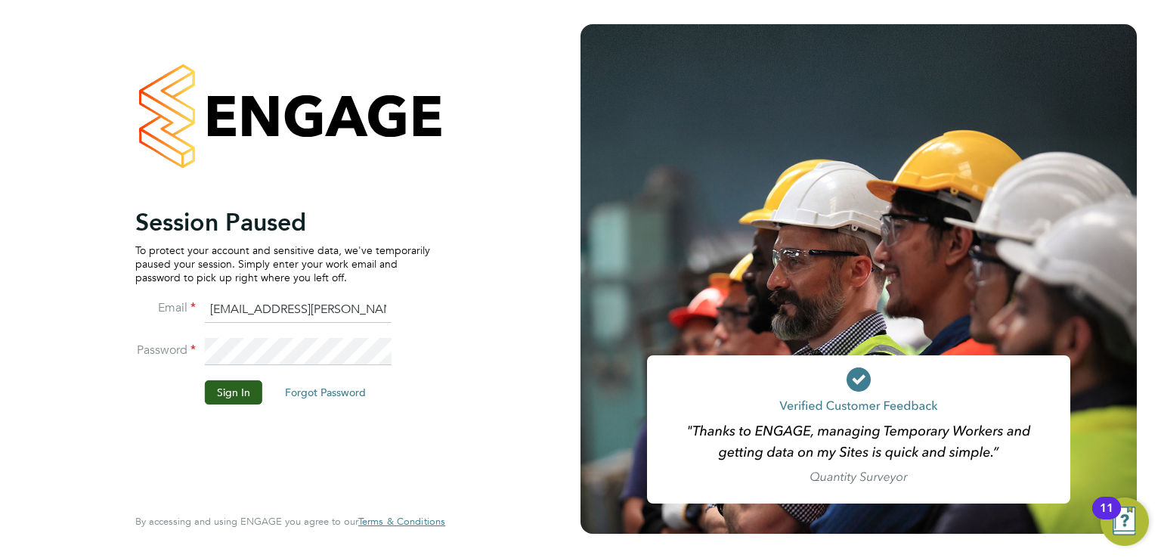
click at [5, 92] on div "Session Paused To protect your account and sensitive data, we've temporarily pa…" at bounding box center [290, 279] width 580 height 558
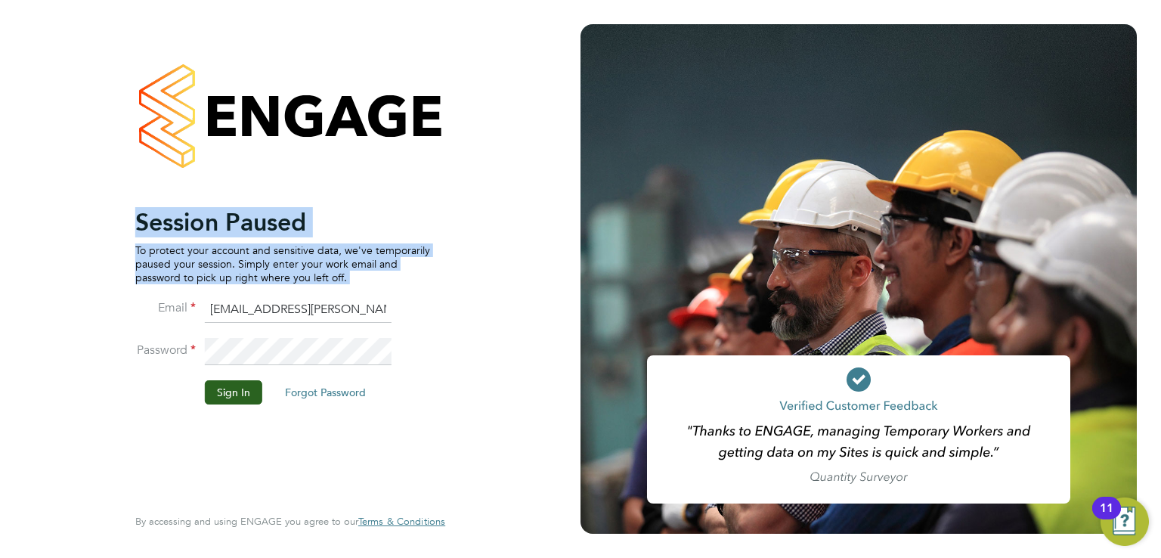
drag, startPoint x: 132, startPoint y: 215, endPoint x: 410, endPoint y: 286, distance: 287.0
click at [410, 286] on div "Session Paused To protect your account and sensitive data, we've temporarily pa…" at bounding box center [290, 279] width 370 height 558
click at [333, 248] on p "To protect your account and sensitive data, we've temporarily paused your sessi…" at bounding box center [282, 264] width 295 height 42
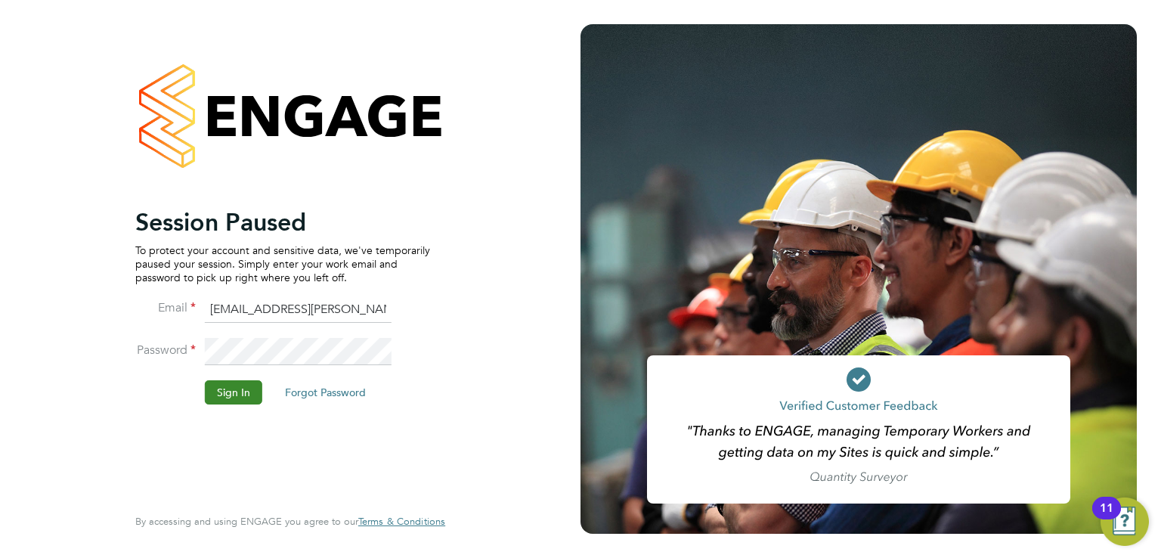
click at [226, 394] on button "Sign In" at bounding box center [233, 392] width 57 height 24
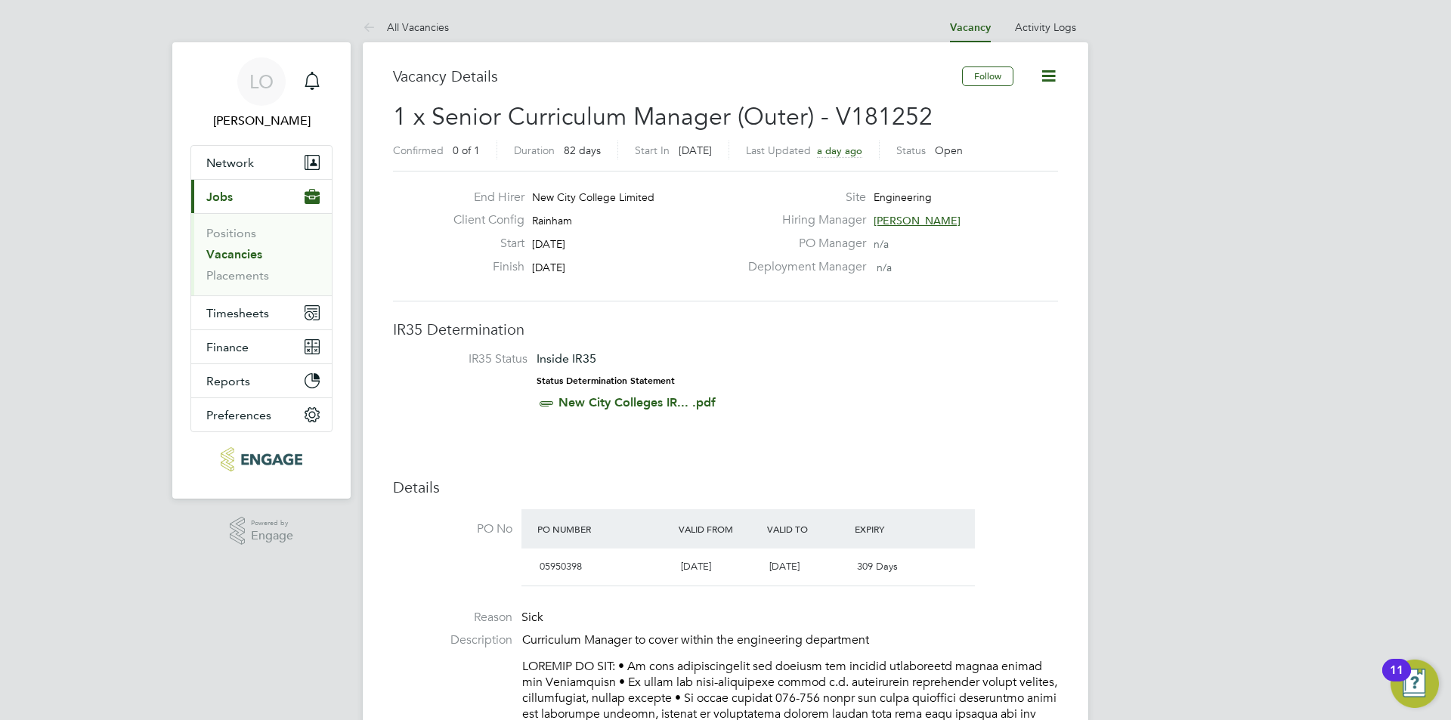
click at [619, 116] on span "1 x Senior Curriculum Manager (Outer) - V181252" at bounding box center [663, 116] width 540 height 29
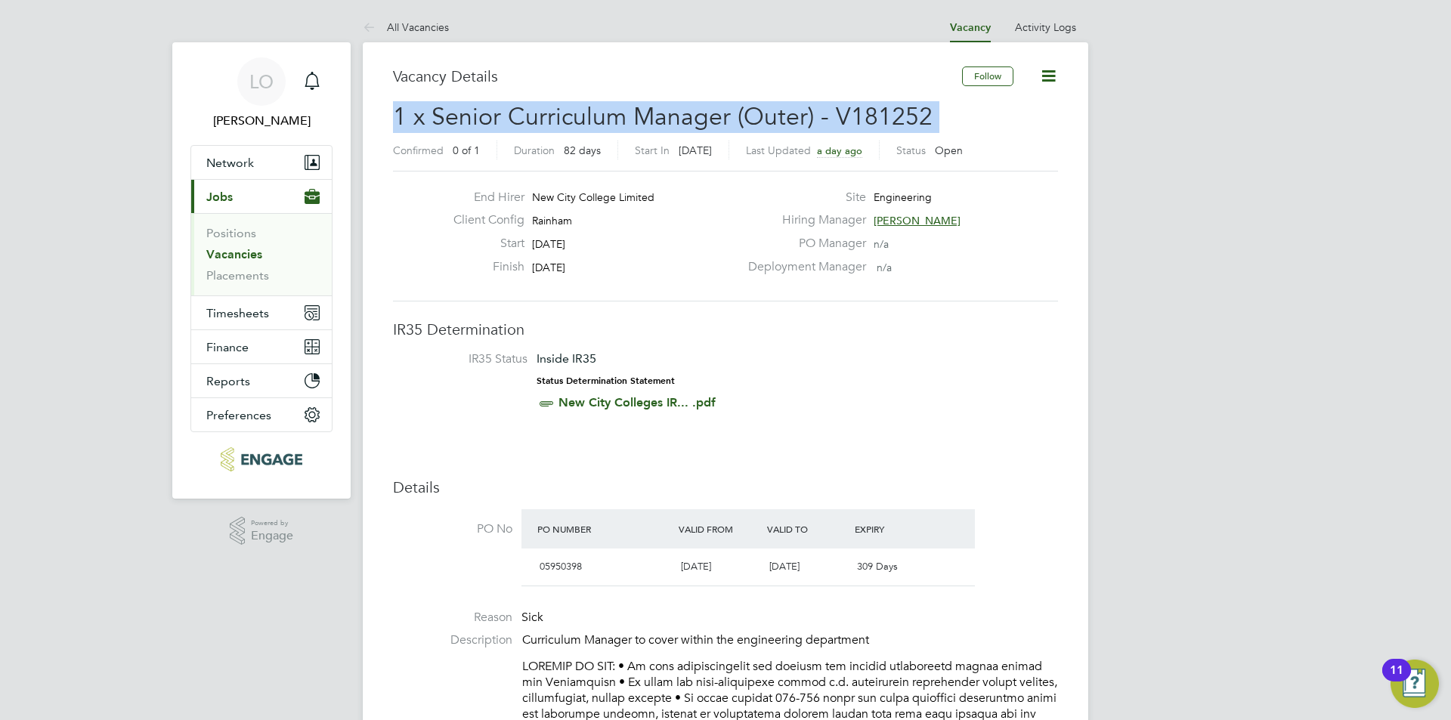
click at [619, 116] on span "1 x Senior Curriculum Manager (Outer) - V181252" at bounding box center [663, 116] width 540 height 29
click at [717, 117] on span "1 x Senior Curriculum Manager (Outer) - V181252" at bounding box center [663, 116] width 540 height 29
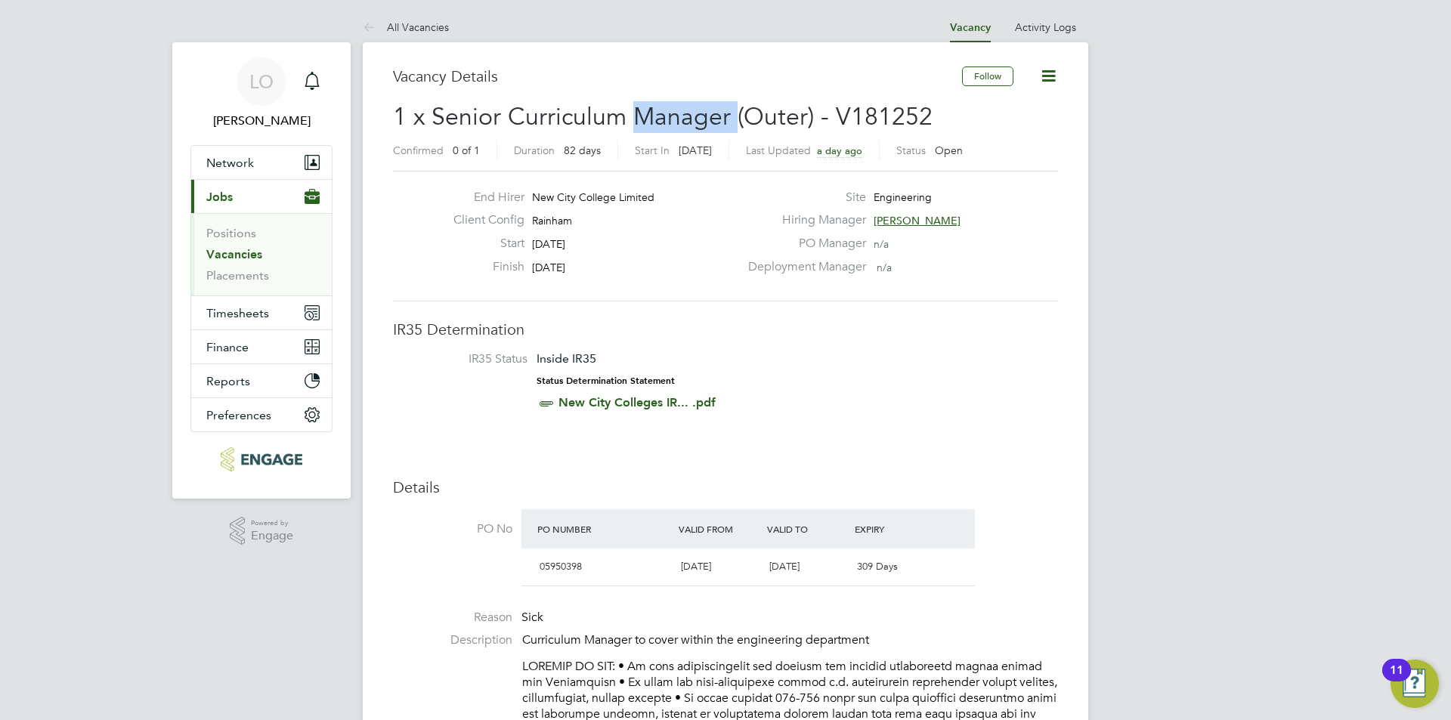
click at [717, 117] on span "1 x Senior Curriculum Manager (Outer) - V181252" at bounding box center [663, 116] width 540 height 29
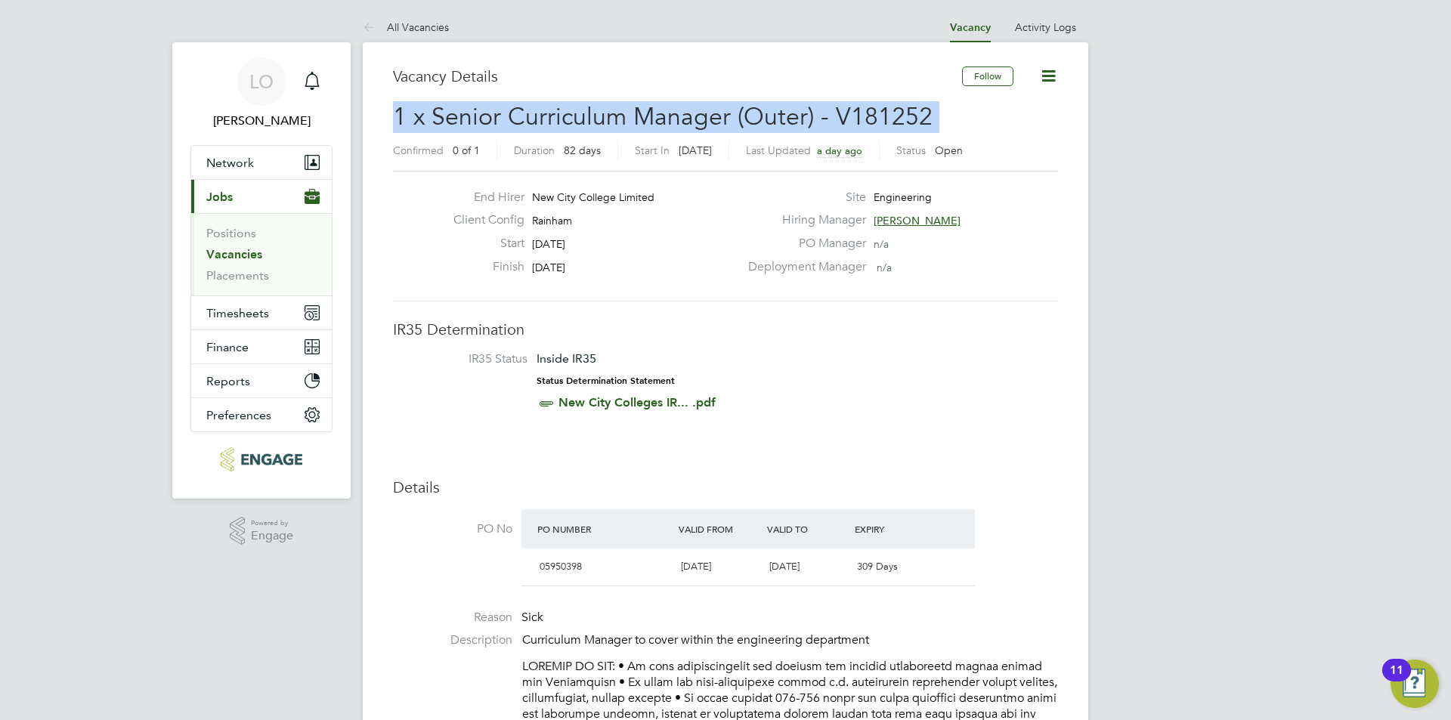
click at [717, 117] on span "1 x Senior Curriculum Manager (Outer) - V181252" at bounding box center [663, 116] width 540 height 29
click at [670, 118] on span "1 x Senior Curriculum Manager (Outer) - V181252" at bounding box center [663, 116] width 540 height 29
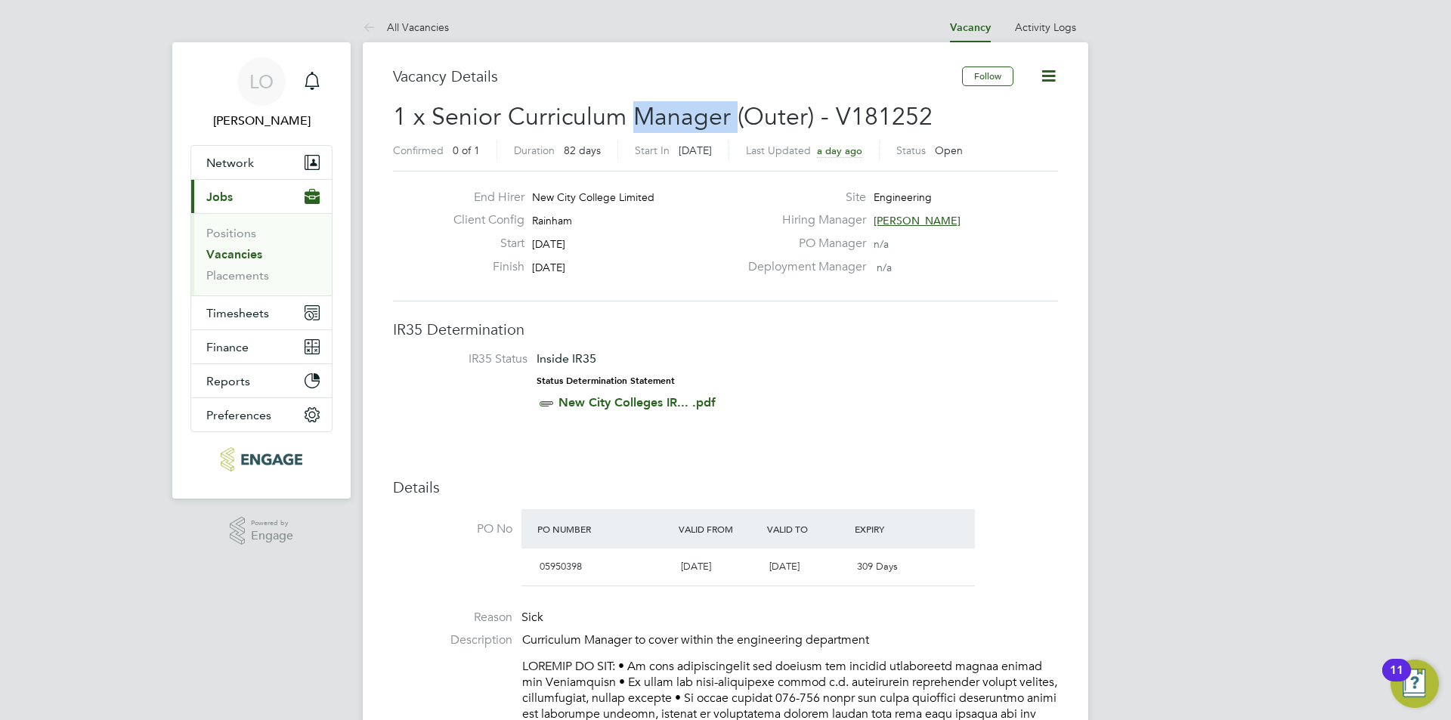
click at [669, 118] on span "1 x Senior Curriculum Manager (Outer) - V181252" at bounding box center [663, 116] width 540 height 29
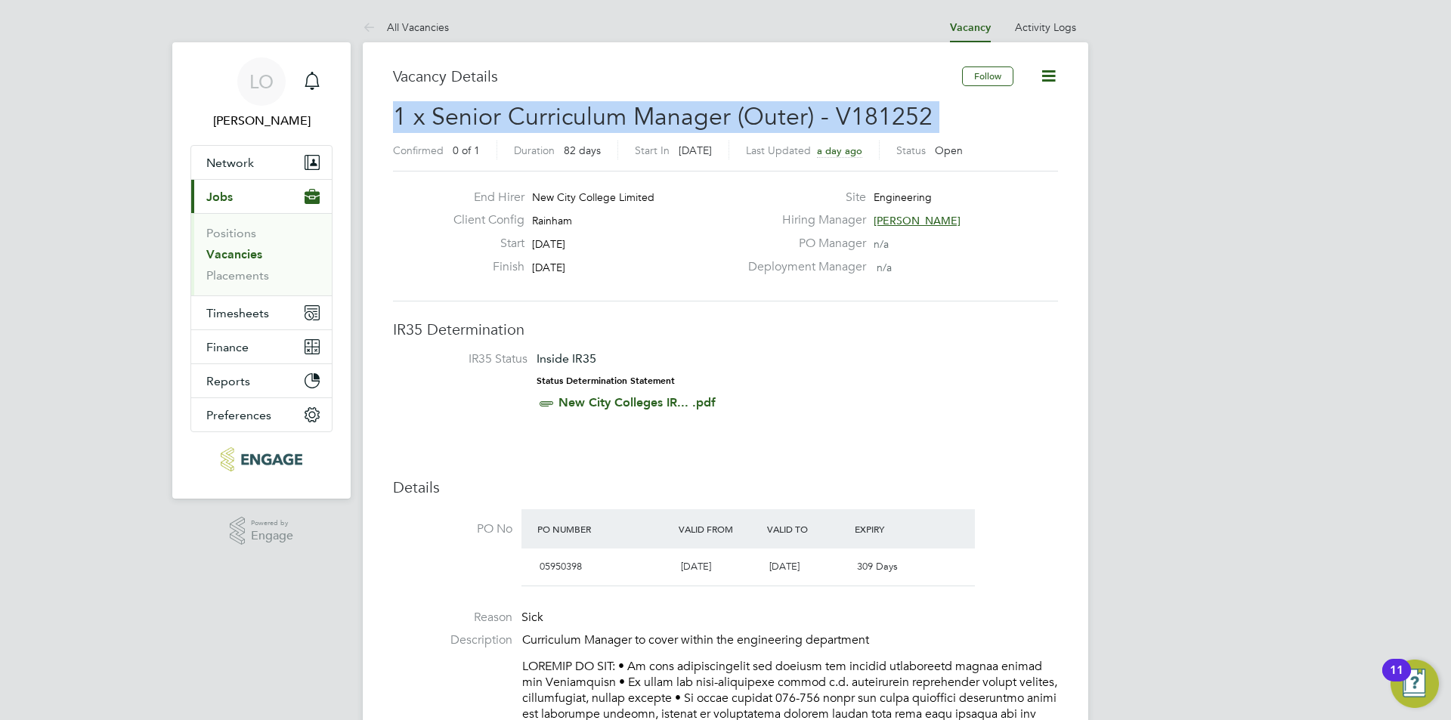
click at [669, 118] on span "1 x Senior Curriculum Manager (Outer) - V181252" at bounding box center [663, 116] width 540 height 29
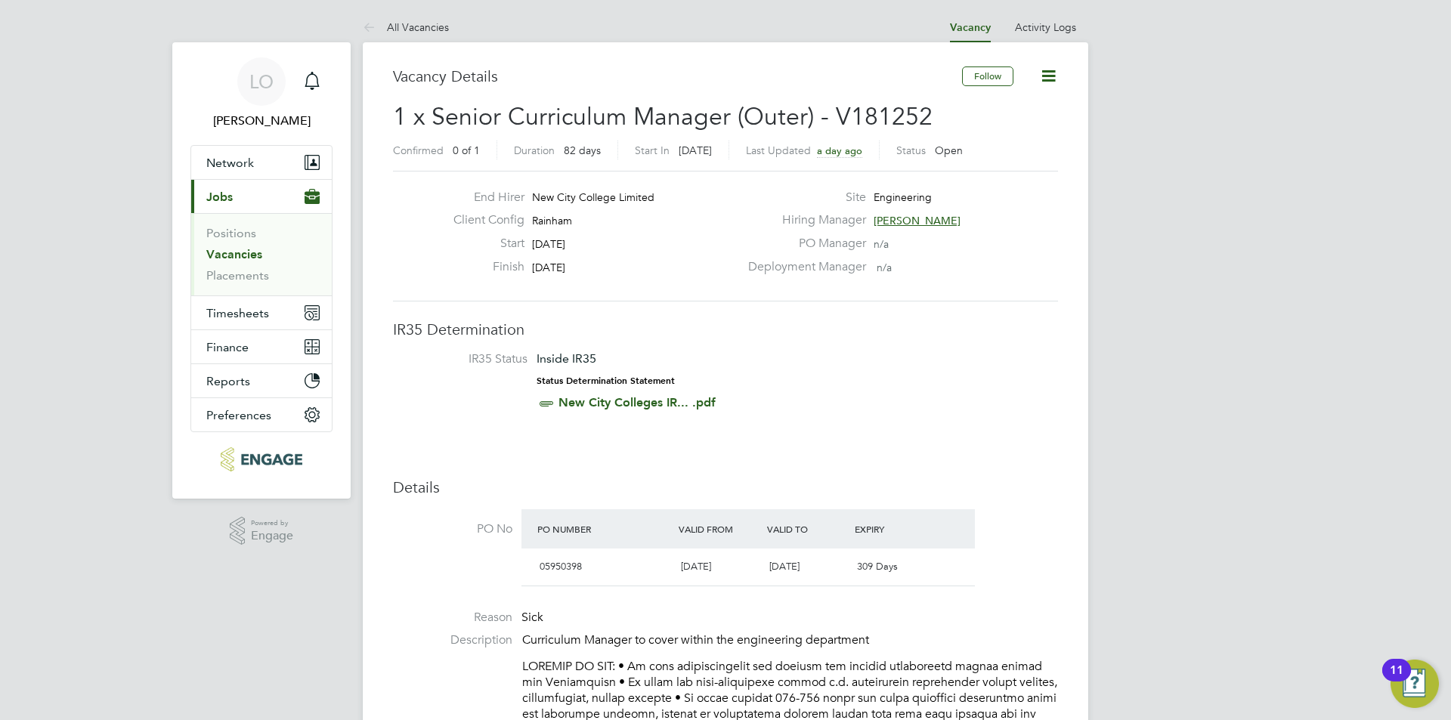
click at [505, 117] on span "1 x Senior Curriculum Manager (Outer) - V181252" at bounding box center [663, 116] width 540 height 29
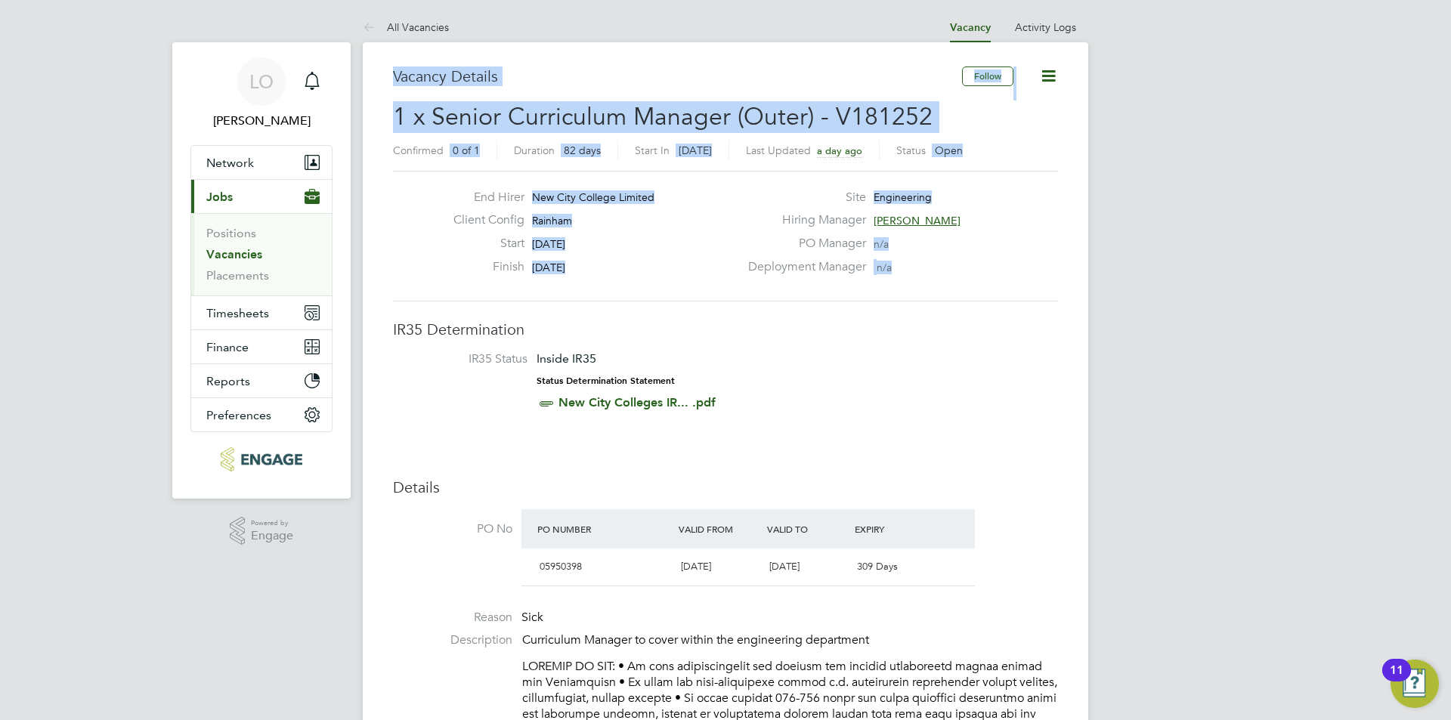
drag, startPoint x: 403, startPoint y: 75, endPoint x: 912, endPoint y: 263, distance: 543.0
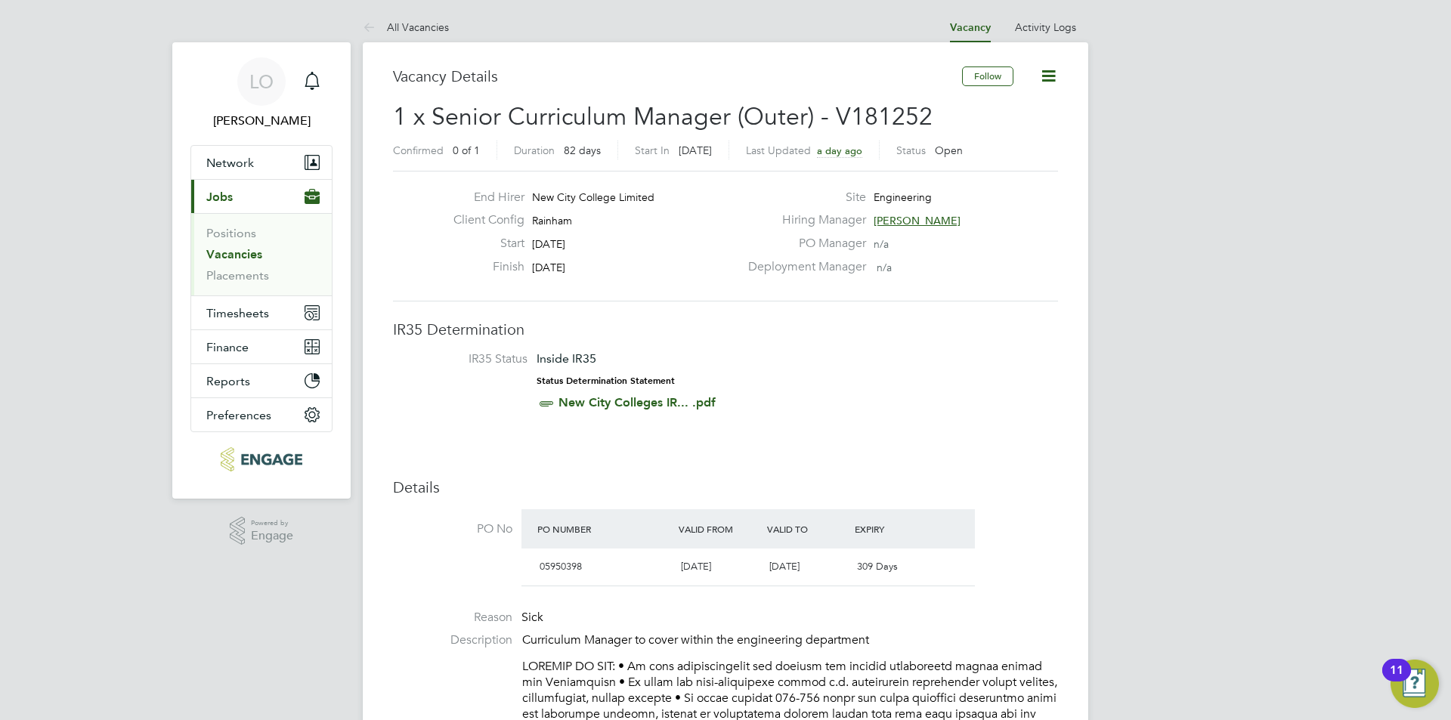
click at [912, 263] on div "Deployment Manager n/a" at bounding box center [901, 270] width 325 height 23
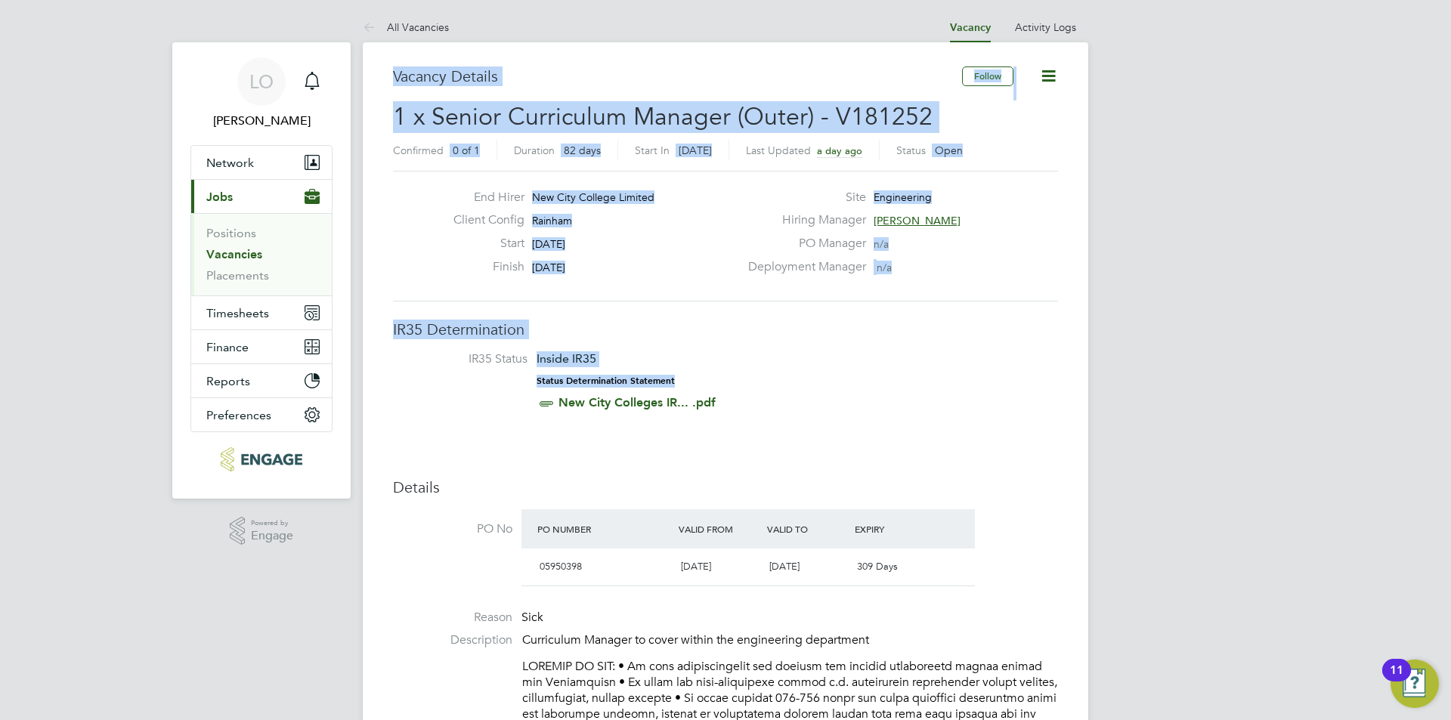
drag, startPoint x: 679, startPoint y: 361, endPoint x: 392, endPoint y: 81, distance: 401.3
click at [394, 75] on h3 "Vacancy Details" at bounding box center [677, 77] width 569 height 20
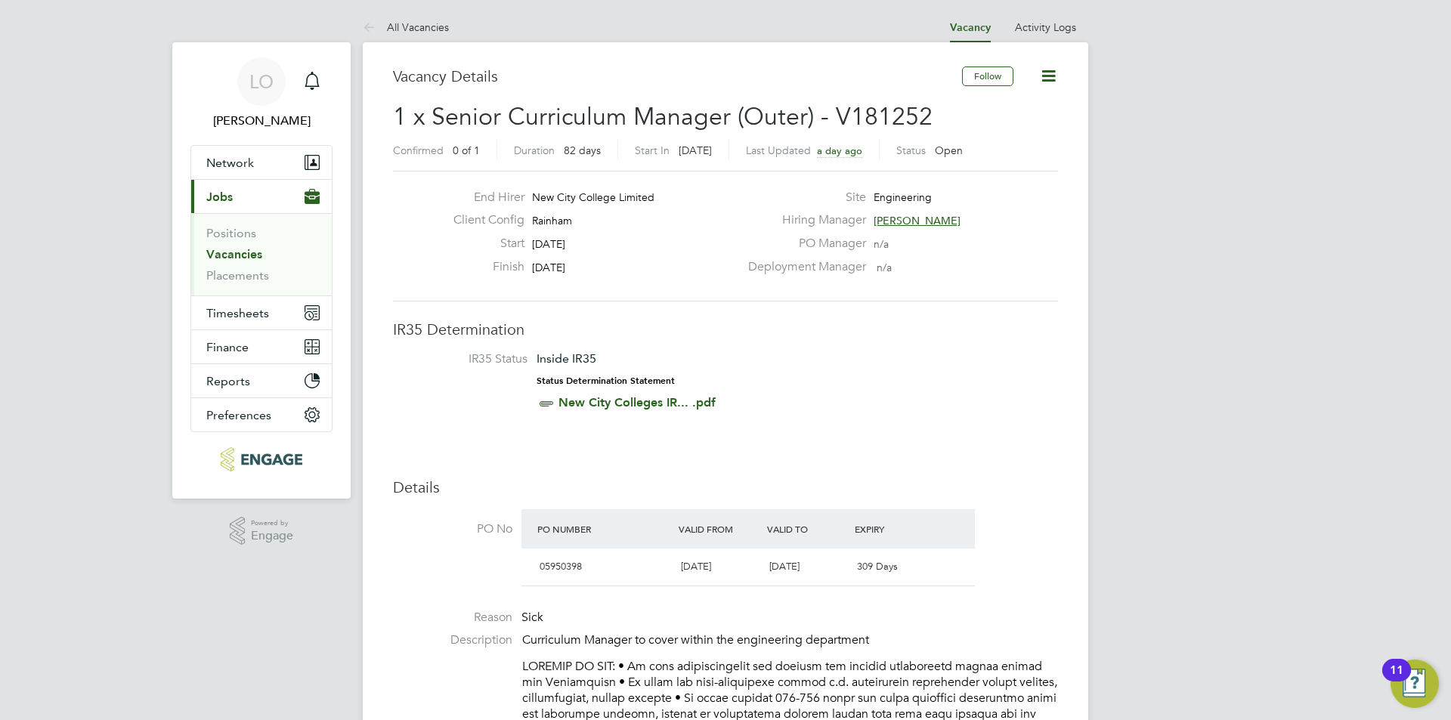
click at [726, 115] on span "1 x Senior Curriculum Manager (Outer) - V181252" at bounding box center [663, 116] width 540 height 29
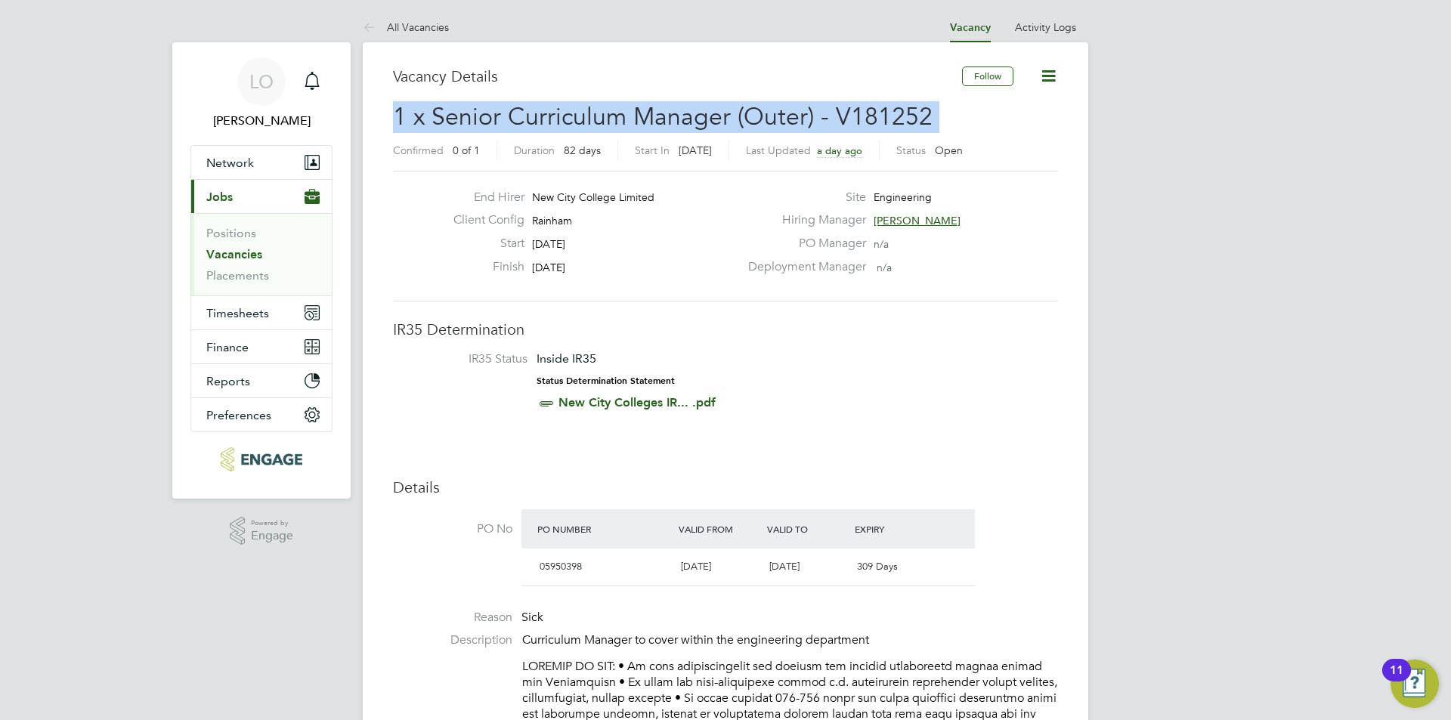
click at [726, 115] on span "1 x Senior Curriculum Manager (Outer) - V181252" at bounding box center [663, 116] width 540 height 29
click at [721, 112] on span "1 x Senior Curriculum Manager (Outer) - V181252" at bounding box center [663, 116] width 540 height 29
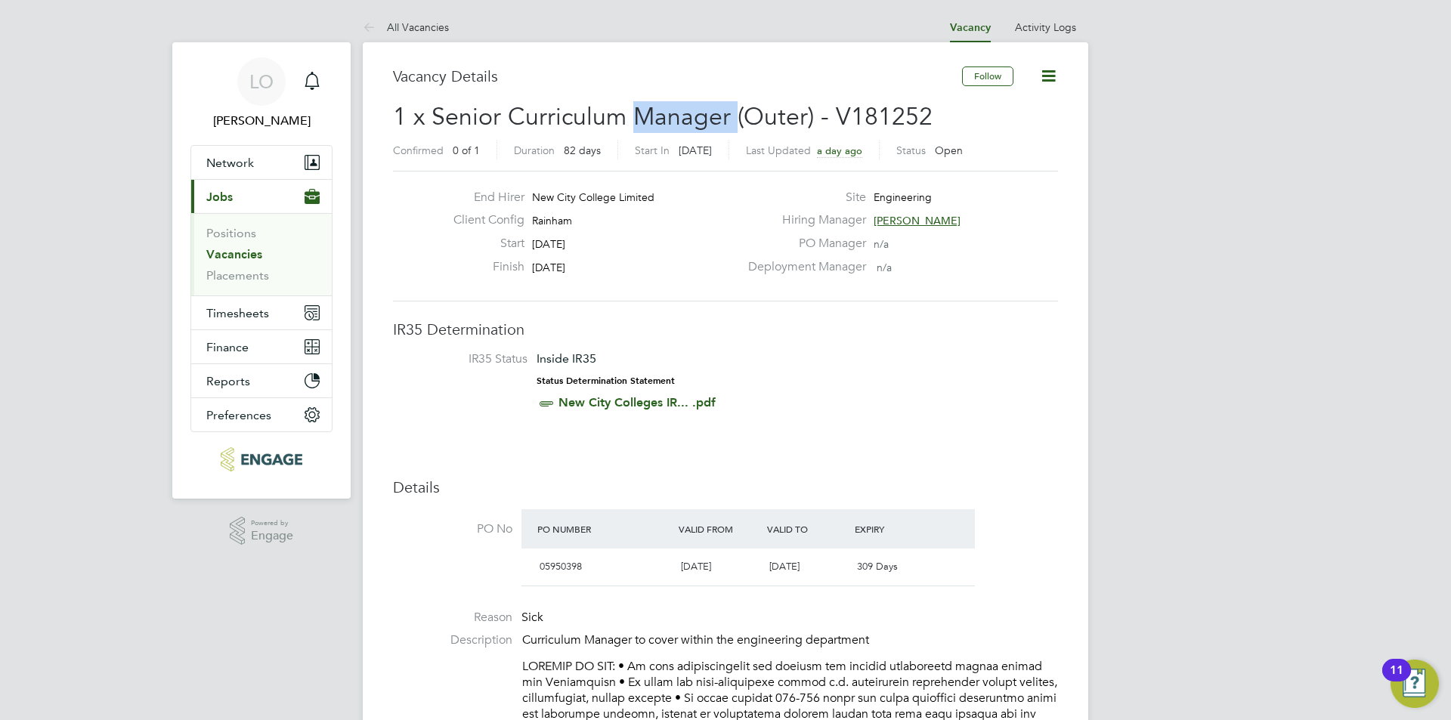
click at [721, 112] on span "1 x Senior Curriculum Manager (Outer) - V181252" at bounding box center [663, 116] width 540 height 29
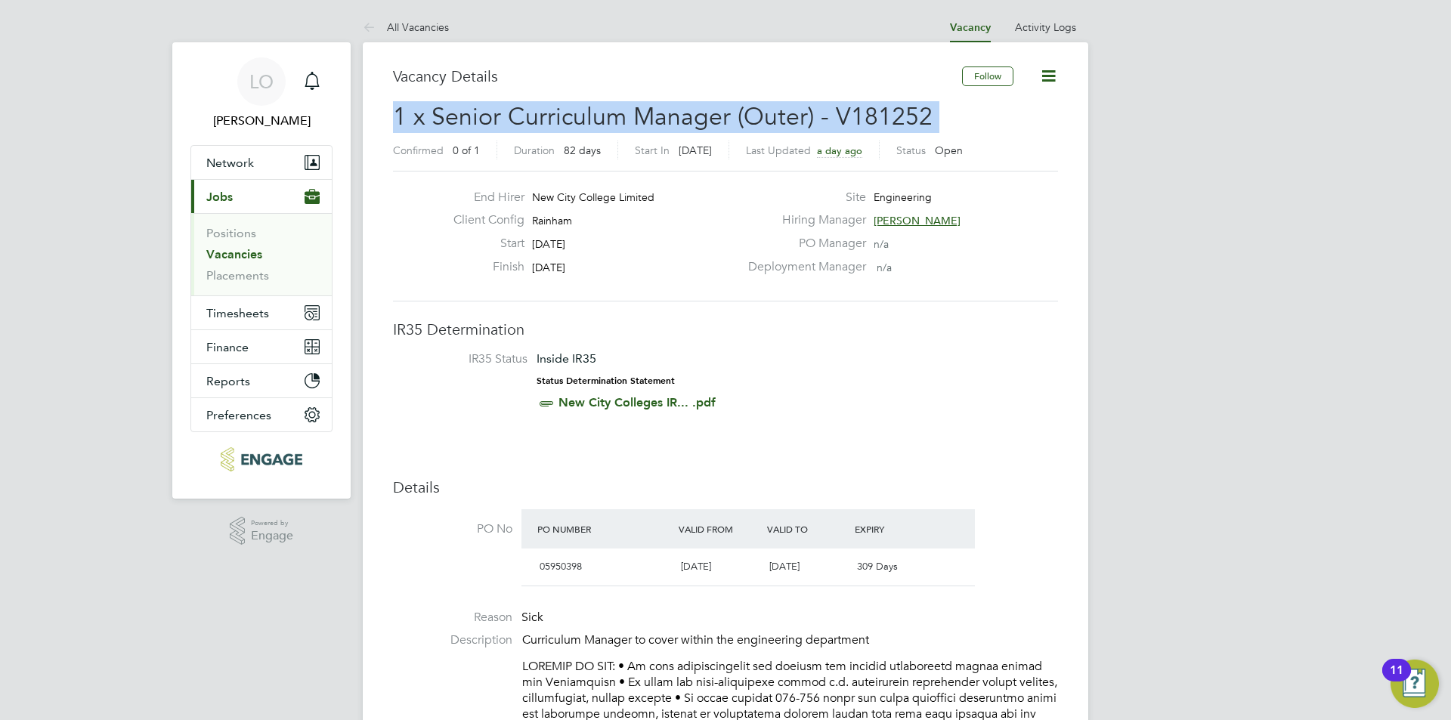
click at [721, 112] on span "1 x Senior Curriculum Manager (Outer) - V181252" at bounding box center [663, 116] width 540 height 29
click at [655, 112] on span "1 x Senior Curriculum Manager (Outer) - V181252" at bounding box center [663, 116] width 540 height 29
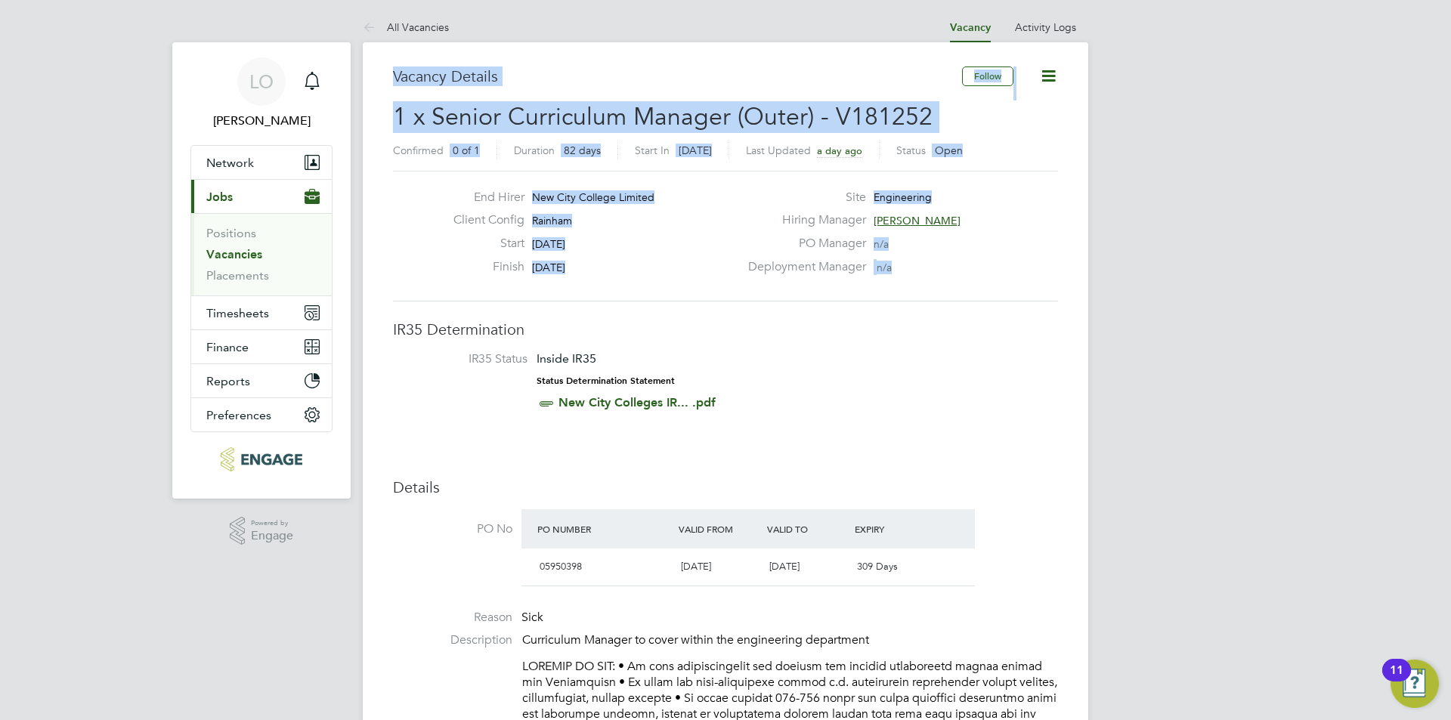
drag, startPoint x: 384, startPoint y: 70, endPoint x: 910, endPoint y: 265, distance: 560.9
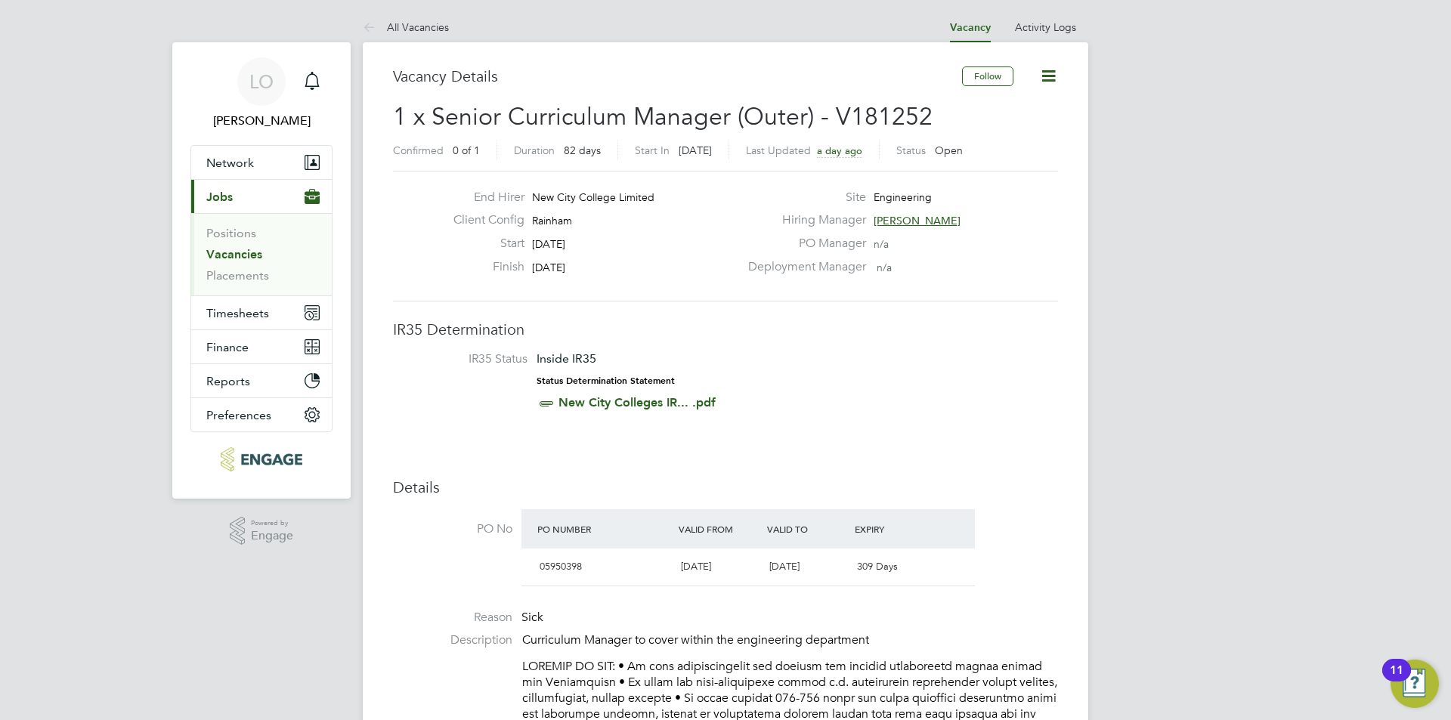
click at [910, 265] on div "Deployment Manager n/a" at bounding box center [901, 270] width 325 height 23
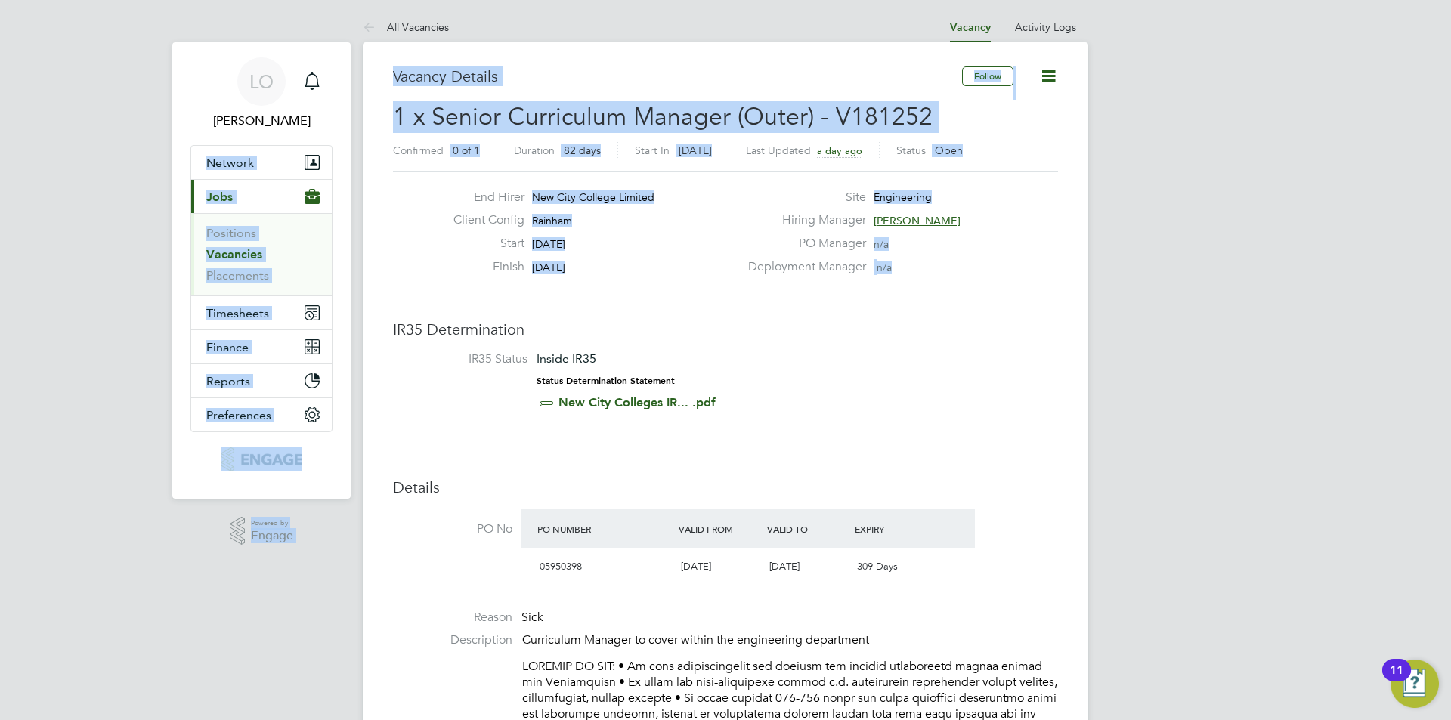
drag, startPoint x: 905, startPoint y: 265, endPoint x: 568, endPoint y: 113, distance: 370.4
click at [741, 116] on span "1 x Senior Curriculum Manager (Outer) - V181252" at bounding box center [663, 116] width 540 height 29
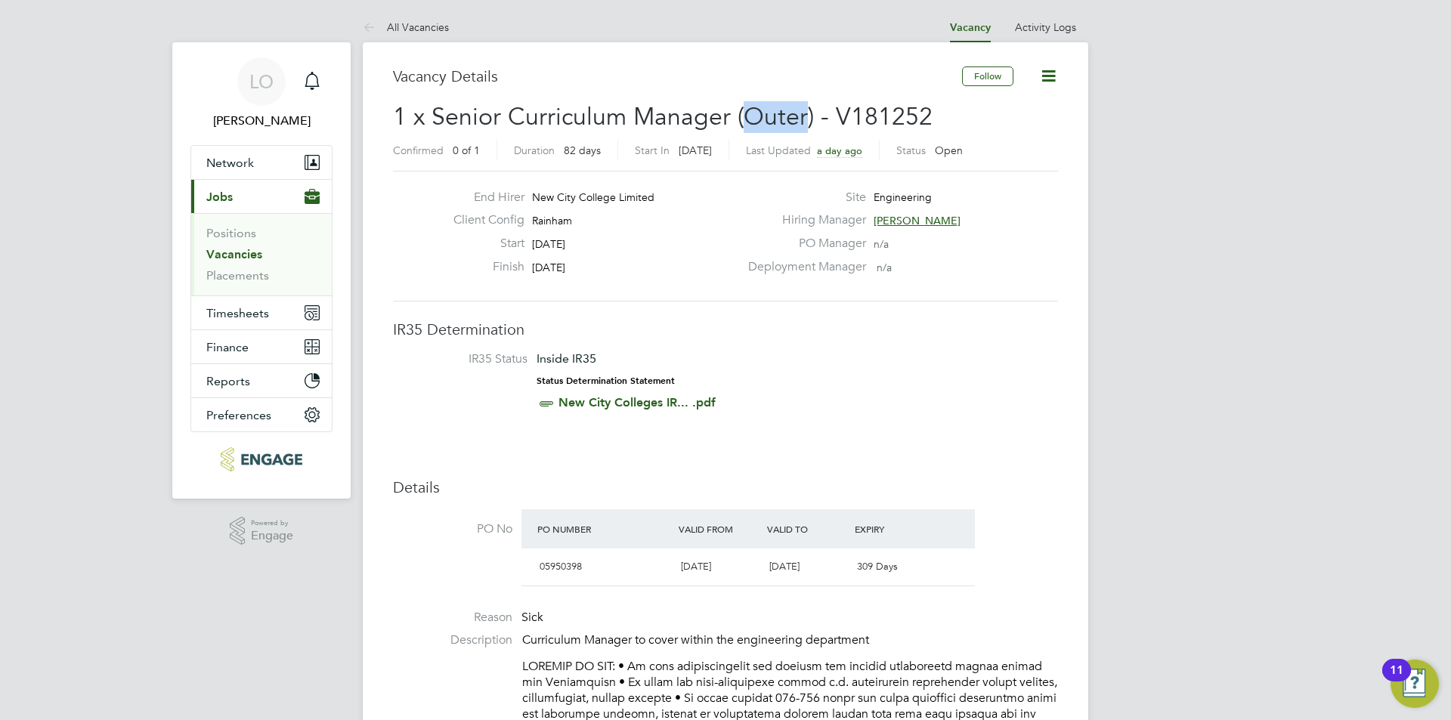
click at [741, 116] on span "1 x Senior Curriculum Manager (Outer) - V181252" at bounding box center [663, 116] width 540 height 29
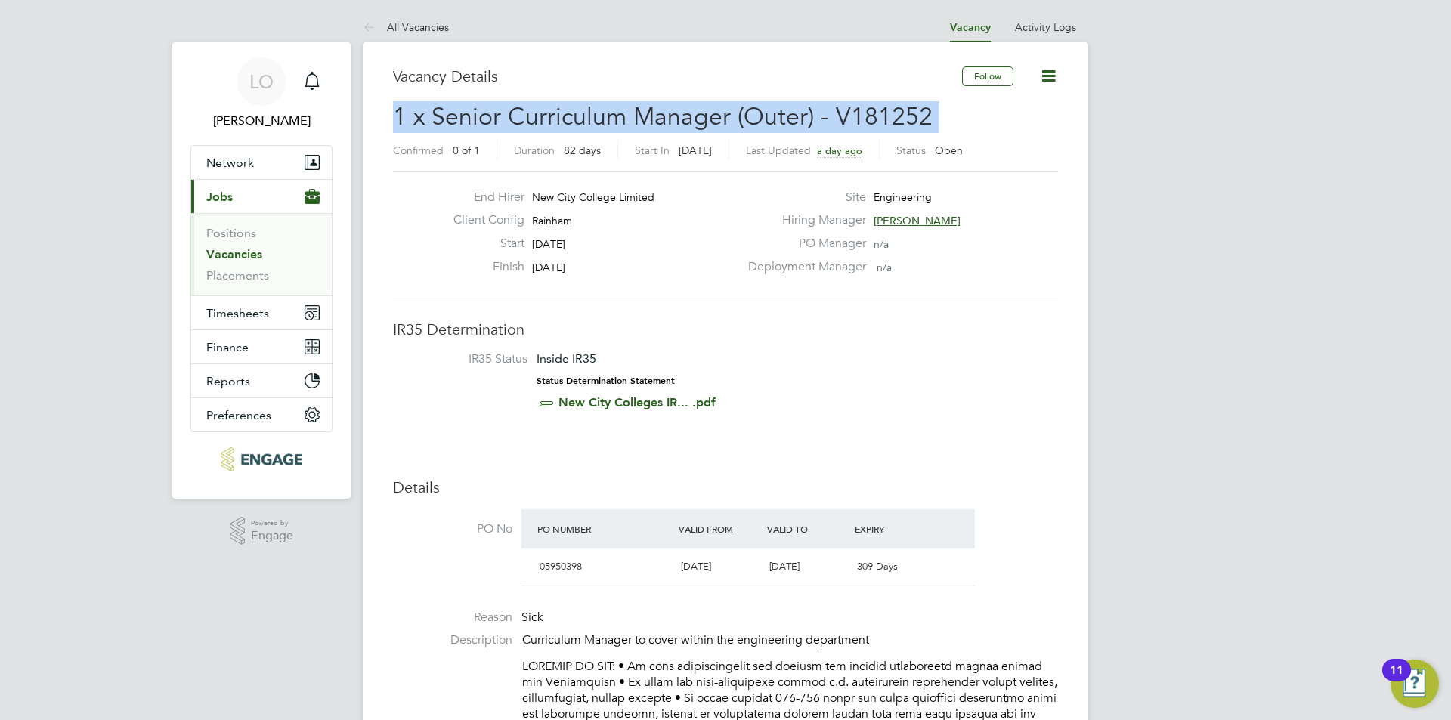
click at [741, 116] on span "1 x Senior Curriculum Manager (Outer) - V181252" at bounding box center [663, 116] width 540 height 29
click at [716, 113] on span "1 x Senior Curriculum Manager (Outer) - V181252" at bounding box center [663, 116] width 540 height 29
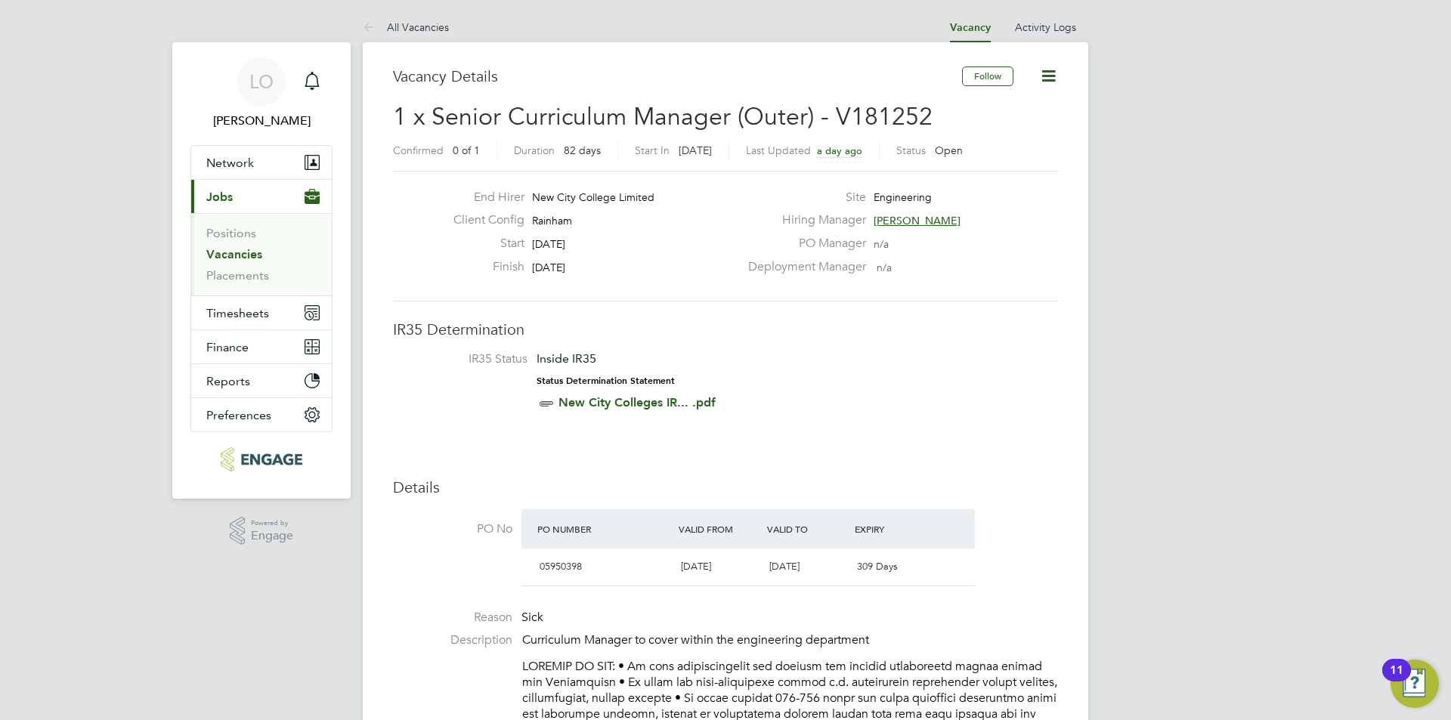
click at [665, 111] on span "1 x Senior Curriculum Manager (Outer) - V181252" at bounding box center [663, 116] width 540 height 29
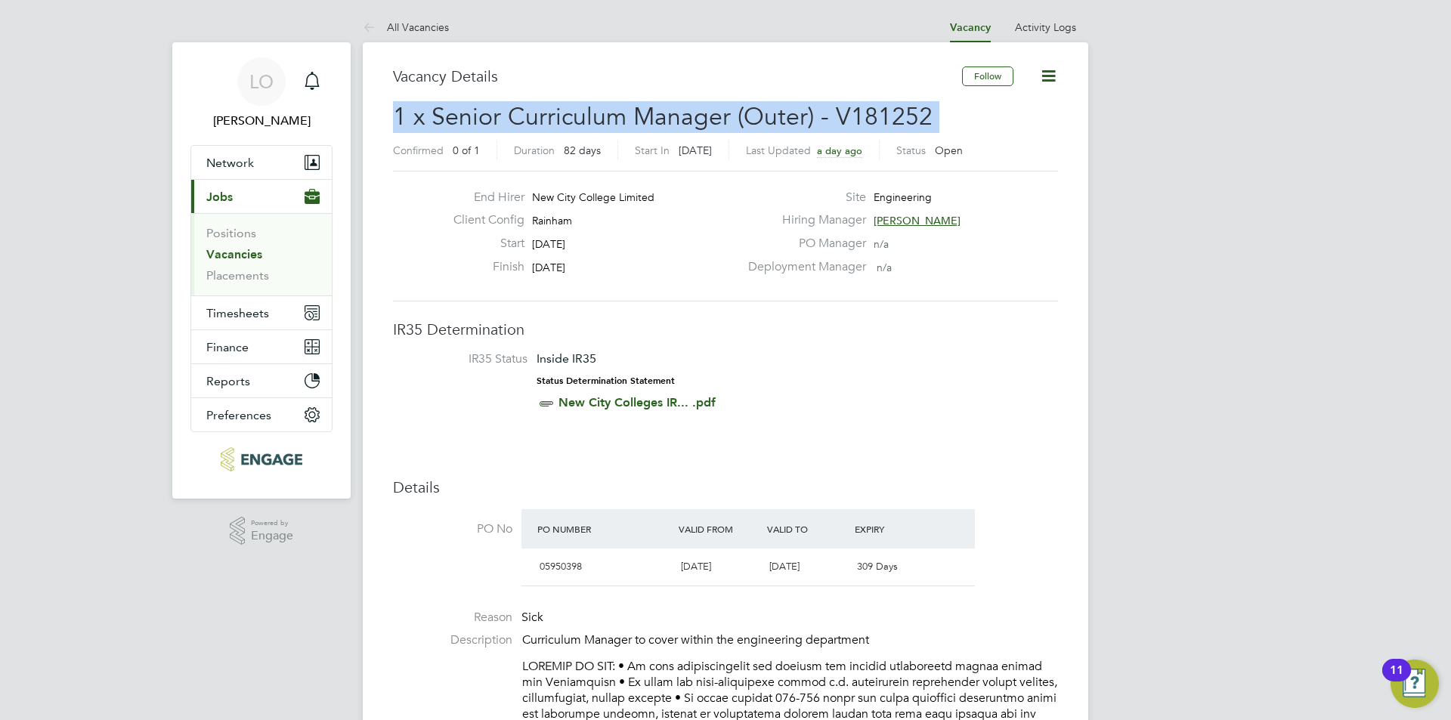
click at [665, 111] on span "1 x Senior Curriculum Manager (Outer) - V181252" at bounding box center [663, 116] width 540 height 29
click at [580, 116] on span "1 x Senior Curriculum Manager (Outer) - V181252" at bounding box center [663, 116] width 540 height 29
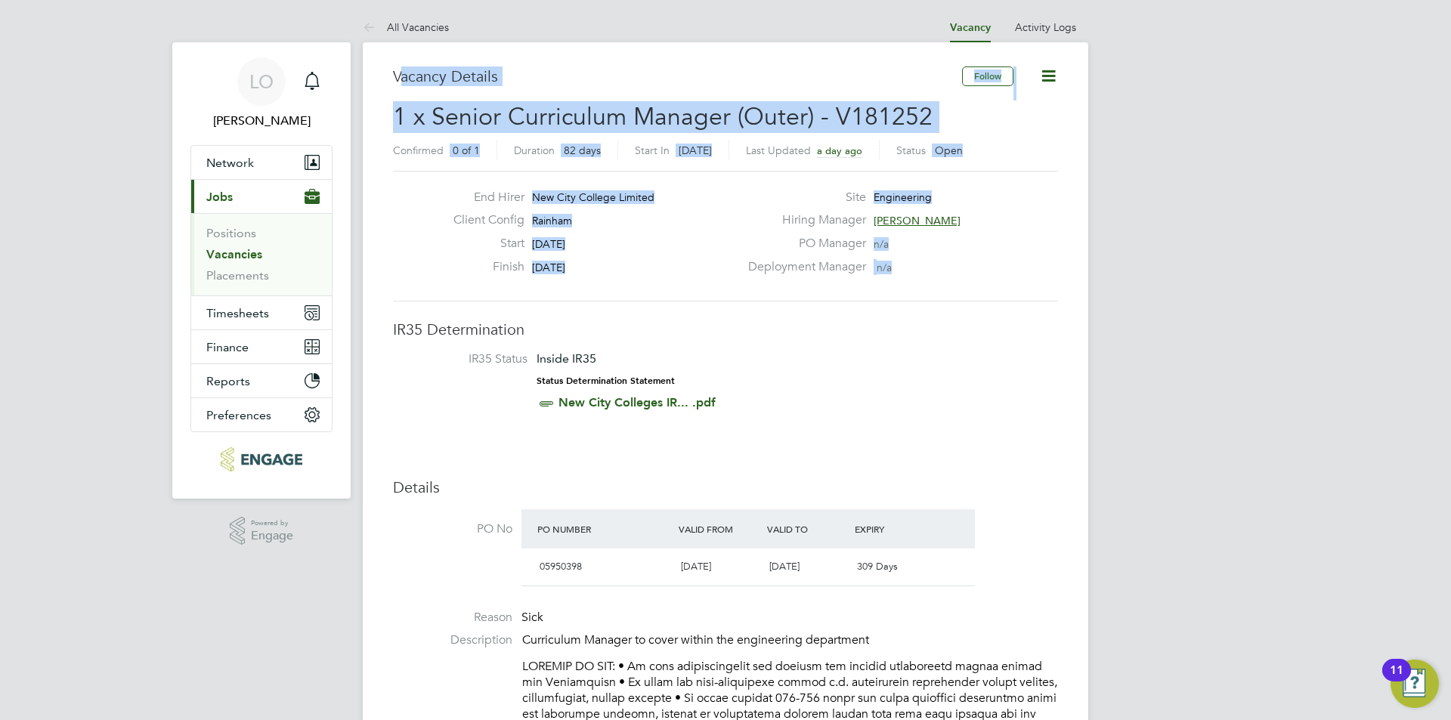
drag, startPoint x: 397, startPoint y: 67, endPoint x: 956, endPoint y: 283, distance: 598.5
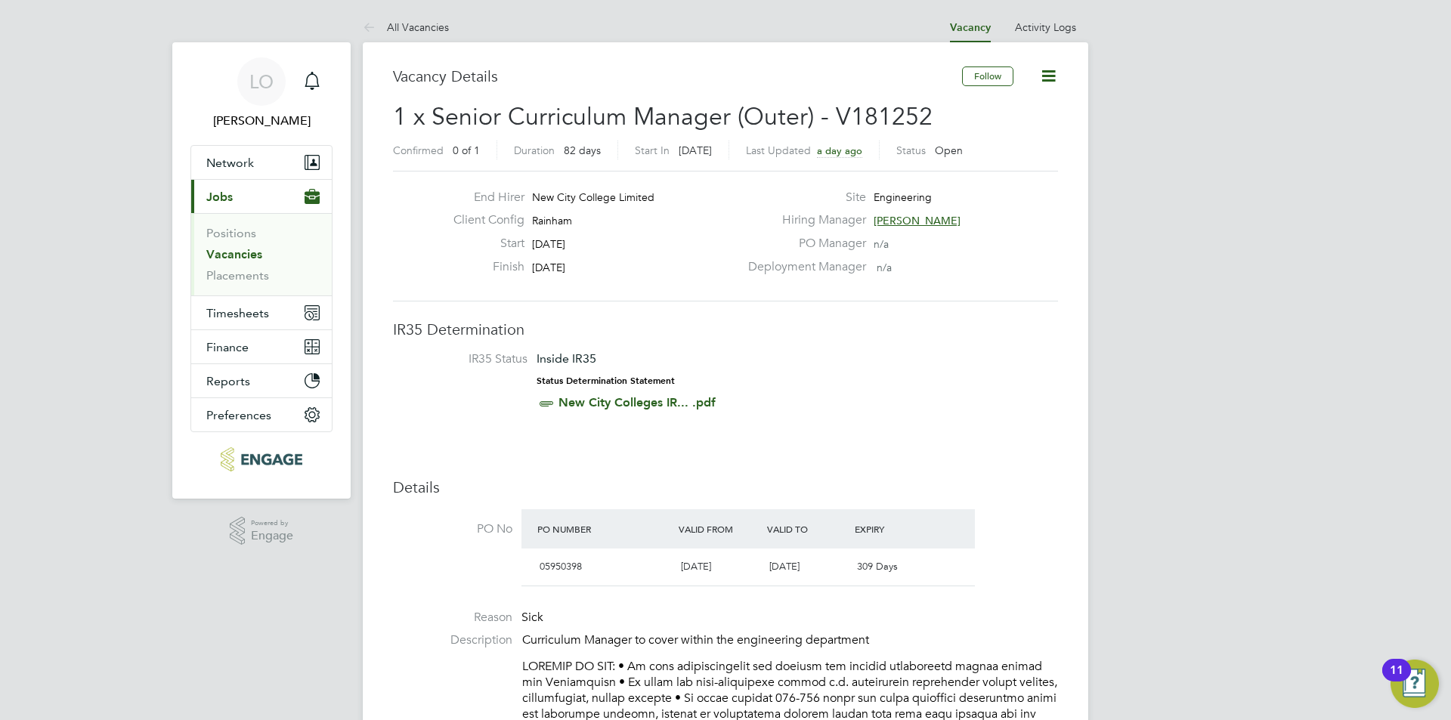
drag, startPoint x: 956, startPoint y: 283, endPoint x: 946, endPoint y: 277, distance: 11.2
click at [955, 282] on div "End Hirer New City College Limited Client Config Rainham Start 29 Sep 2025 Fini…" at bounding box center [725, 236] width 665 height 131
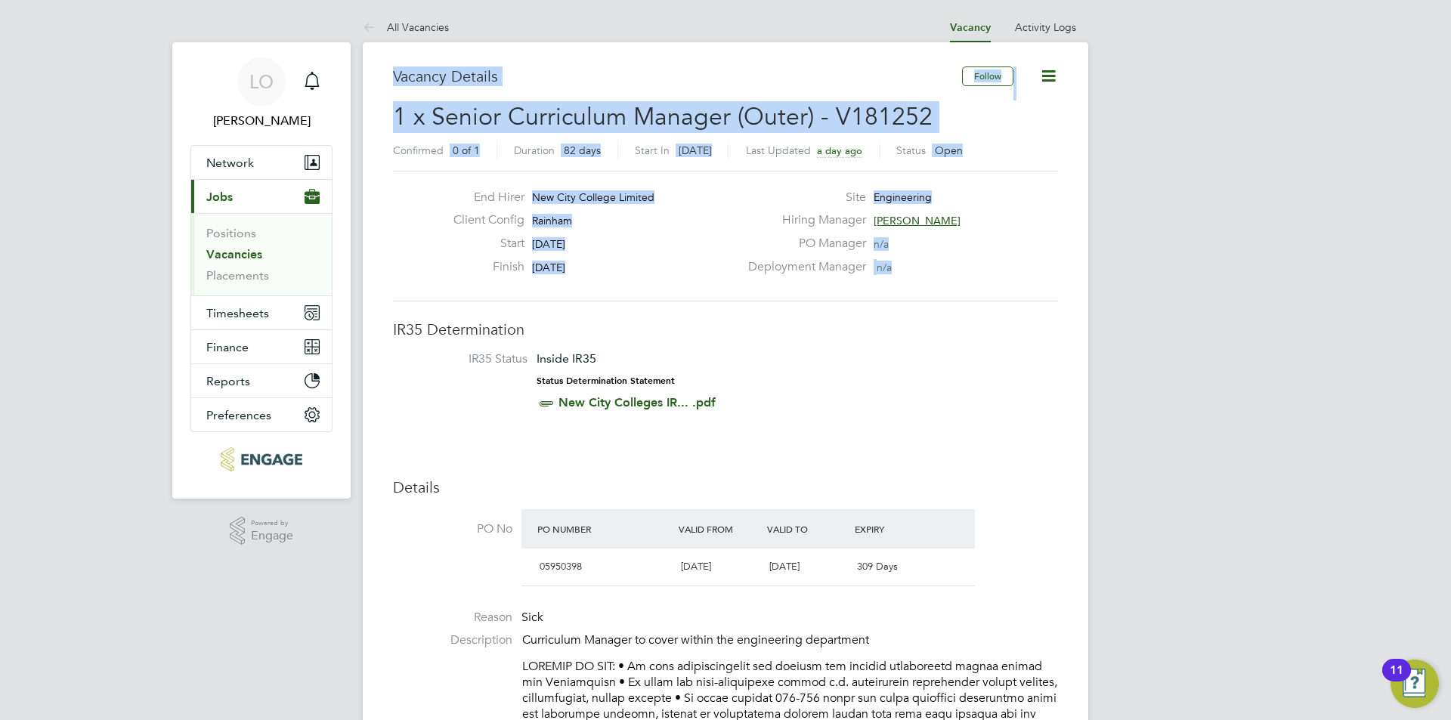
drag, startPoint x: 930, startPoint y: 271, endPoint x: 396, endPoint y: 77, distance: 568.5
drag, startPoint x: 409, startPoint y: 74, endPoint x: 456, endPoint y: 39, distance: 58.9
click at [411, 73] on h3 "Vacancy Details" at bounding box center [677, 77] width 569 height 20
click at [657, 128] on span "1 x Senior Curriculum Manager (Outer) - V181252" at bounding box center [663, 116] width 540 height 29
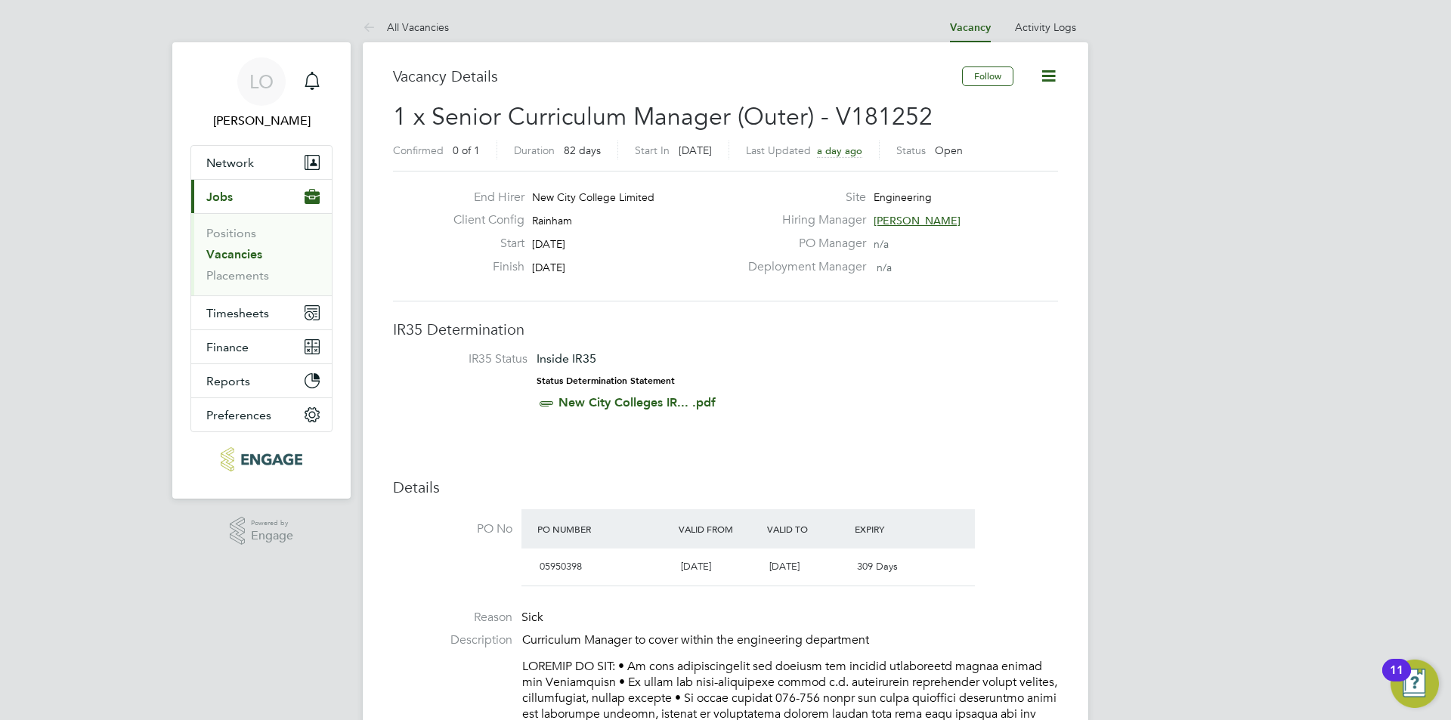
click at [661, 119] on span "1 x Senior Curriculum Manager (Outer) - V181252" at bounding box center [663, 116] width 540 height 29
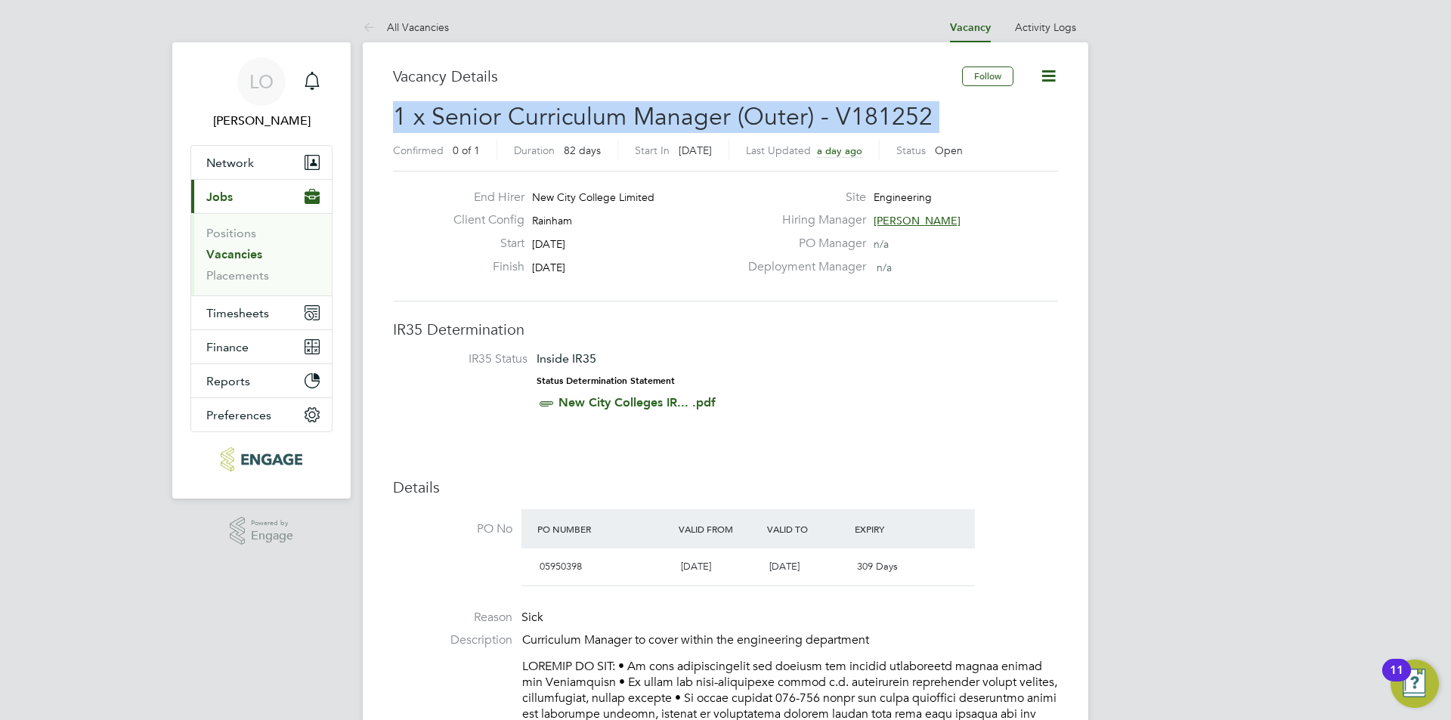
click at [661, 119] on span "1 x Senior Curriculum Manager (Outer) - V181252" at bounding box center [663, 116] width 540 height 29
click at [582, 116] on span "1 x Senior Curriculum Manager (Outer) - V181252" at bounding box center [663, 116] width 540 height 29
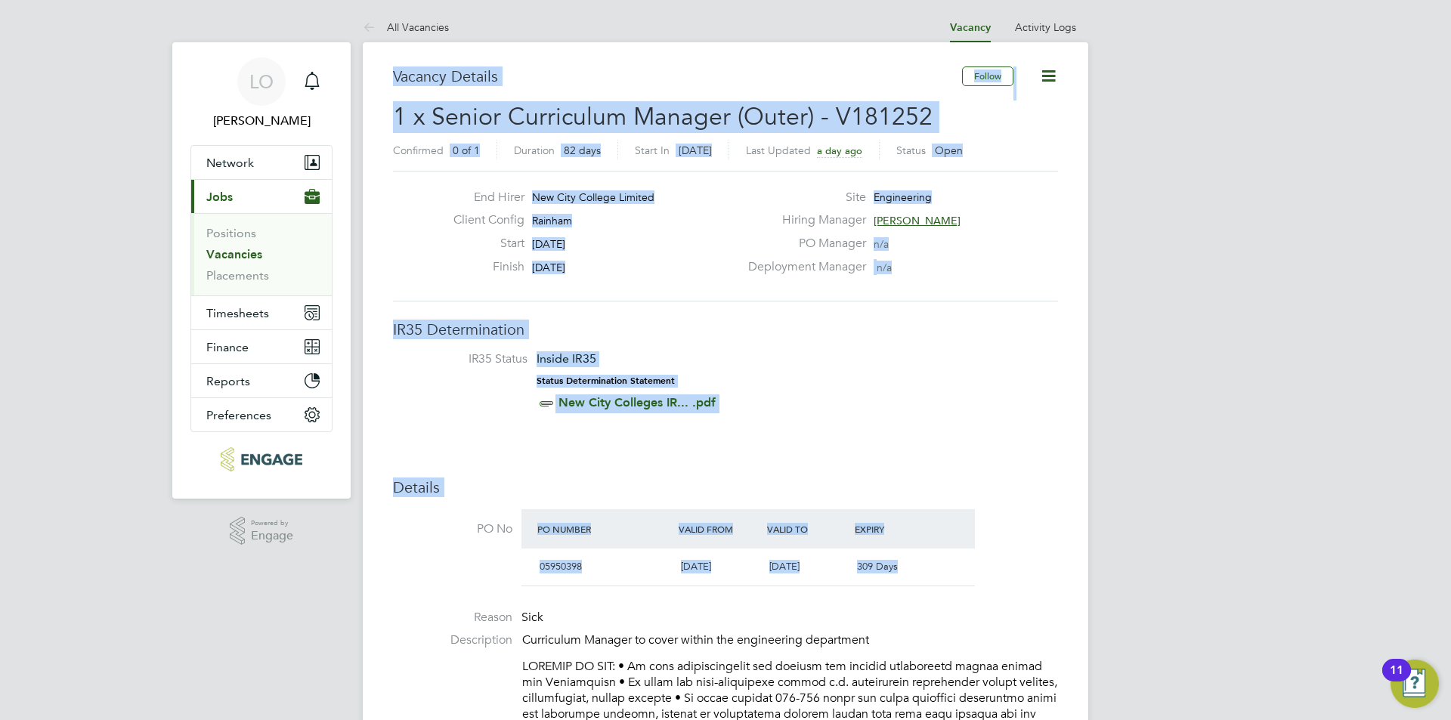
drag, startPoint x: 386, startPoint y: 73, endPoint x: 964, endPoint y: 585, distance: 771.9
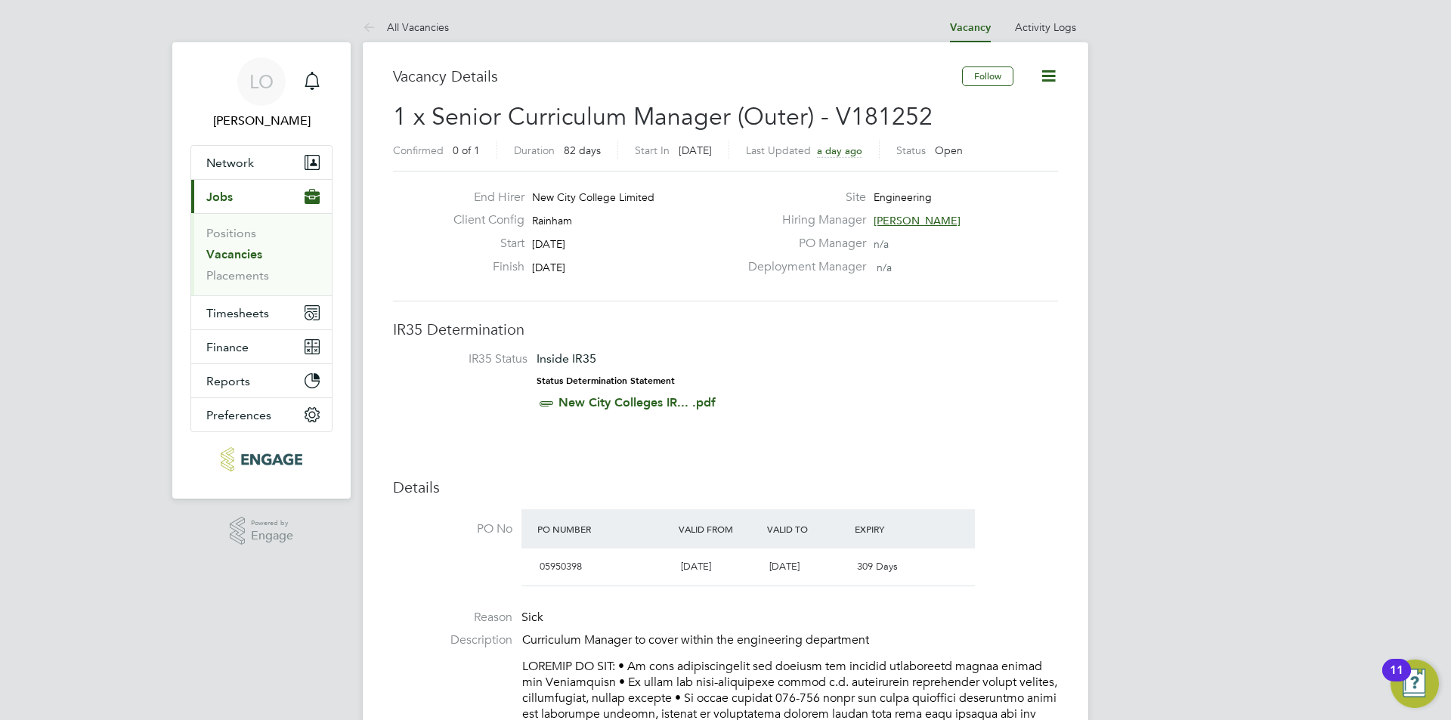
click at [964, 585] on div "05950398 01 Aug 2025 31 Jul 2026 309 Days" at bounding box center [747, 567] width 453 height 37
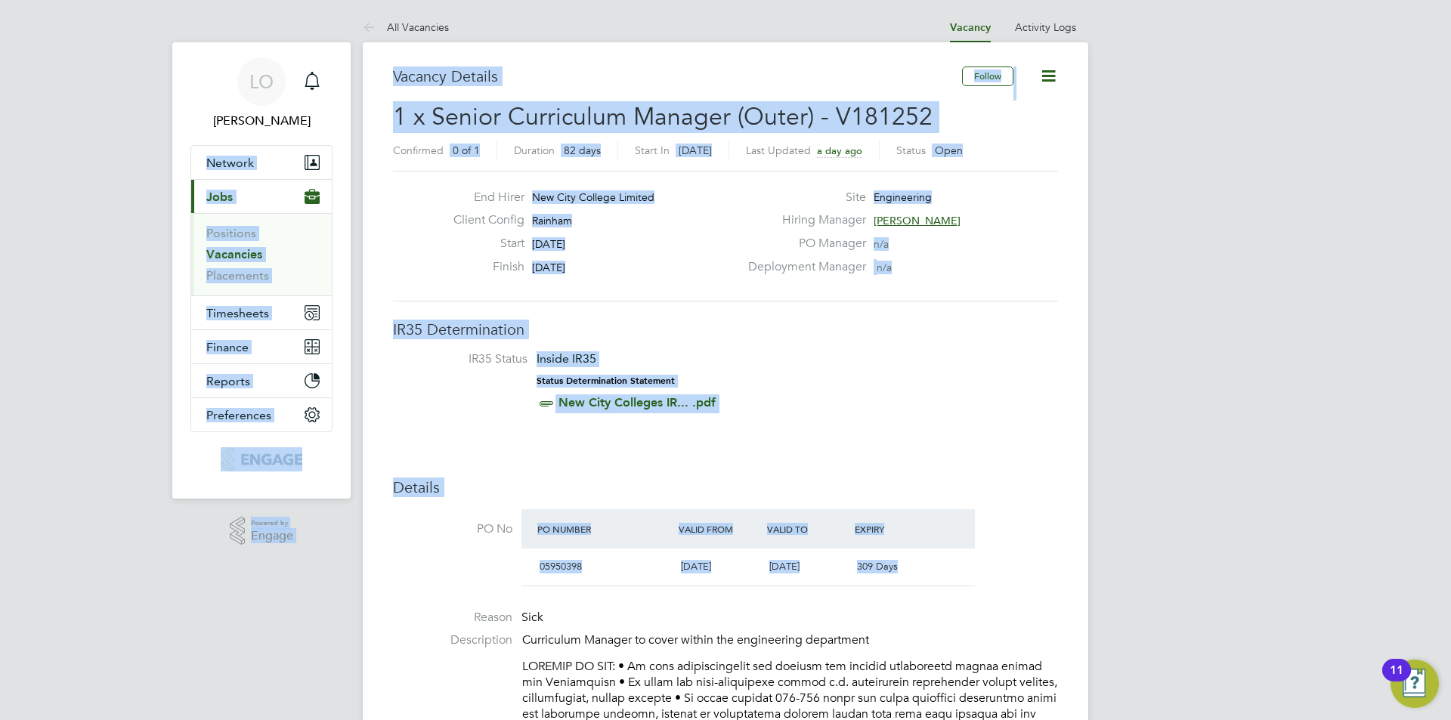
drag, startPoint x: 929, startPoint y: 574, endPoint x: 653, endPoint y: 135, distance: 518.5
drag, startPoint x: 624, startPoint y: 135, endPoint x: 642, endPoint y: 122, distance: 22.2
click at [625, 135] on h2 "1 x Senior Curriculum Manager (Outer) - V181252 Confirmed 0 of 1 Duration 82 da…" at bounding box center [725, 132] width 665 height 63
click at [674, 106] on span "1 x Senior Curriculum Manager (Outer) - V181252" at bounding box center [663, 116] width 540 height 29
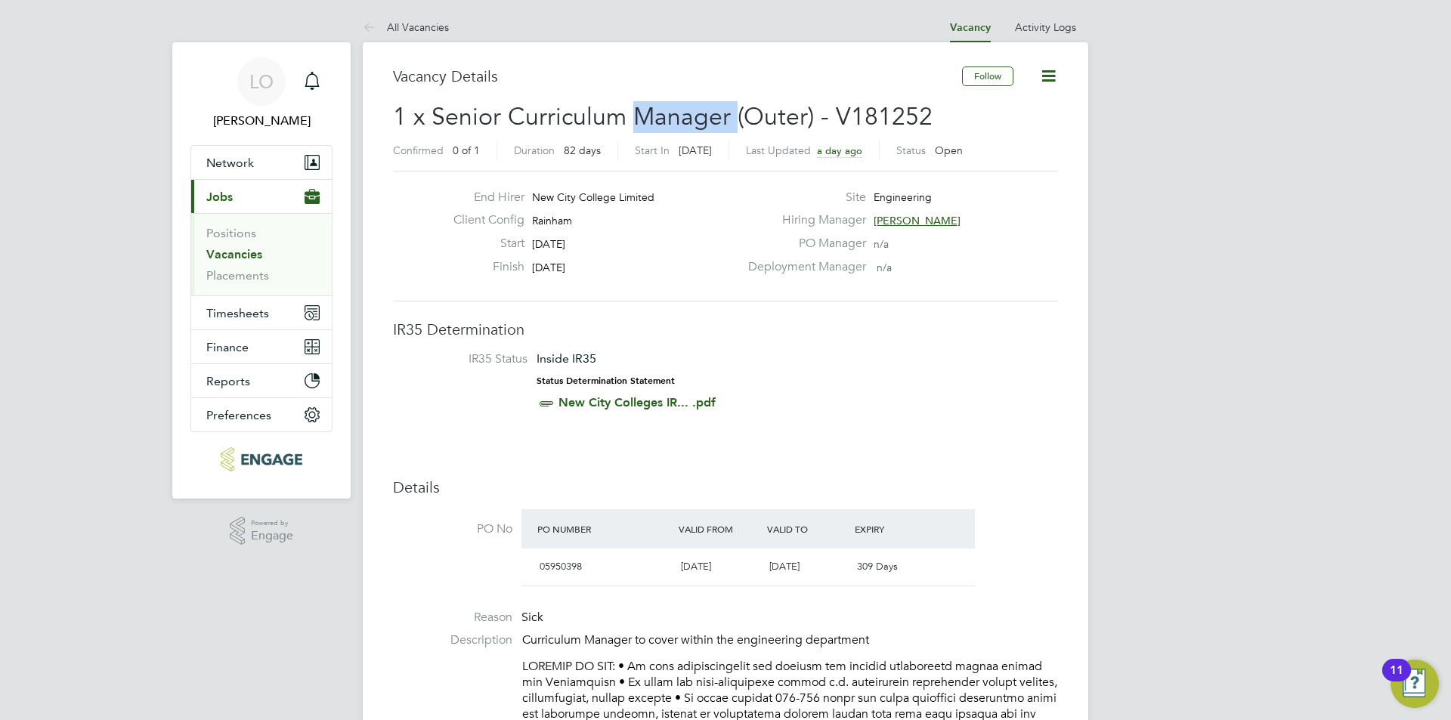
click at [673, 106] on span "1 x Senior Curriculum Manager (Outer) - V181252" at bounding box center [663, 116] width 540 height 29
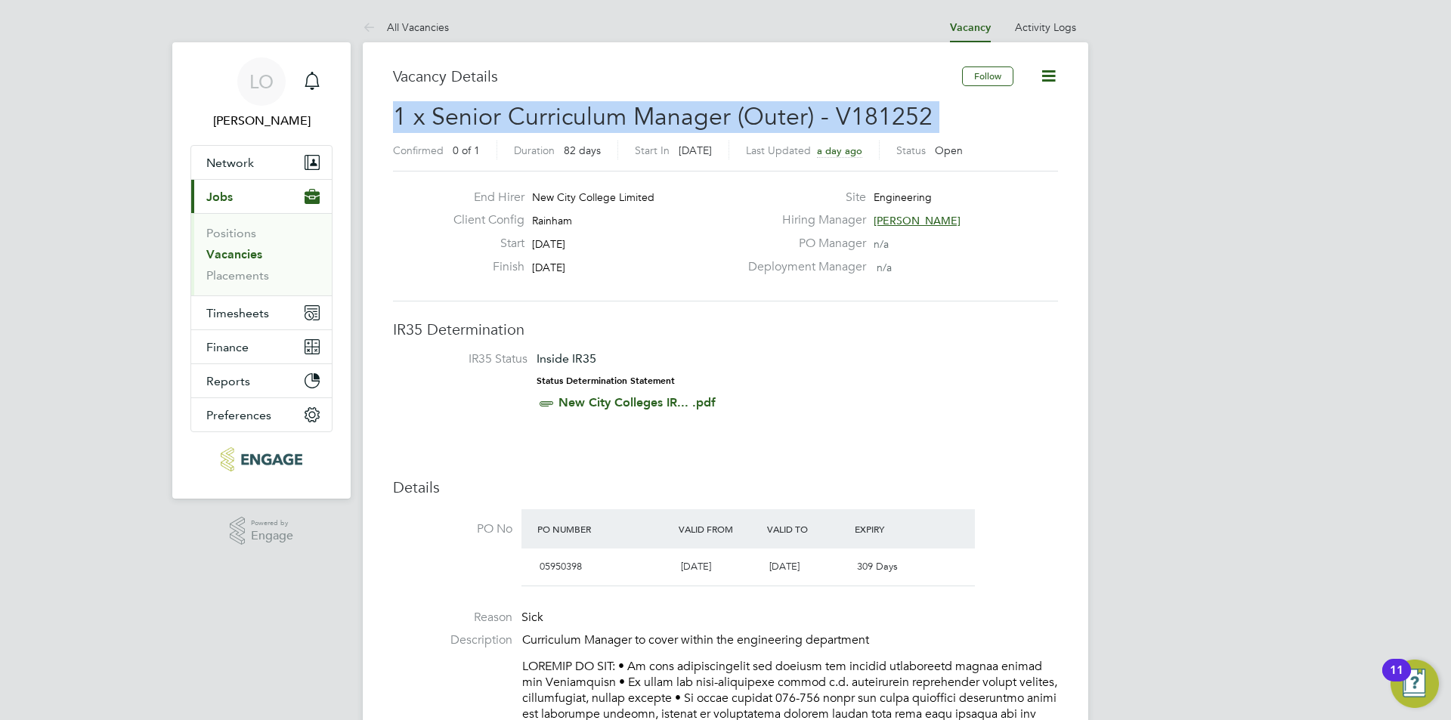
click at [673, 106] on span "1 x Senior Curriculum Manager (Outer) - V181252" at bounding box center [663, 116] width 540 height 29
click at [712, 115] on span "1 x Senior Curriculum Manager (Outer) - V181252" at bounding box center [663, 116] width 540 height 29
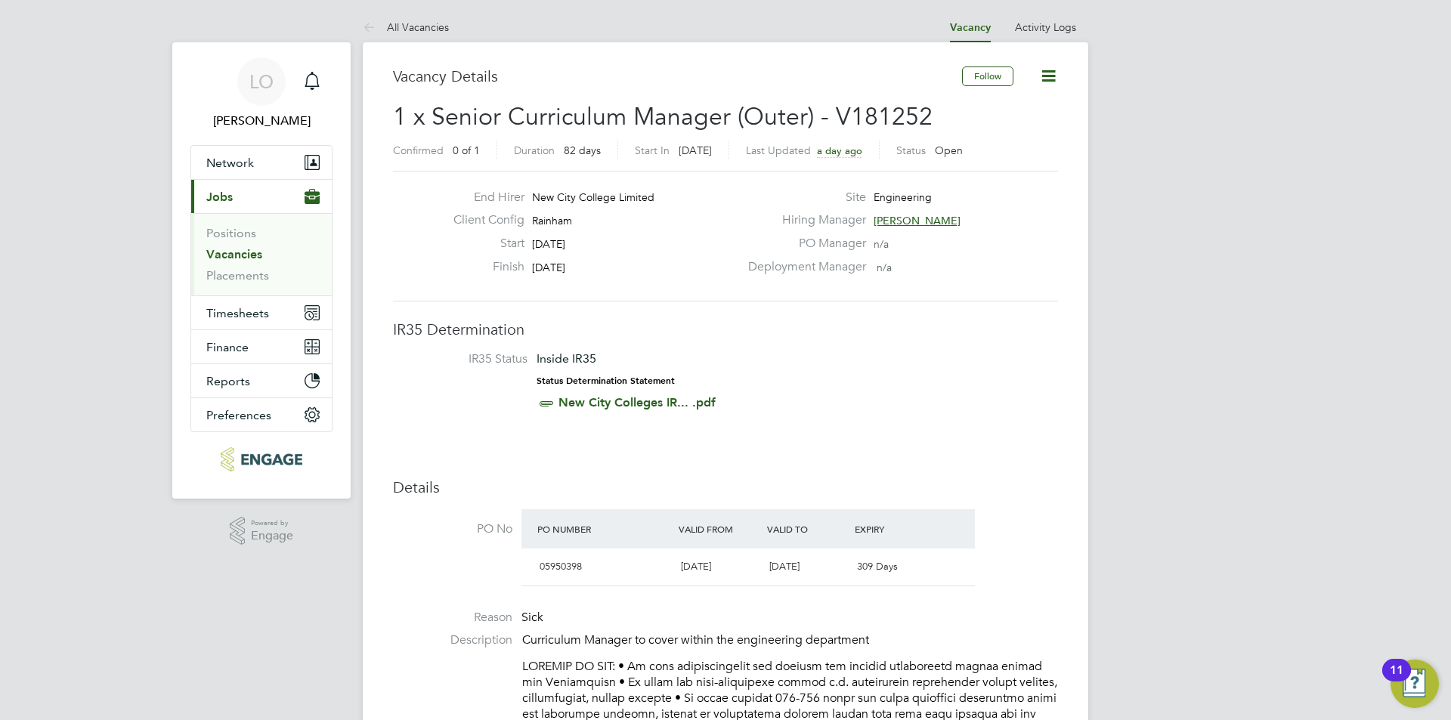
drag, startPoint x: 491, startPoint y: 207, endPoint x: 1051, endPoint y: 259, distance: 562.4
click at [1053, 259] on div "Deployment Manager n/a" at bounding box center [901, 270] width 325 height 23
drag, startPoint x: 929, startPoint y: 264, endPoint x: 587, endPoint y: 203, distance: 347.0
click at [546, 200] on div "End Hirer New City College Limited Client Config Rainham Start 29 Sep 2025 Fini…" at bounding box center [725, 236] width 677 height 93
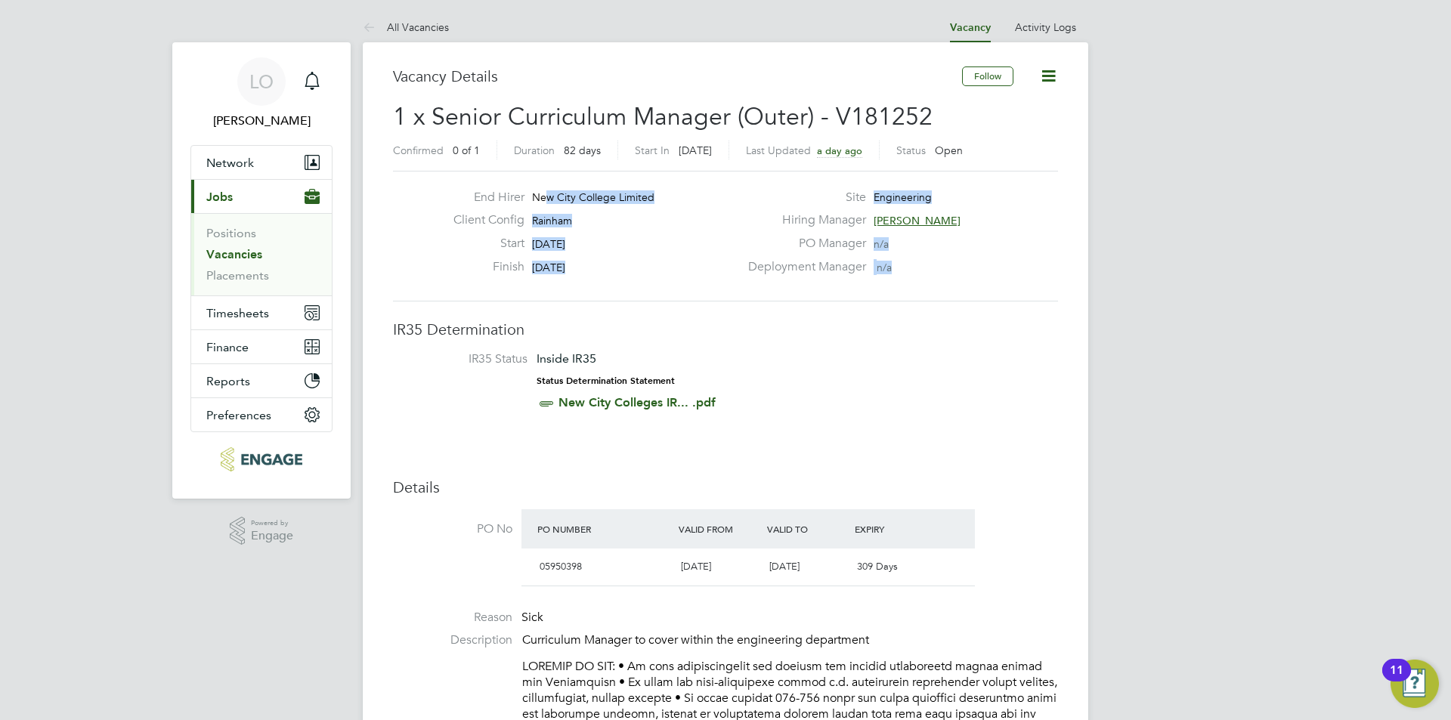
click at [656, 212] on div "End Hirer New City College Limited" at bounding box center [590, 201] width 298 height 23
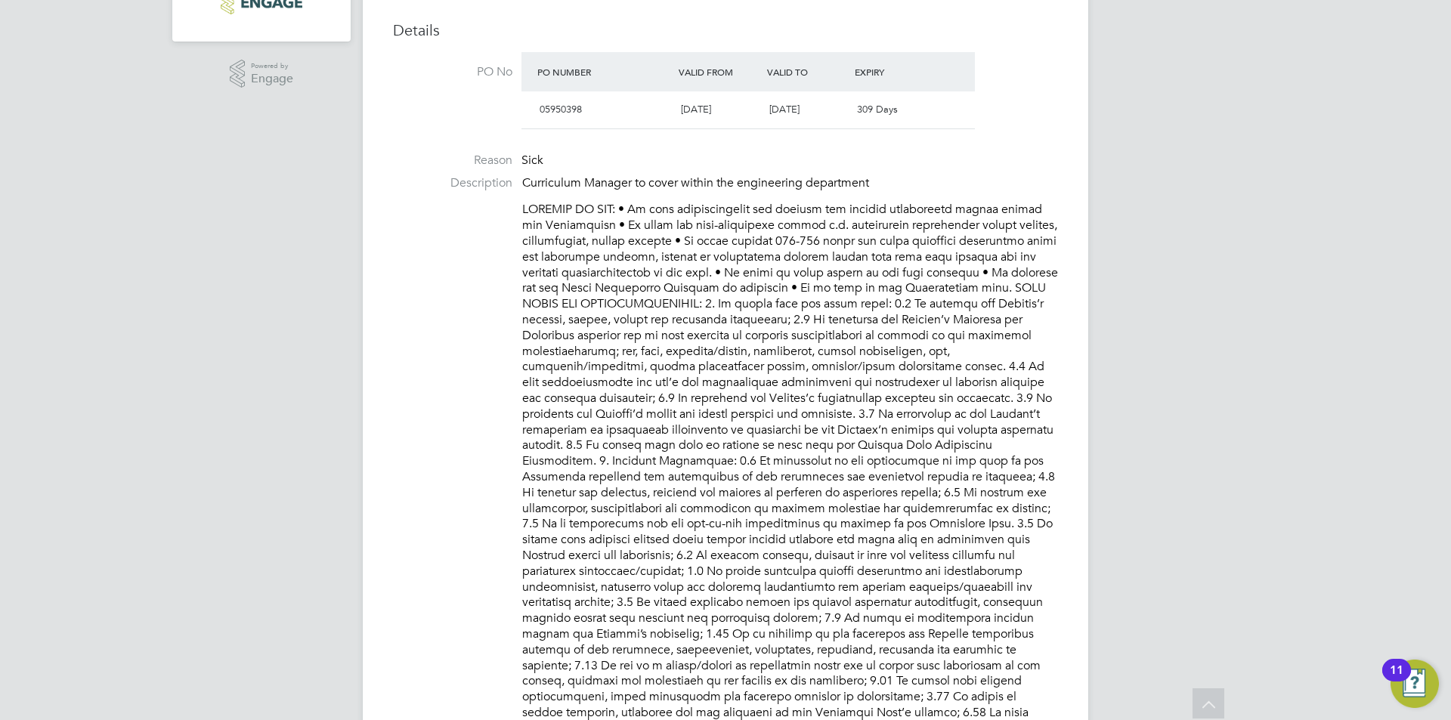
scroll to position [529, 0]
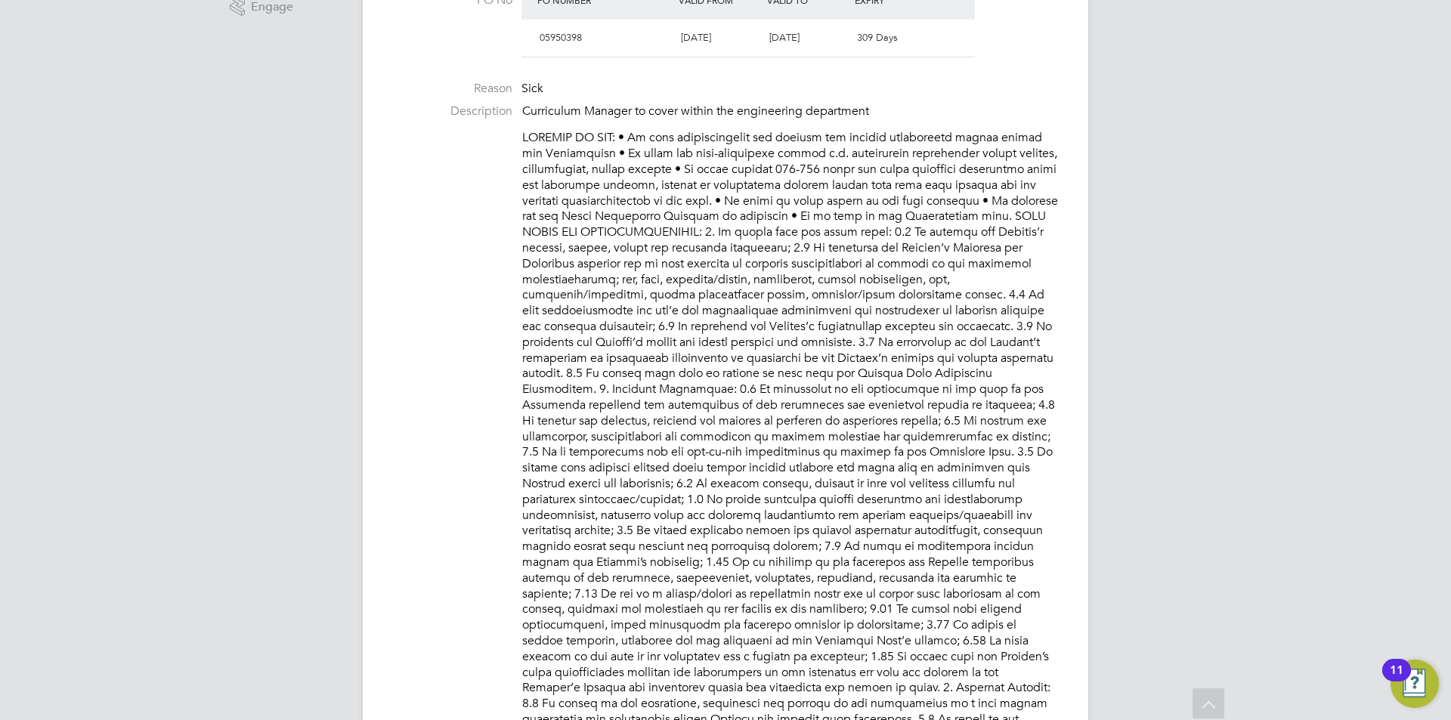
drag, startPoint x: 682, startPoint y: 305, endPoint x: 693, endPoint y: 298, distance: 12.6
click at [683, 305] on p at bounding box center [790, 672] width 536 height 1084
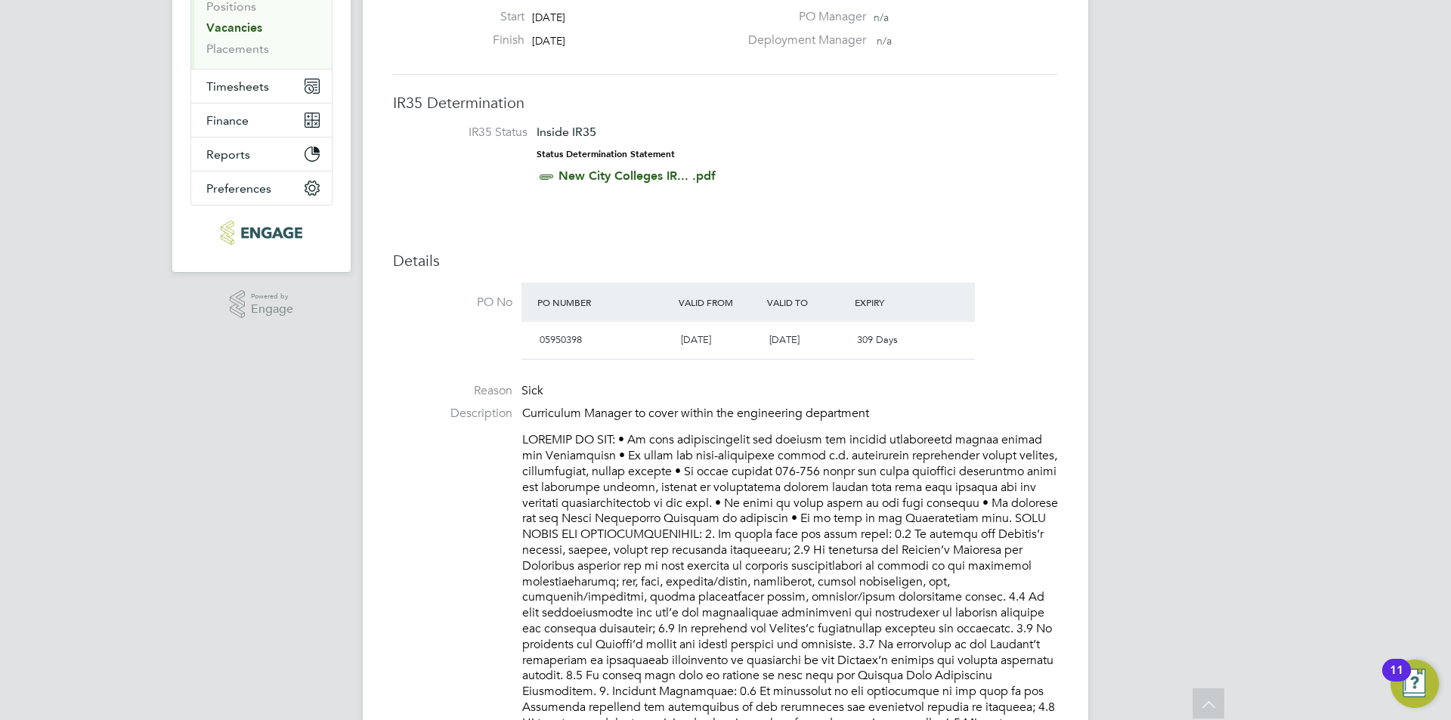
scroll to position [0, 0]
